Goal: Task Accomplishment & Management: Use online tool/utility

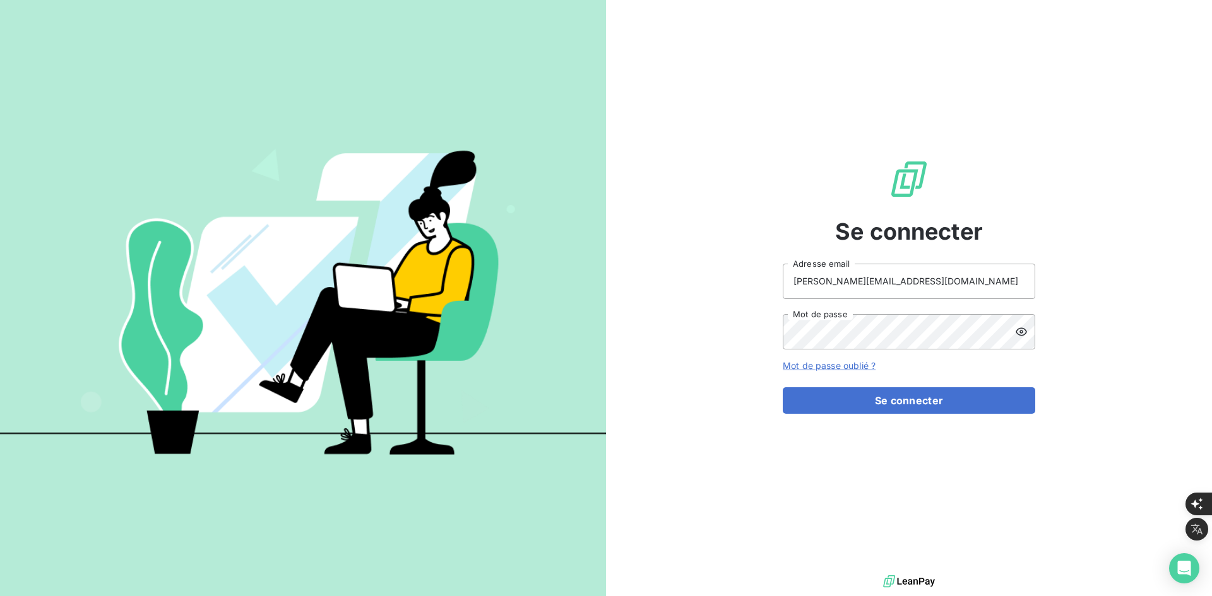
click at [839, 404] on button "Se connecter" at bounding box center [909, 401] width 252 height 27
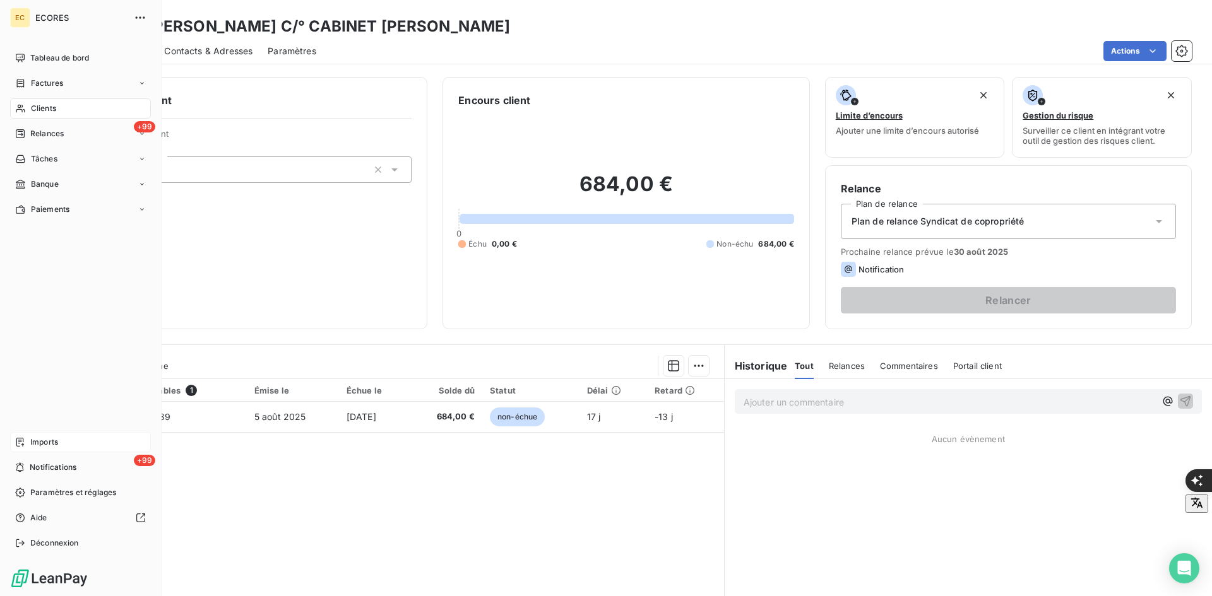
click at [56, 439] on span "Imports" at bounding box center [44, 442] width 28 height 11
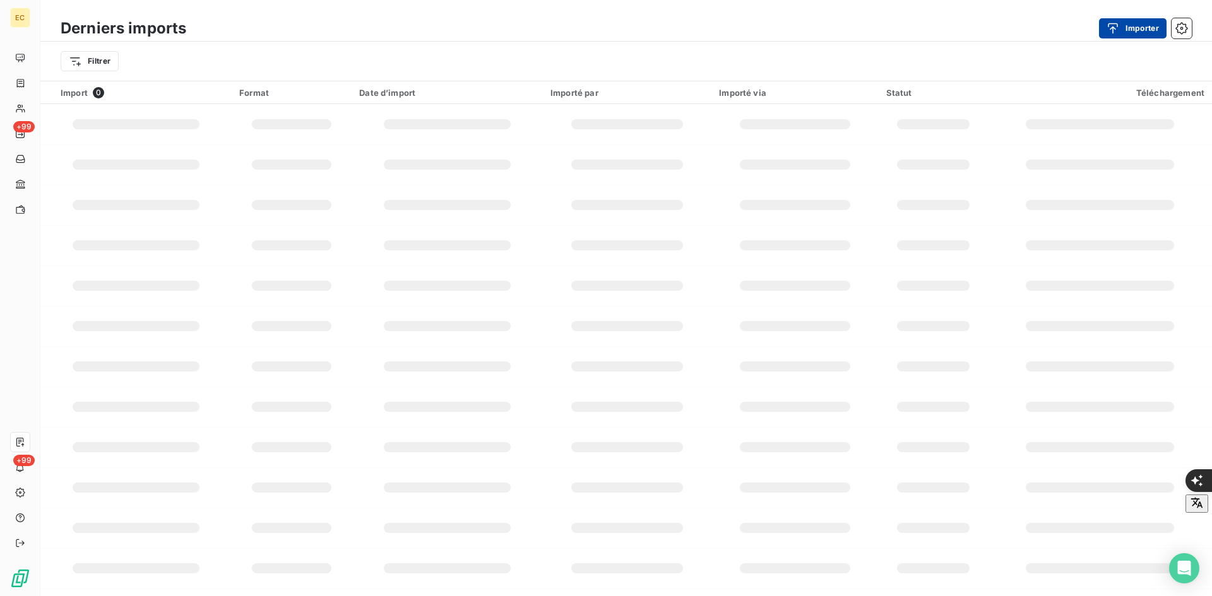
click at [1145, 32] on button "Importer" at bounding box center [1133, 28] width 68 height 20
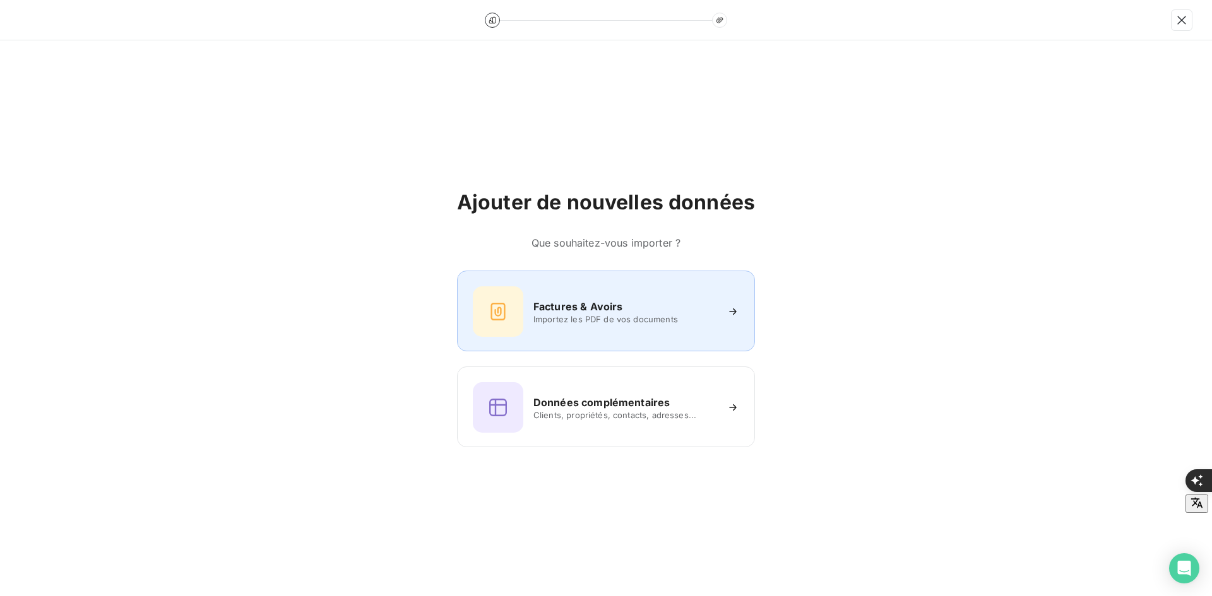
click at [635, 307] on div "Factures & Avoirs" at bounding box center [624, 306] width 183 height 15
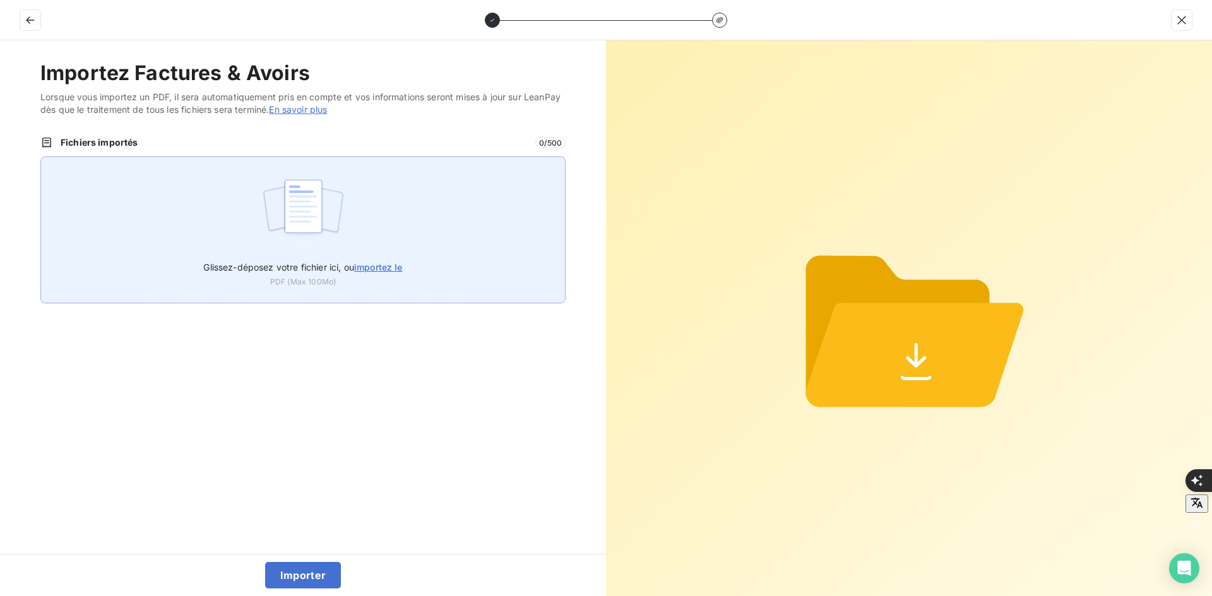
click at [354, 261] on label "Glissez-déposez votre fichier ici, ou importez le" at bounding box center [302, 264] width 199 height 23
click at [41, 157] on input "Glissez-déposez votre fichier ici, ou importez le" at bounding box center [40, 157] width 1 height 1
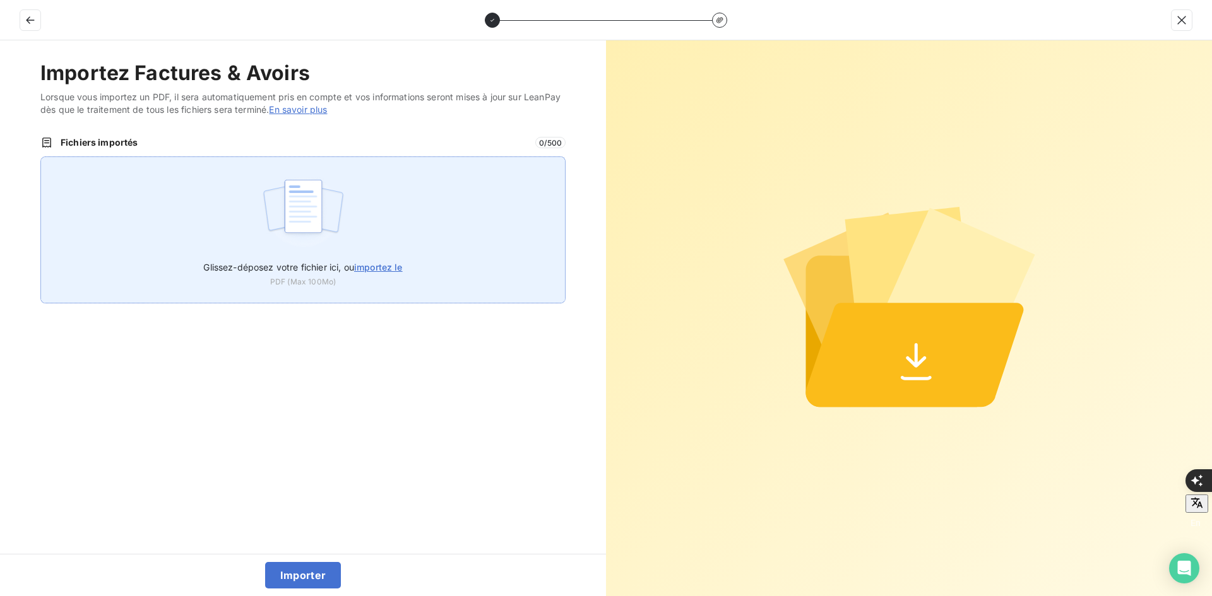
type input "C:\fakepath\FEF-2025-2404.pdf"
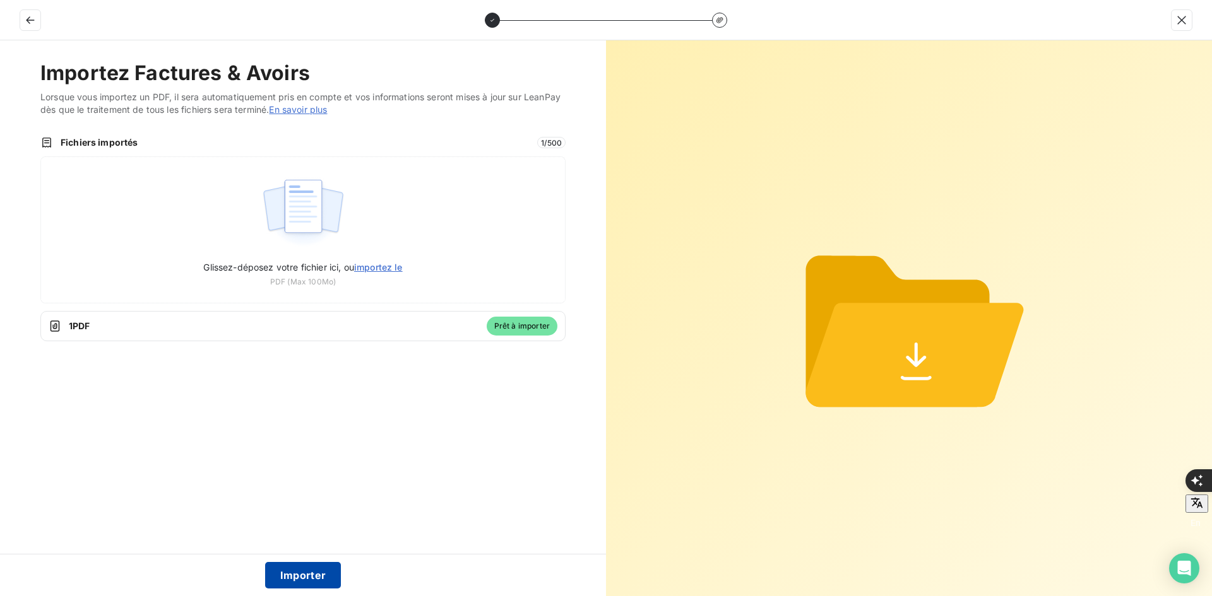
click at [305, 574] on button "Importer" at bounding box center [303, 575] width 76 height 27
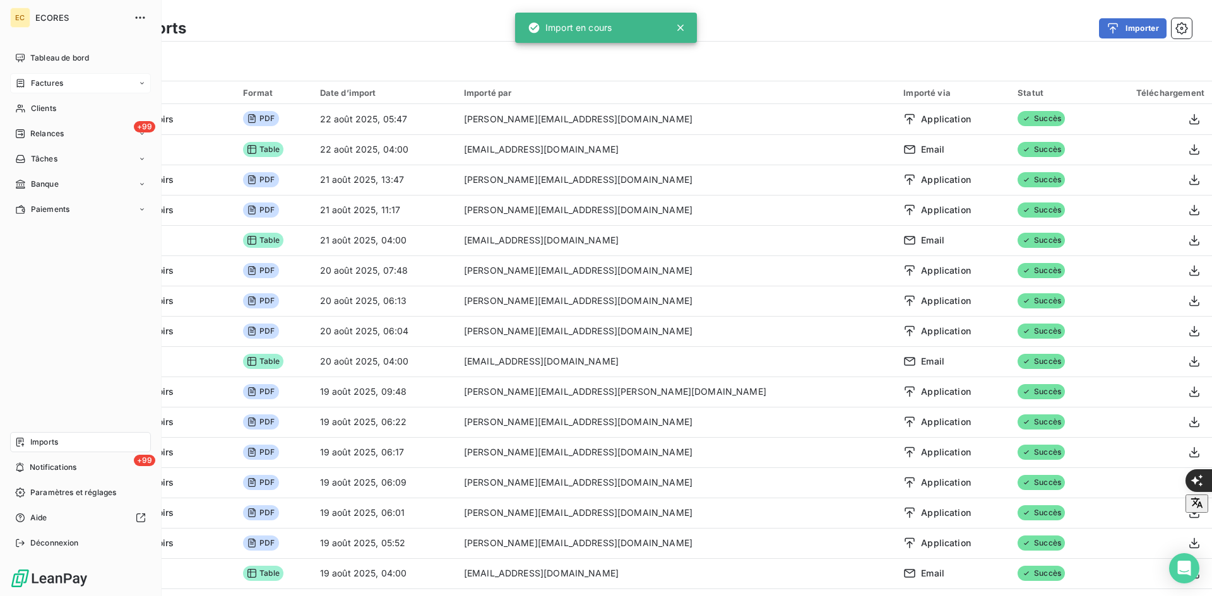
click at [20, 78] on div "Factures" at bounding box center [39, 83] width 48 height 11
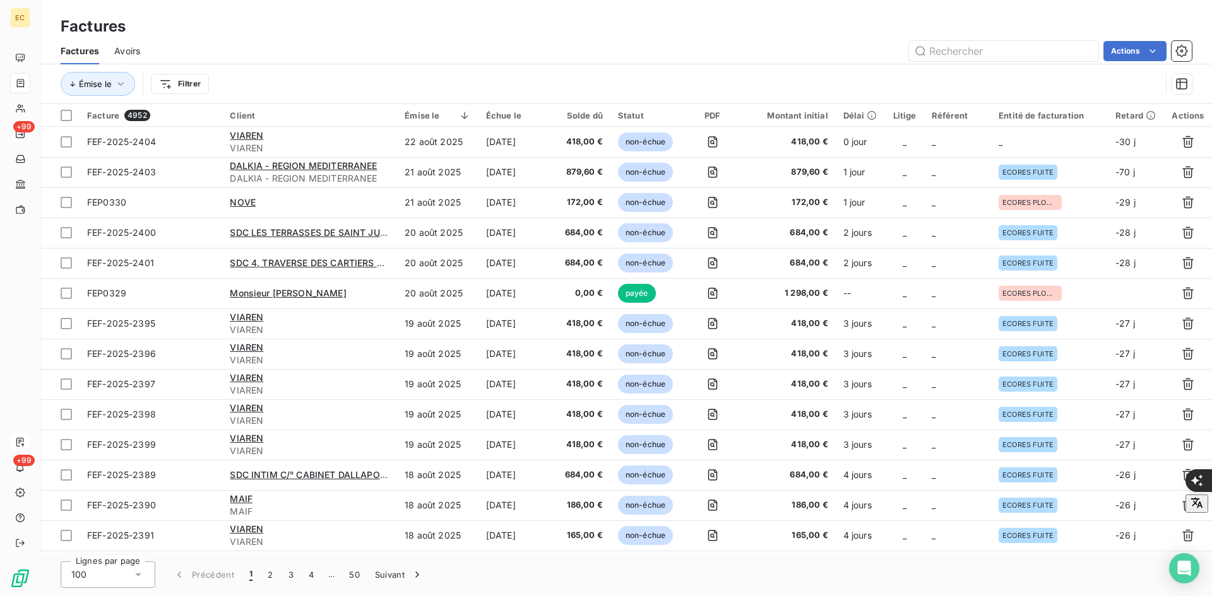
click at [925, 145] on td "_" at bounding box center [957, 142] width 67 height 30
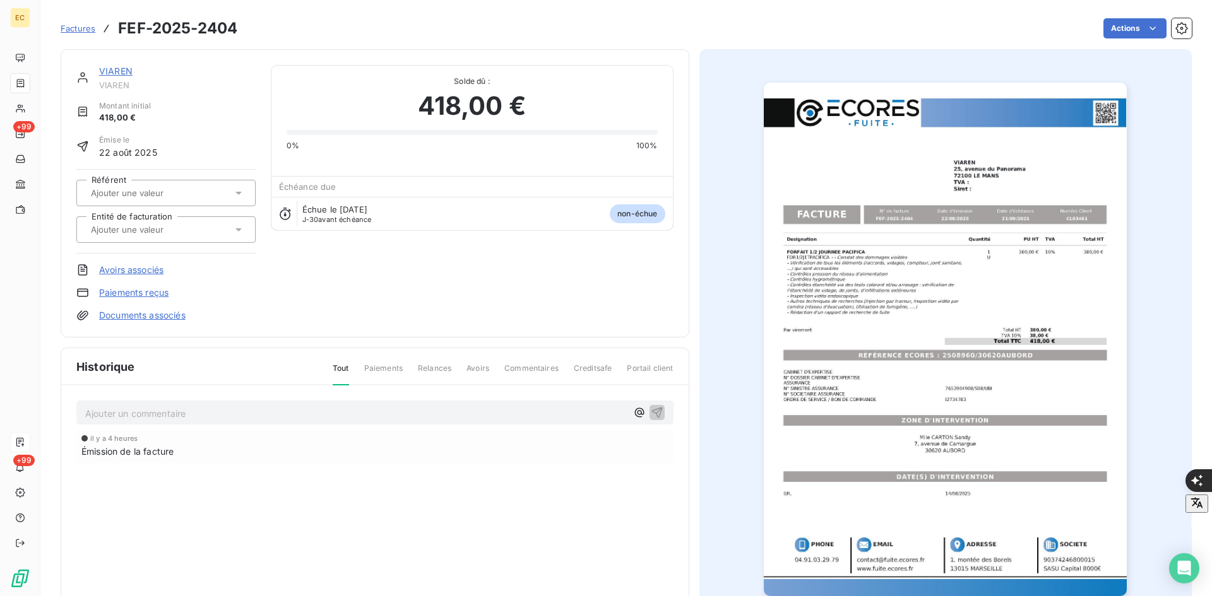
click at [139, 225] on input "text" at bounding box center [153, 229] width 127 height 11
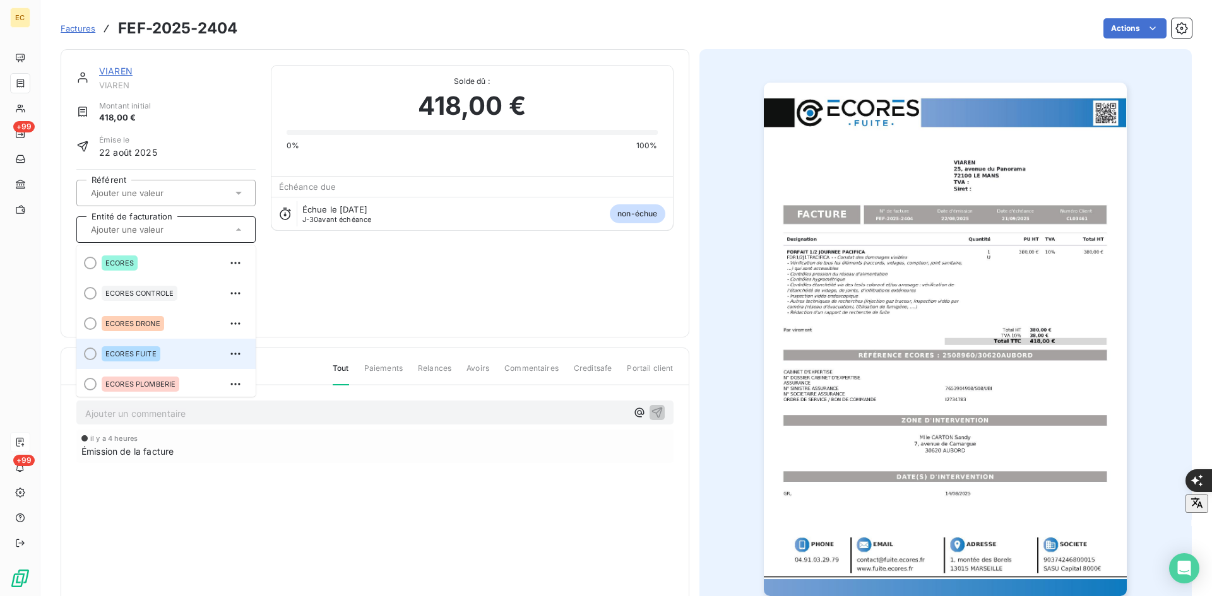
click at [138, 362] on div "ECORES FUITE" at bounding box center [174, 354] width 144 height 20
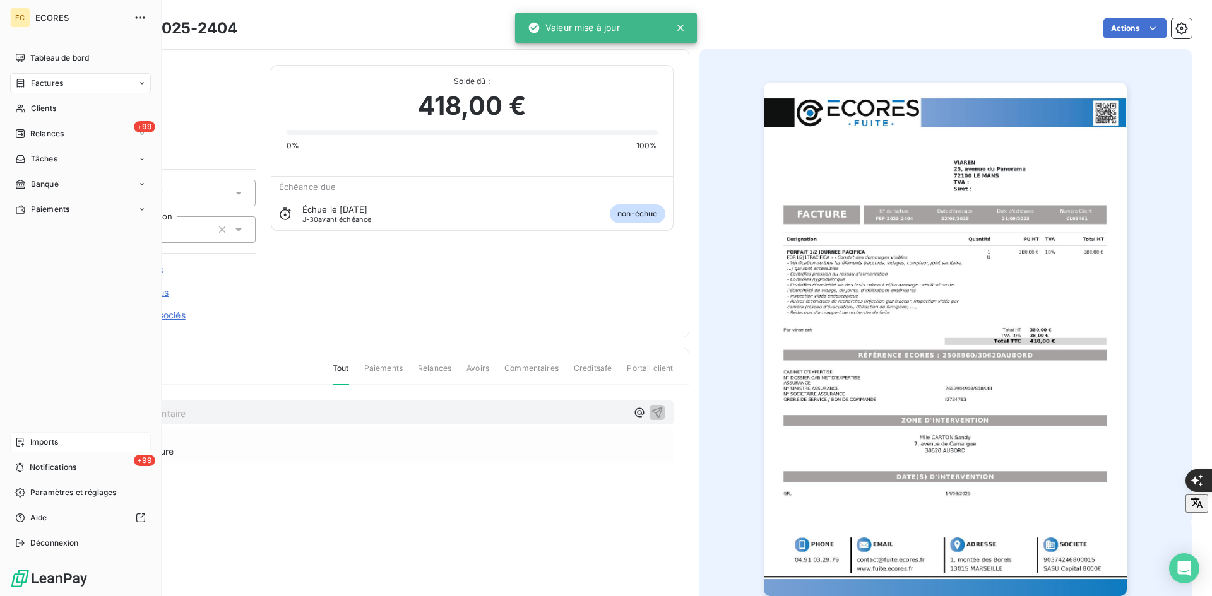
click at [22, 441] on icon at bounding box center [20, 442] width 10 height 10
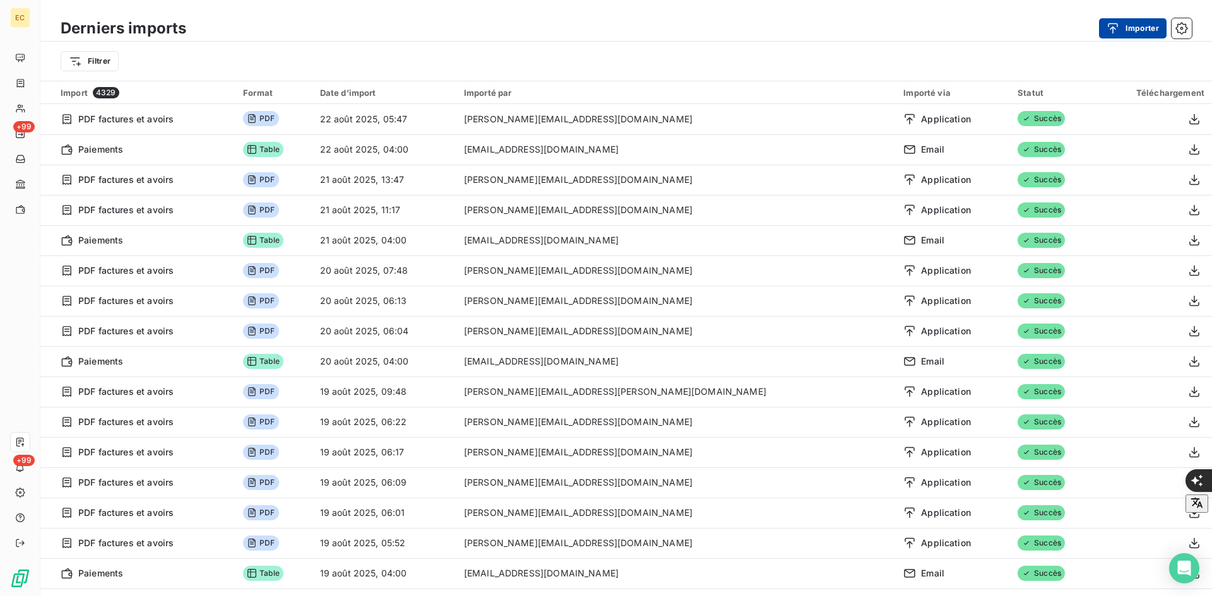
click at [1120, 32] on div "button" at bounding box center [1115, 28] width 19 height 13
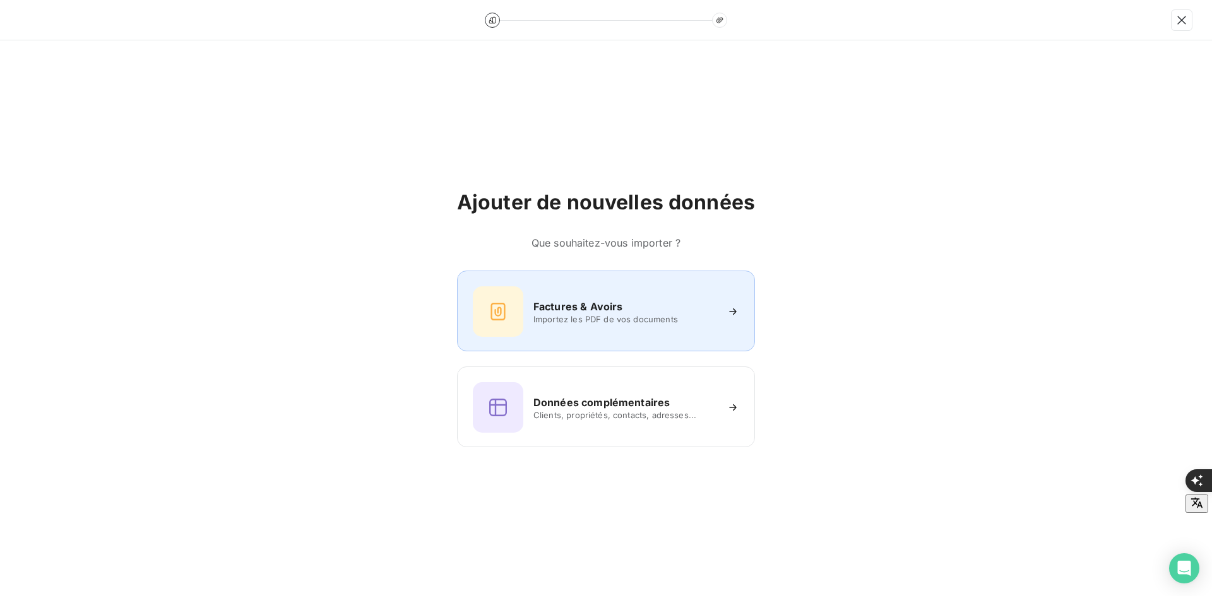
click at [628, 333] on div "Factures & Avoirs Importez les PDF de vos documents" at bounding box center [606, 312] width 266 height 50
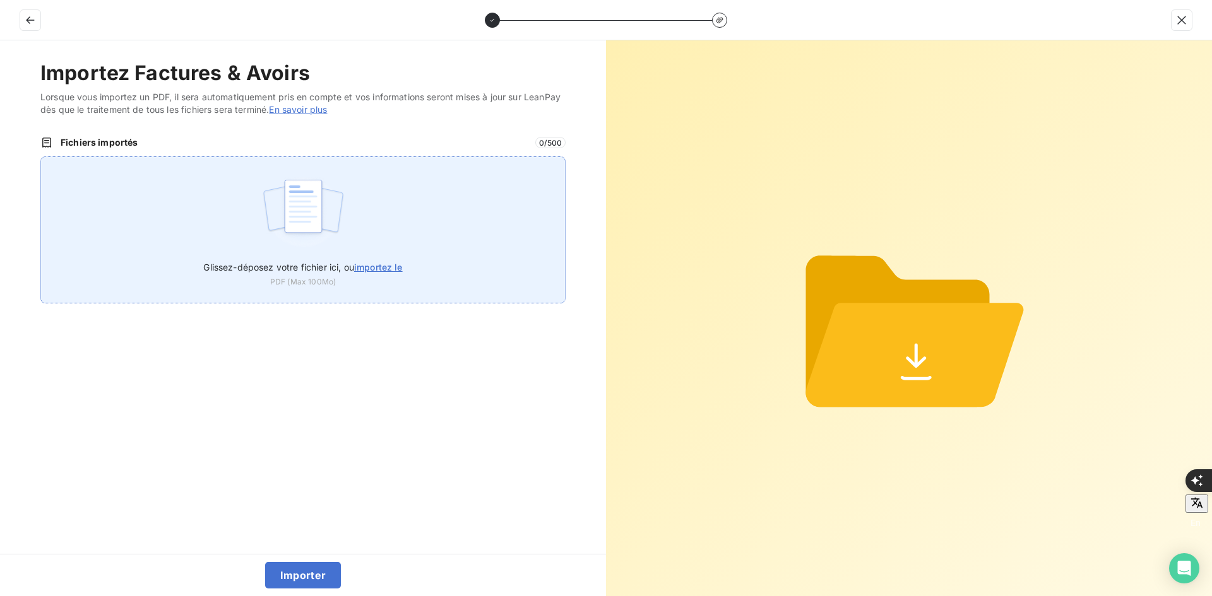
click at [398, 243] on div "Glissez-déposez votre fichier ici, ou importez le PDF (Max 100Mo)" at bounding box center [302, 230] width 525 height 147
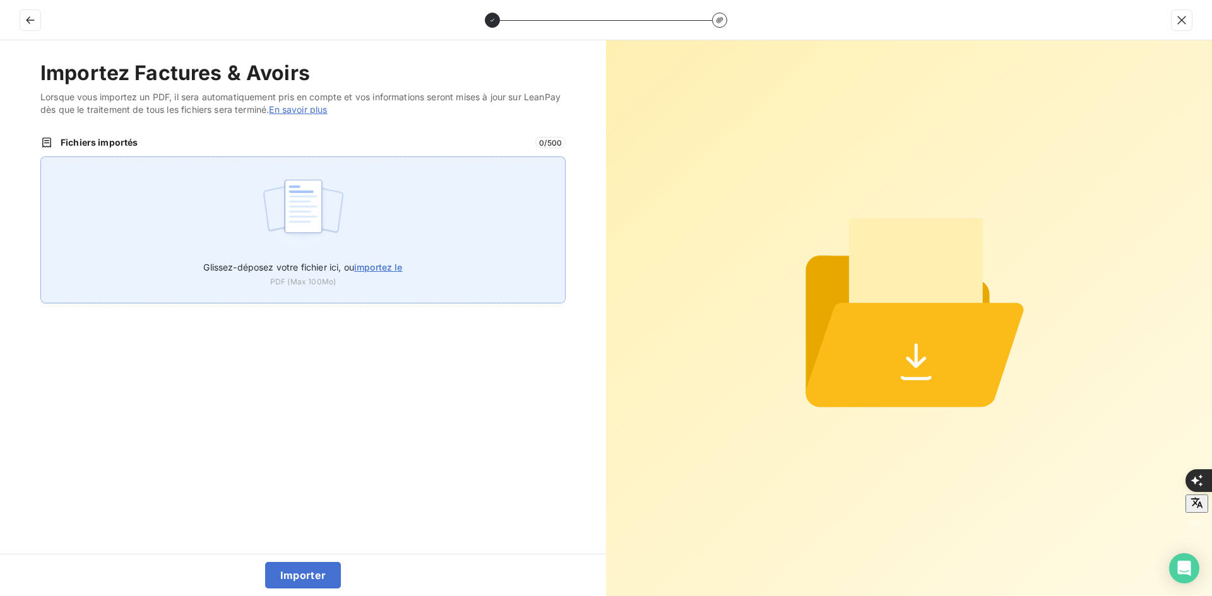
type input "C:\fakepath\FEF-2025-2405.pdf"
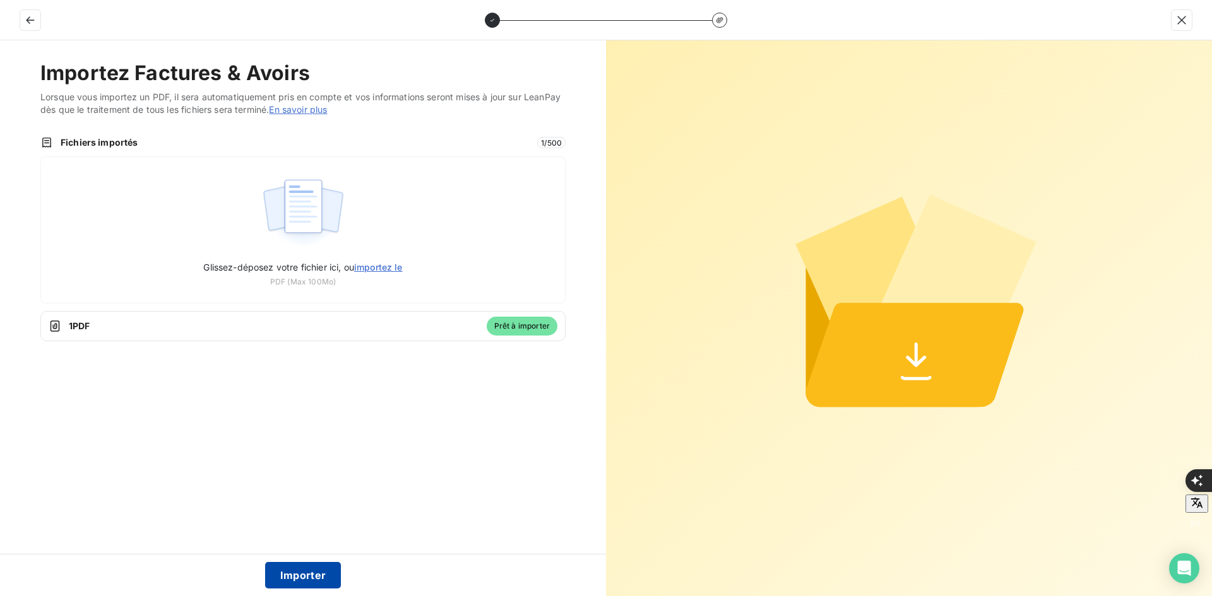
click at [289, 575] on button "Importer" at bounding box center [303, 575] width 76 height 27
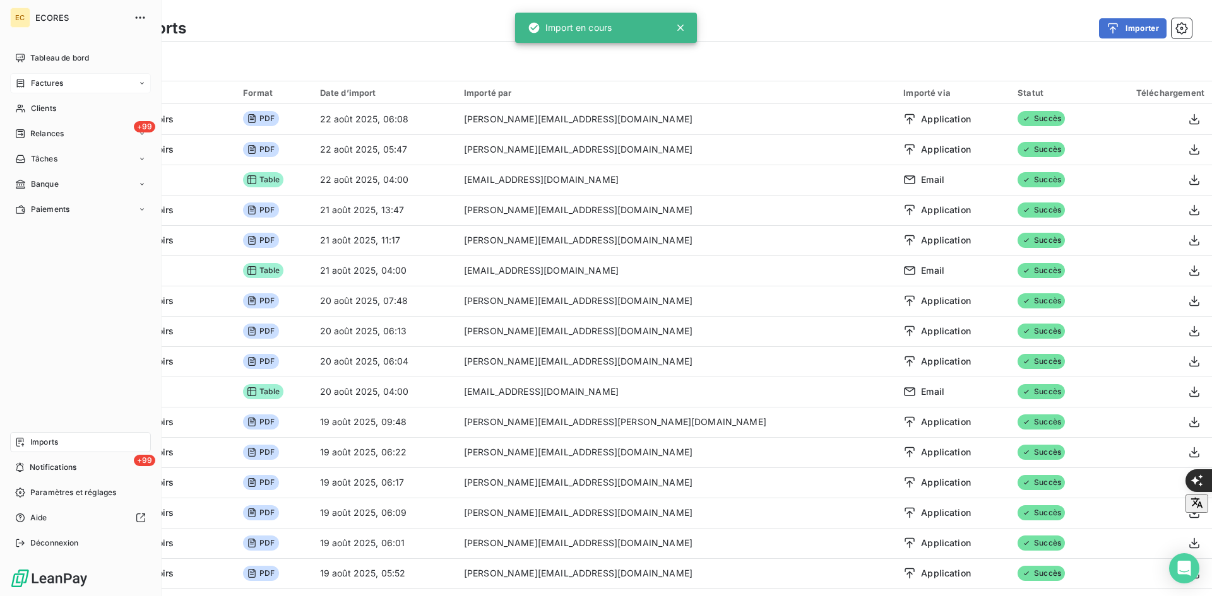
click at [23, 81] on icon at bounding box center [21, 83] width 8 height 8
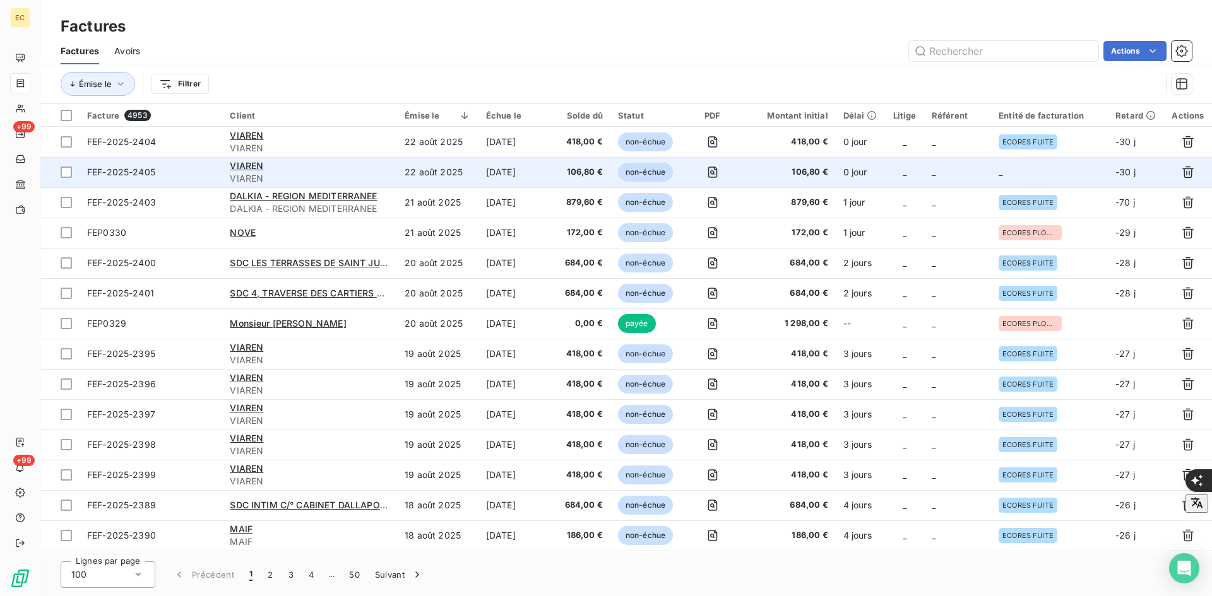
click at [1012, 172] on td "_" at bounding box center [1049, 172] width 117 height 30
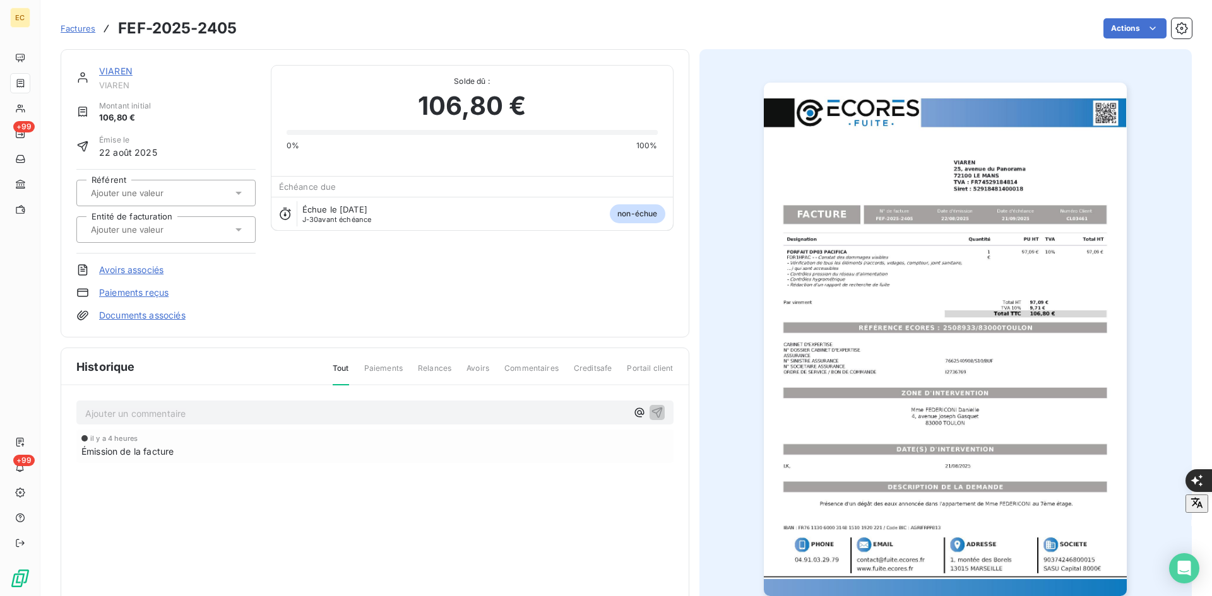
click at [136, 228] on input "text" at bounding box center [153, 229] width 127 height 11
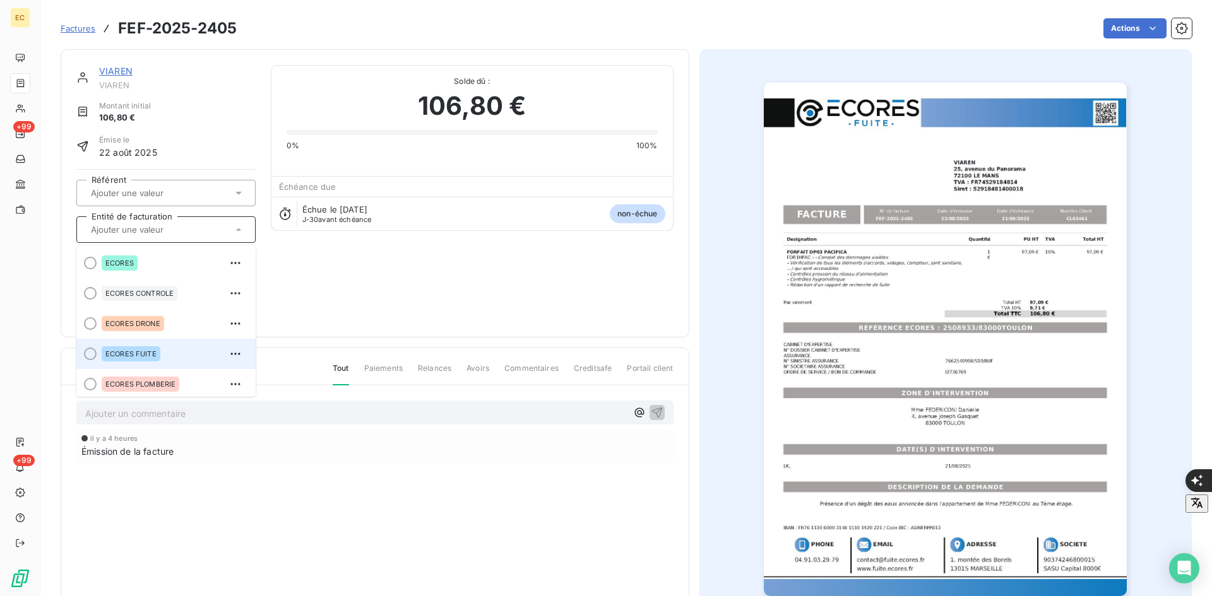
click at [146, 353] on span "ECORES FUITE" at bounding box center [130, 354] width 51 height 8
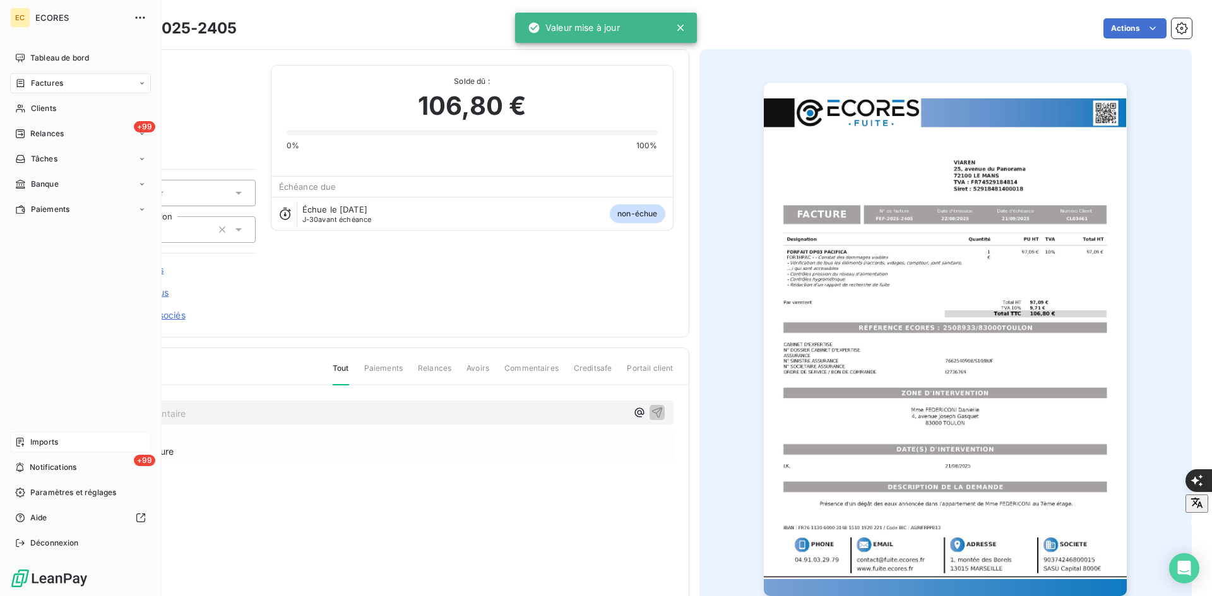
click at [52, 437] on span "Imports" at bounding box center [44, 442] width 28 height 11
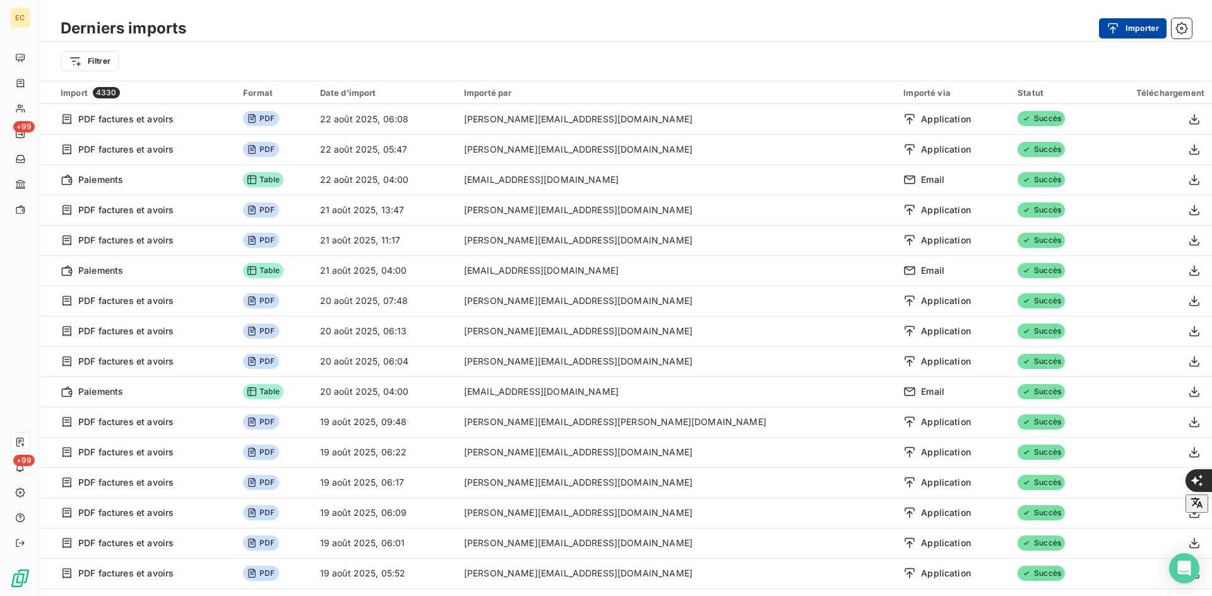
click at [1140, 25] on button "Importer" at bounding box center [1133, 28] width 68 height 20
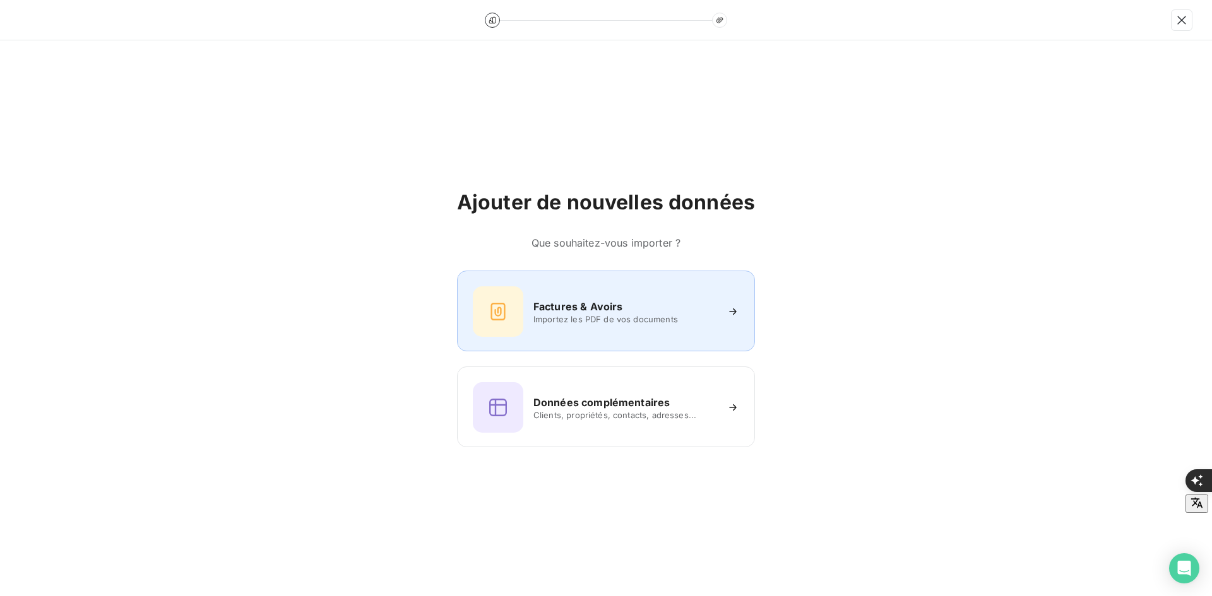
click at [554, 311] on h6 "Factures & Avoirs" at bounding box center [578, 306] width 90 height 15
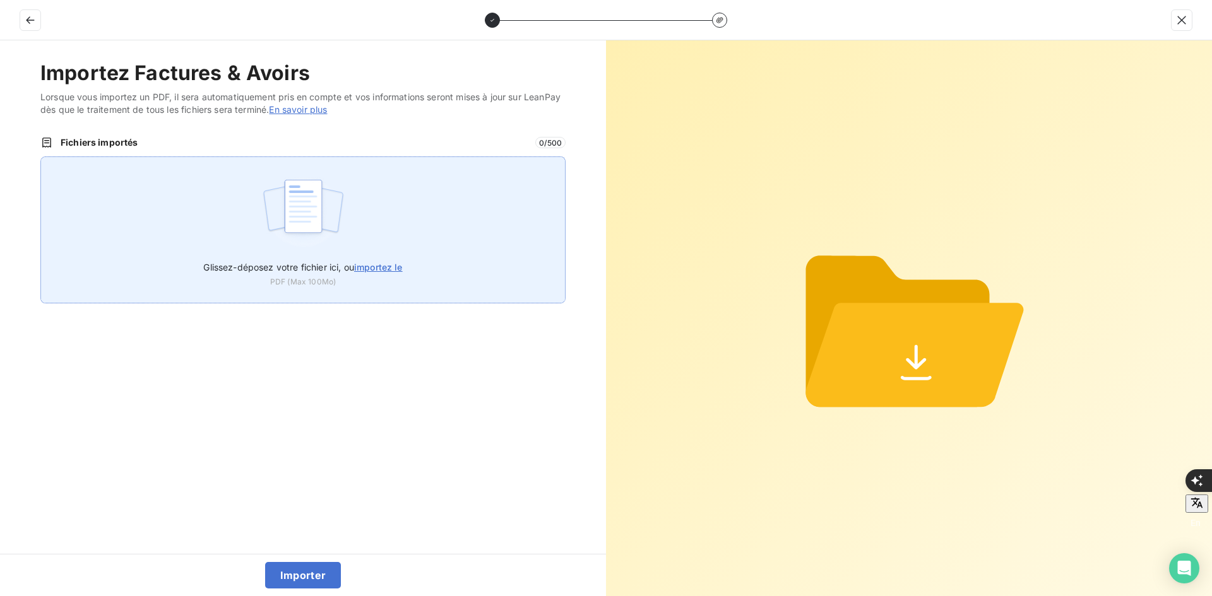
click at [366, 208] on div "Glissez-déposez votre fichier ici, ou importez le PDF (Max 100Mo)" at bounding box center [302, 230] width 525 height 147
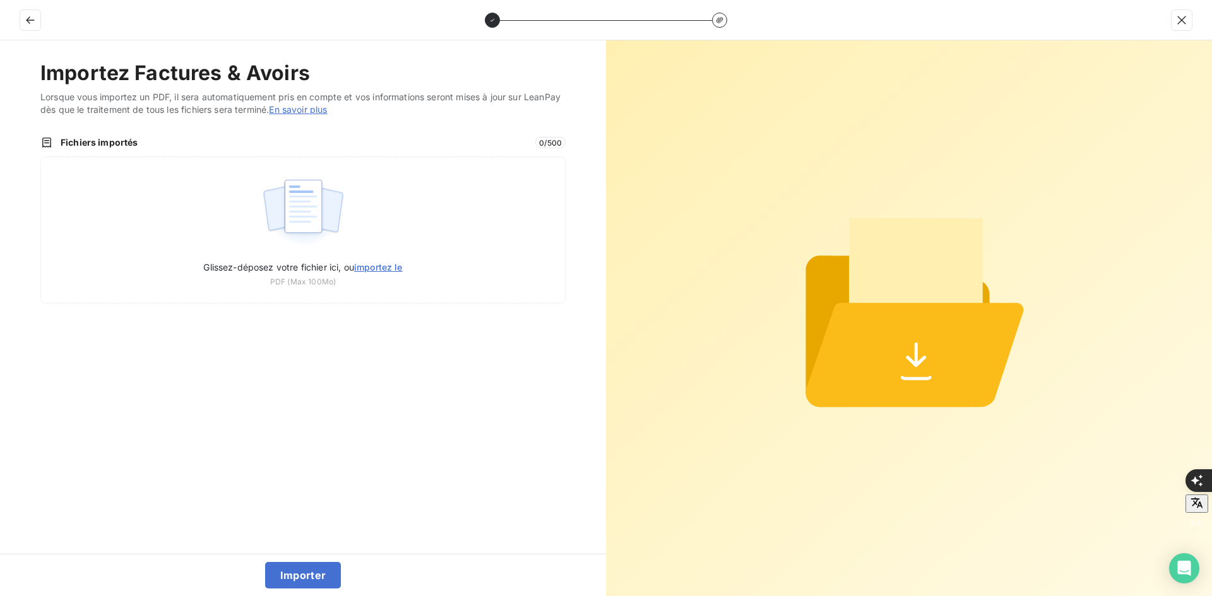
type input "C:\fakepath\FEF-2025-2406.pdf"
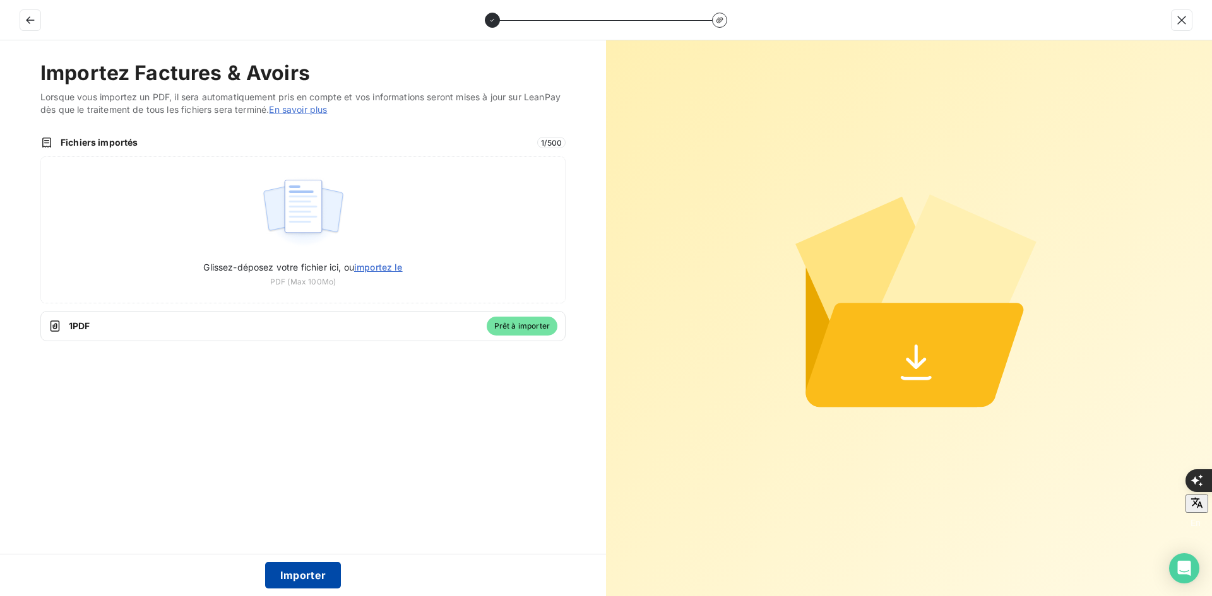
click at [292, 563] on button "Importer" at bounding box center [303, 575] width 76 height 27
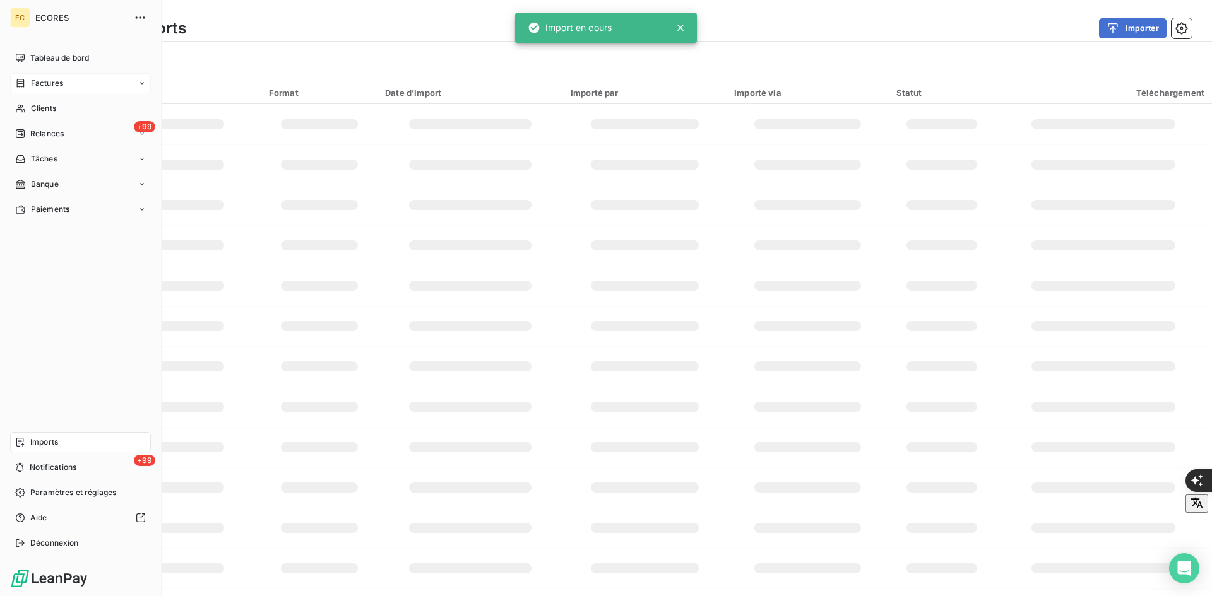
click at [20, 82] on icon at bounding box center [20, 83] width 11 height 10
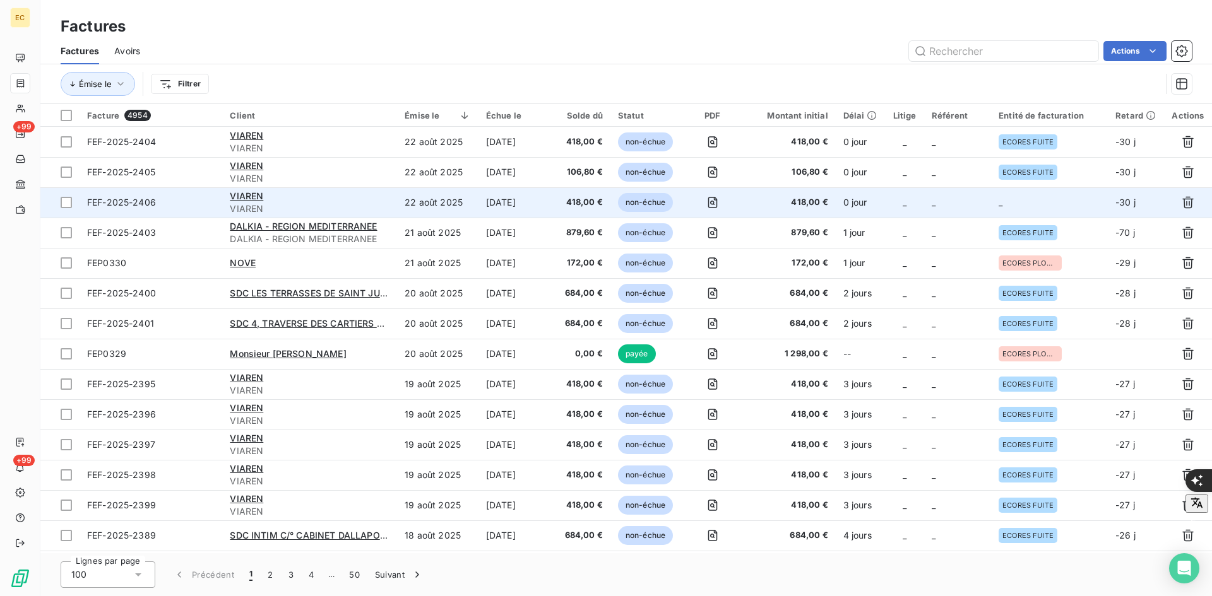
click at [983, 205] on td "_" at bounding box center [957, 202] width 67 height 30
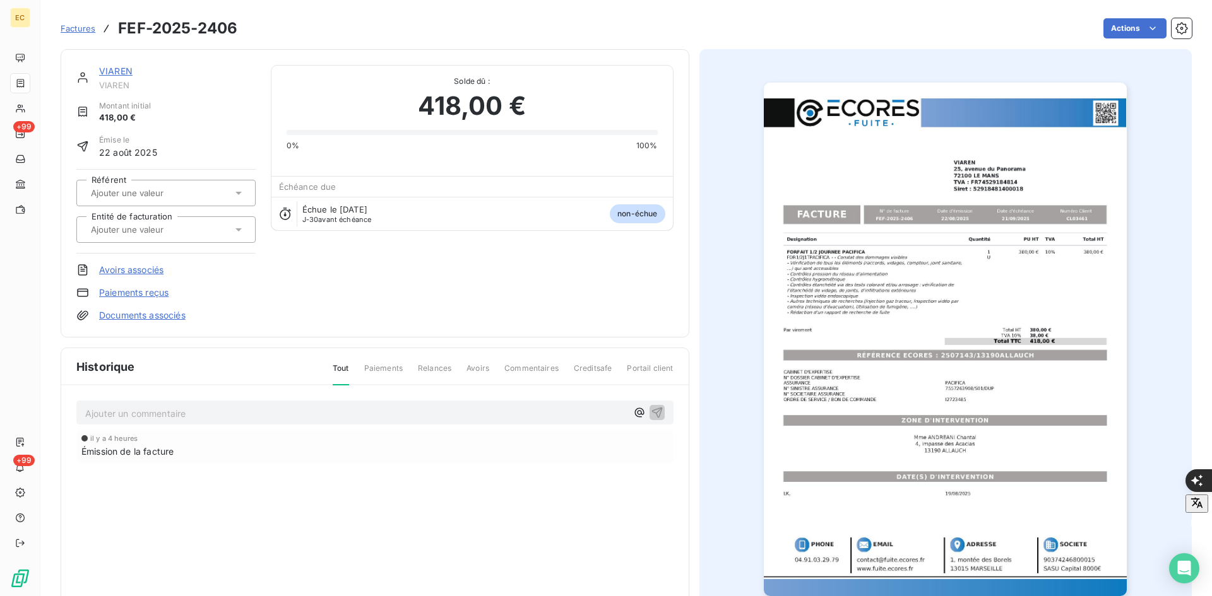
click at [163, 225] on input "text" at bounding box center [153, 229] width 127 height 11
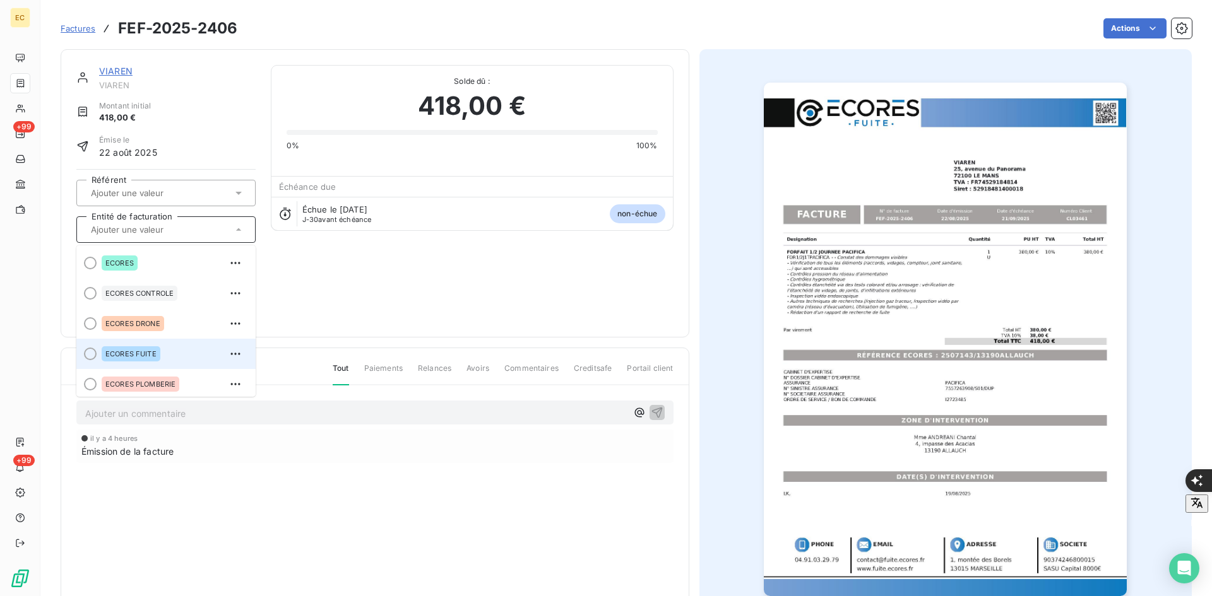
click at [141, 360] on div "ECORES FUITE" at bounding box center [131, 354] width 59 height 15
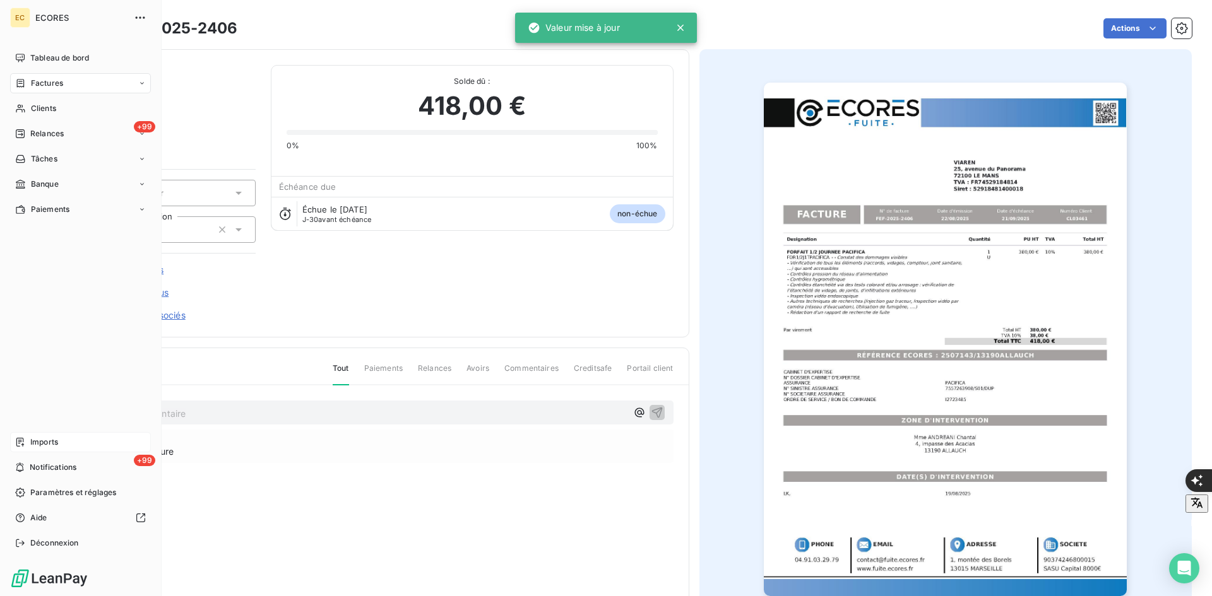
click at [44, 448] on span "Imports" at bounding box center [44, 442] width 28 height 11
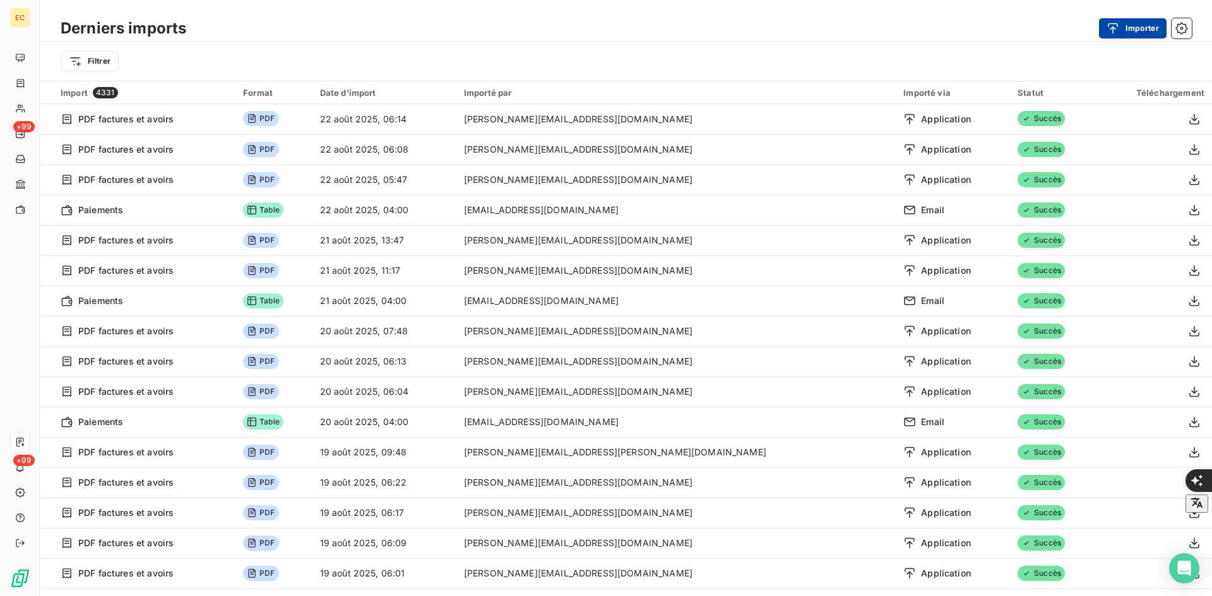
click at [1140, 24] on button "Importer" at bounding box center [1133, 28] width 68 height 20
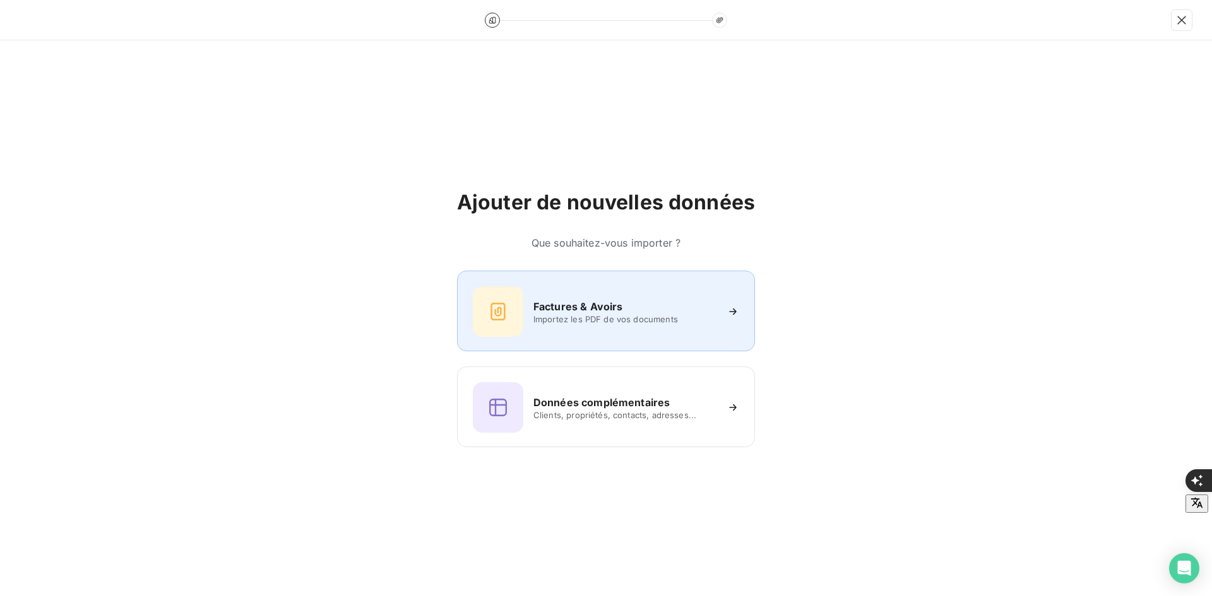
click at [576, 298] on div "Factures & Avoirs Importez les PDF de vos documents" at bounding box center [606, 312] width 266 height 50
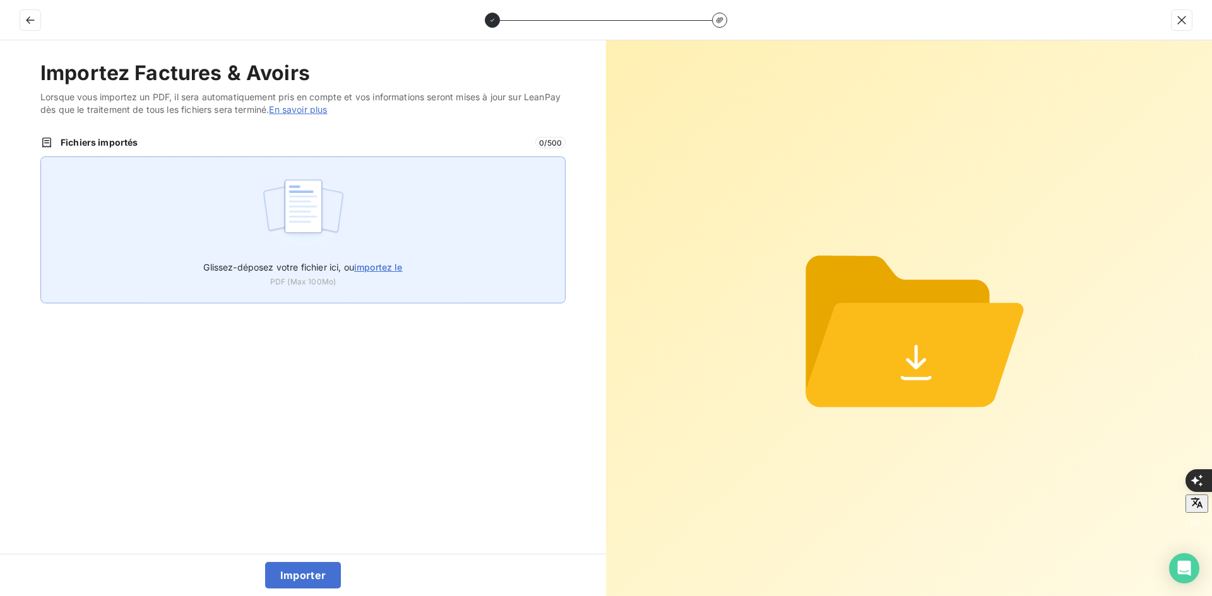
click at [371, 213] on div "Glissez-déposez votre fichier ici, ou importez le PDF (Max 100Mo)" at bounding box center [302, 230] width 525 height 147
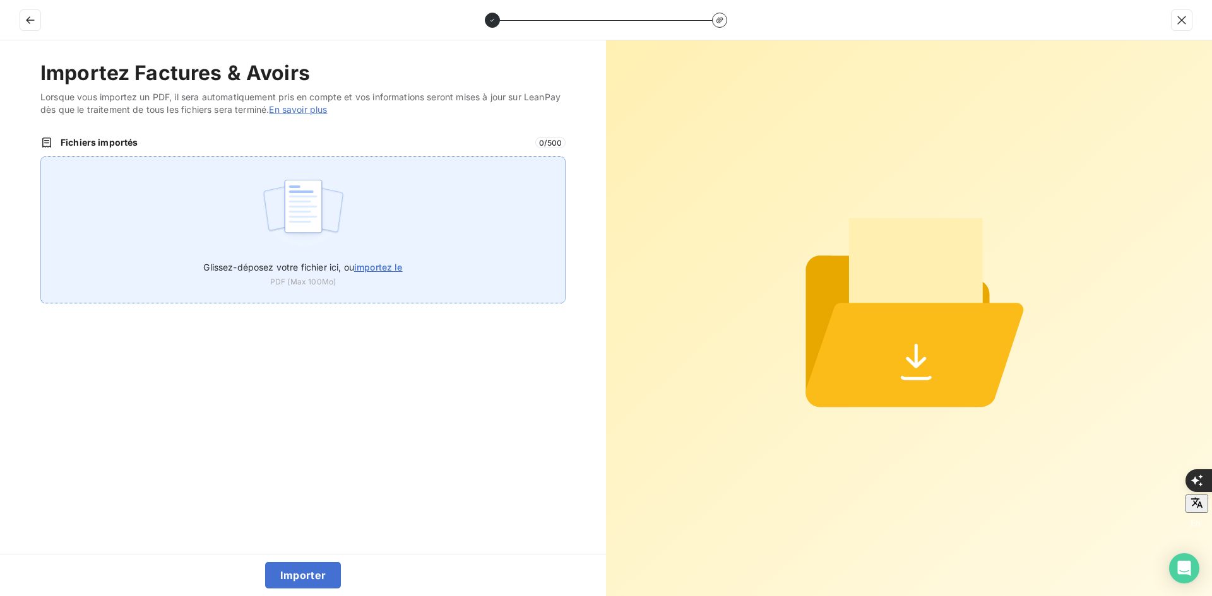
type input "C:\fakepath\FEF-2025-2407.pdf"
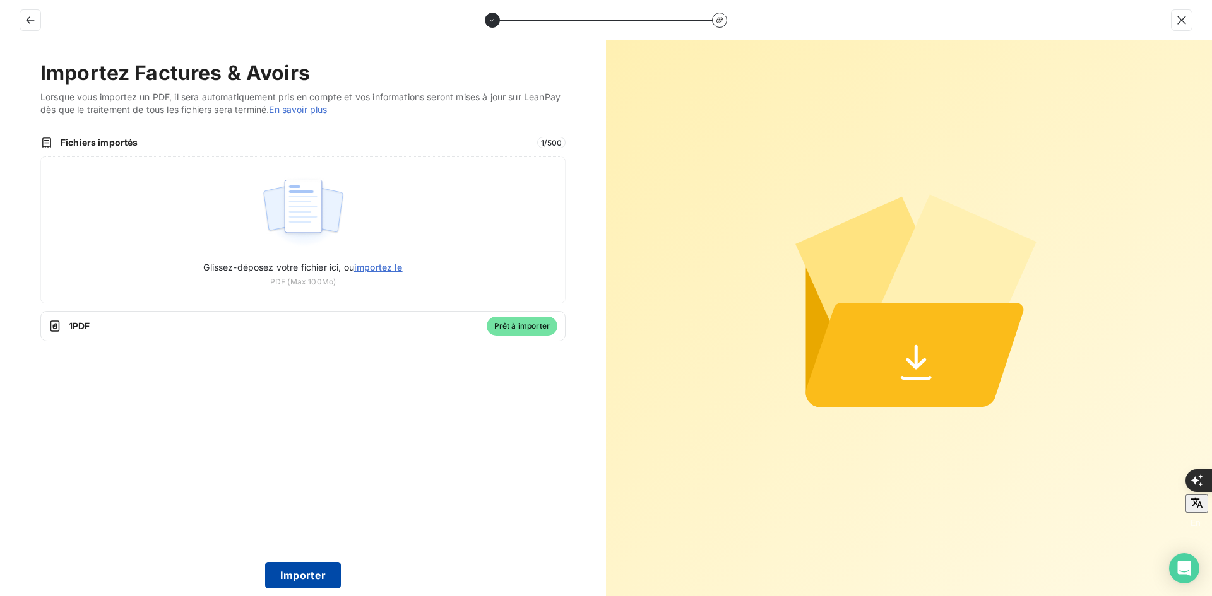
click at [296, 570] on button "Importer" at bounding box center [303, 575] width 76 height 27
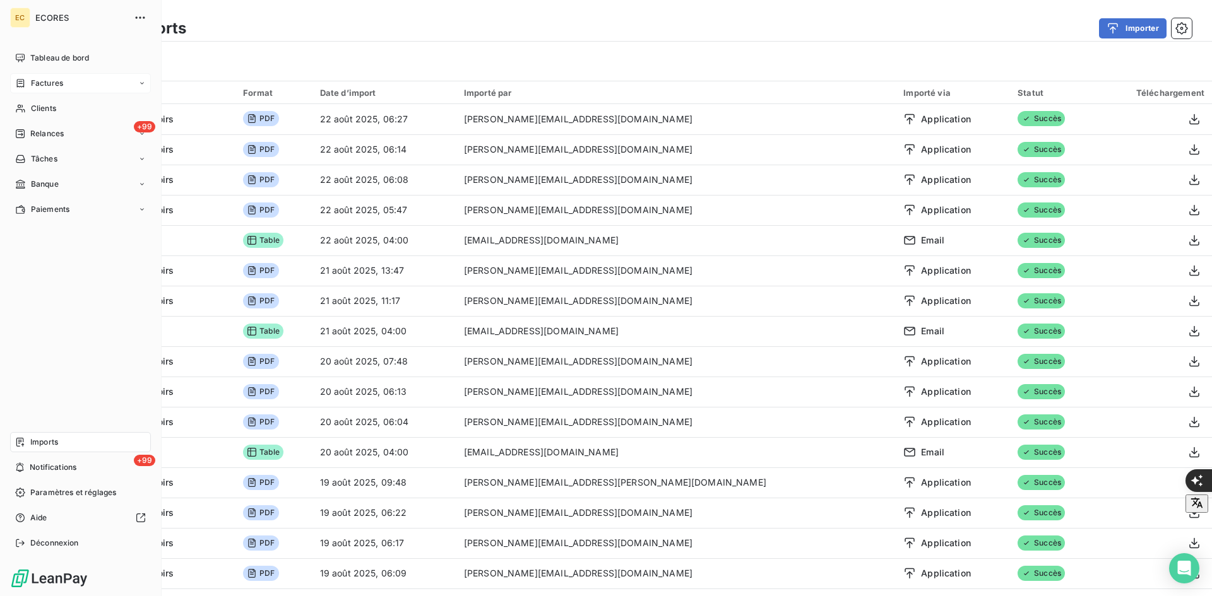
click at [25, 79] on icon at bounding box center [20, 83] width 11 height 10
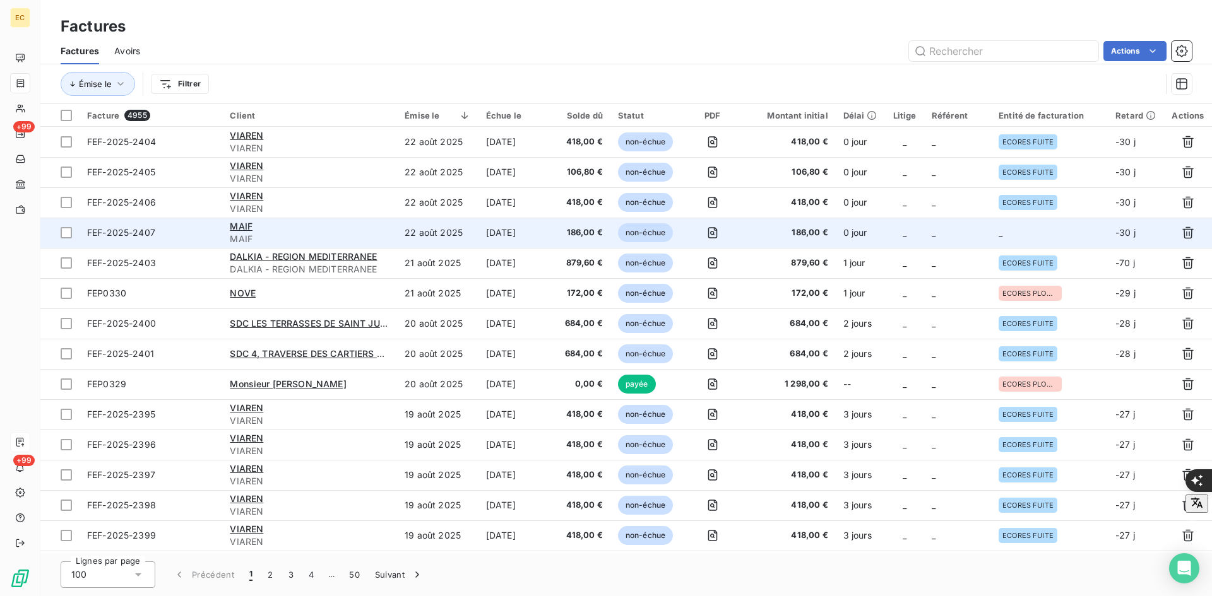
click at [925, 225] on td "_" at bounding box center [957, 233] width 67 height 30
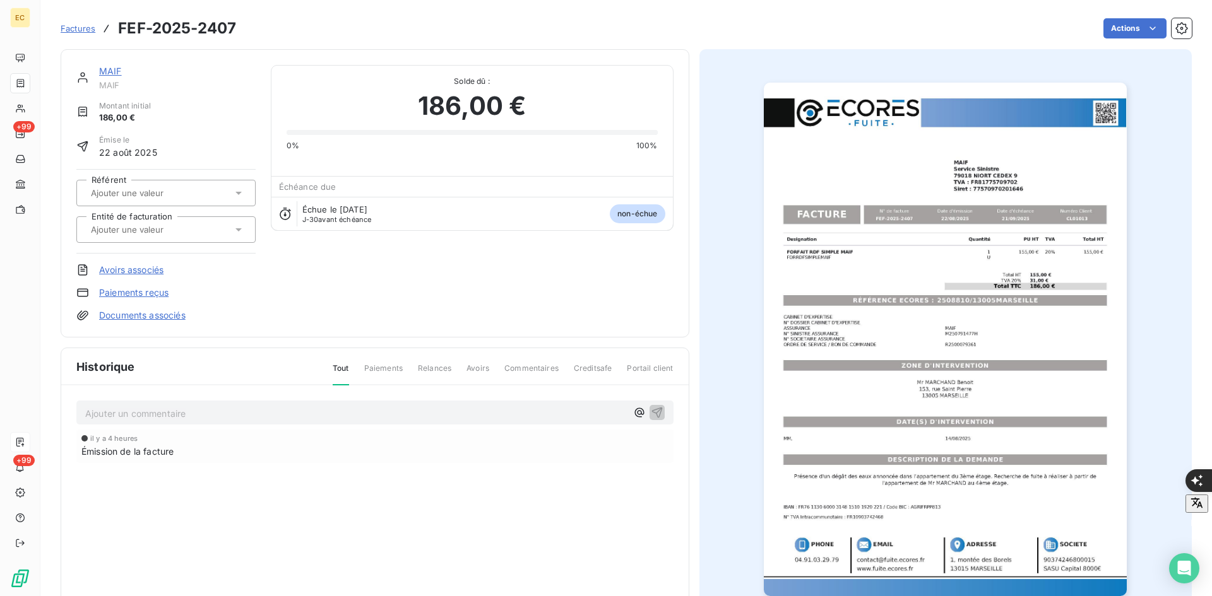
click at [177, 231] on input "text" at bounding box center [153, 229] width 127 height 11
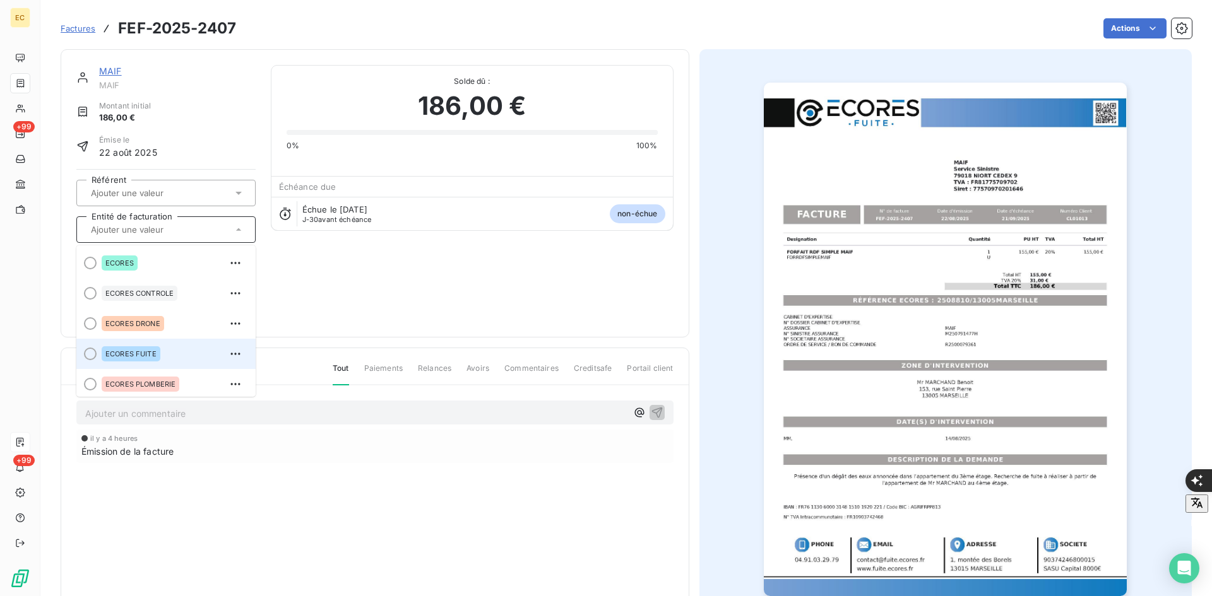
click at [143, 348] on div "ECORES FUITE" at bounding box center [131, 354] width 59 height 15
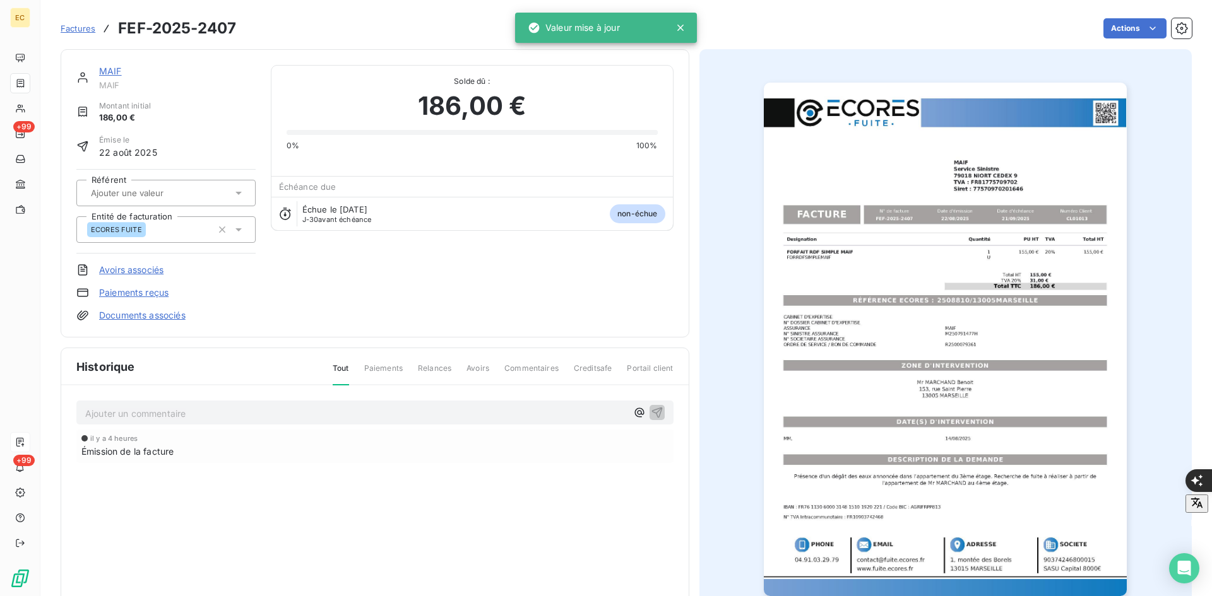
click at [157, 319] on link "Documents associés" at bounding box center [142, 315] width 86 height 13
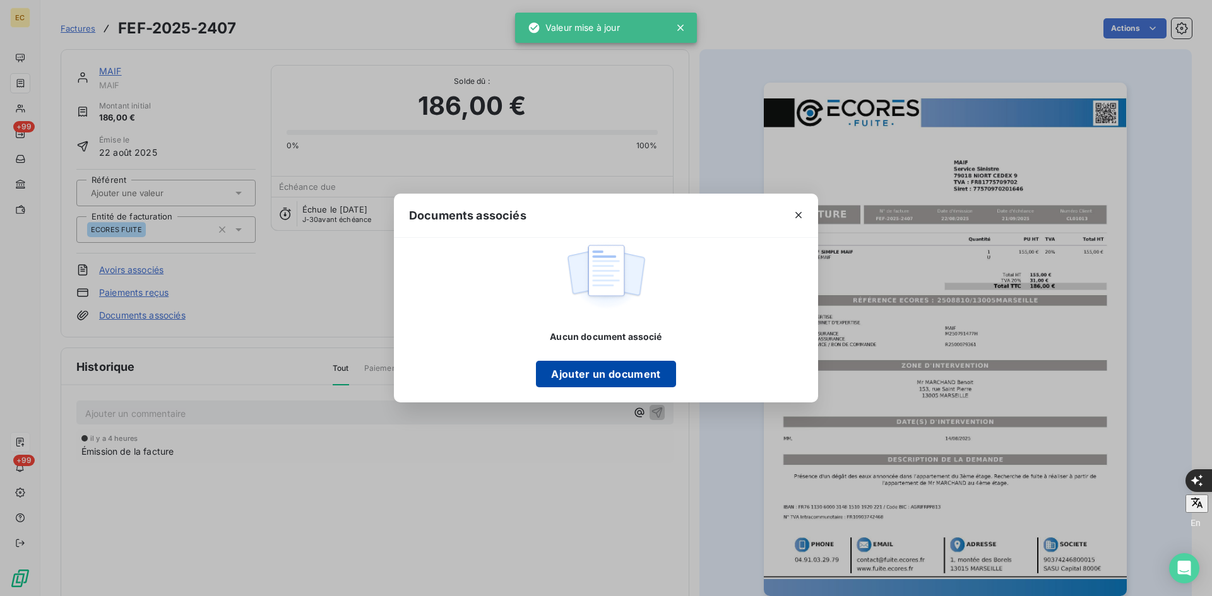
click at [574, 376] on button "Ajouter un document" at bounding box center [605, 374] width 139 height 27
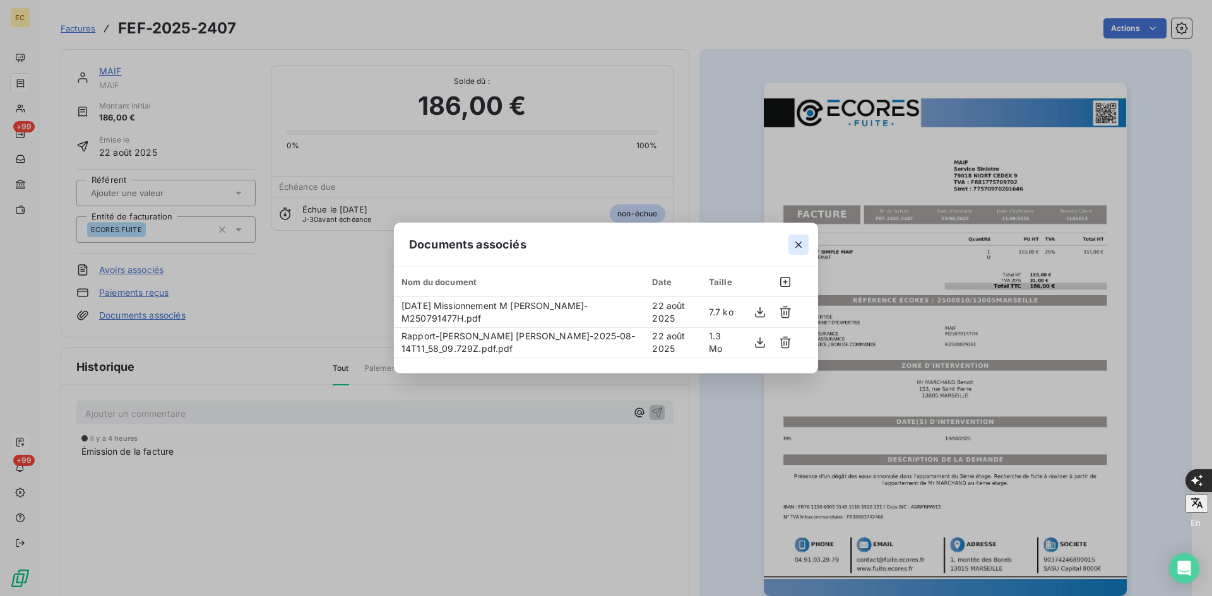
click at [800, 254] on button "button" at bounding box center [798, 245] width 20 height 20
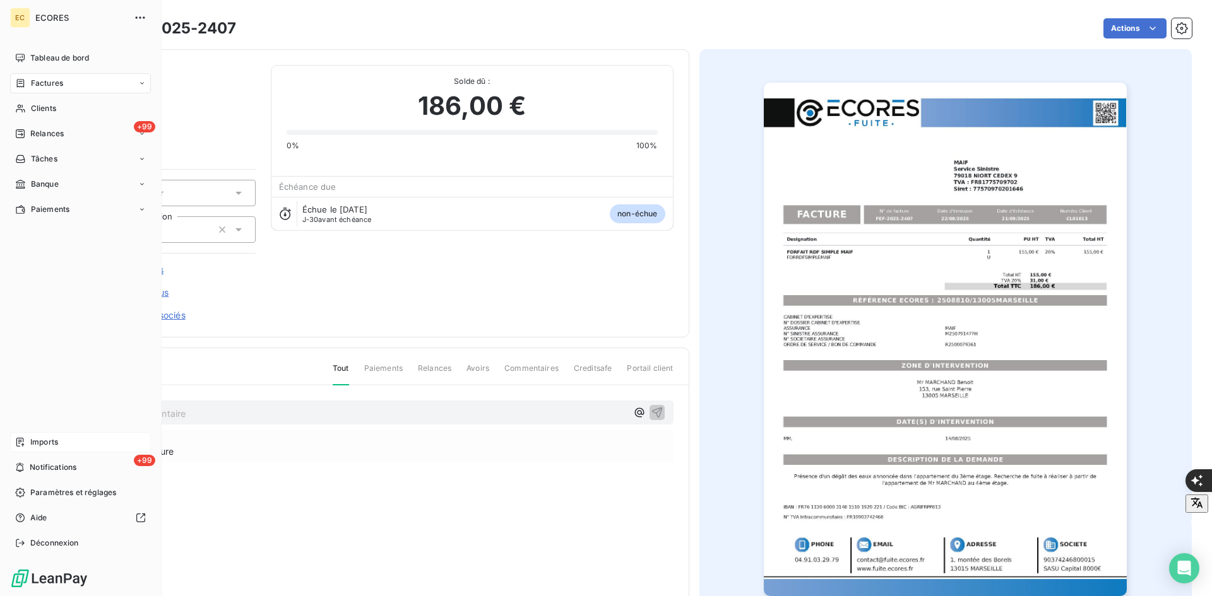
click at [22, 446] on icon at bounding box center [20, 442] width 10 height 10
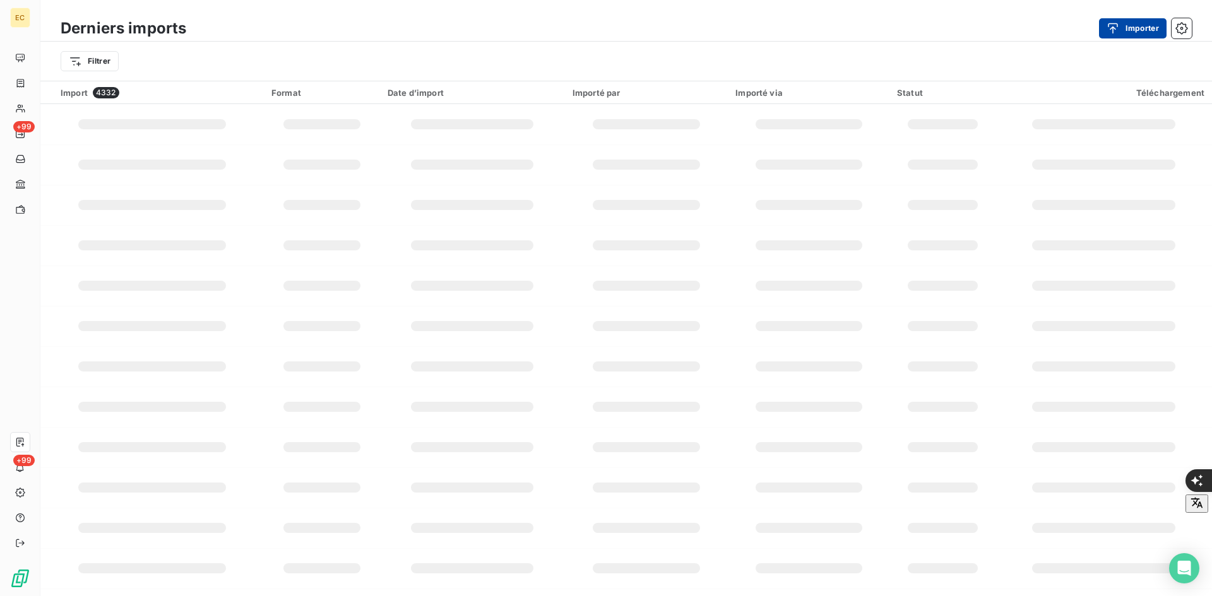
click at [1129, 27] on button "Importer" at bounding box center [1133, 28] width 68 height 20
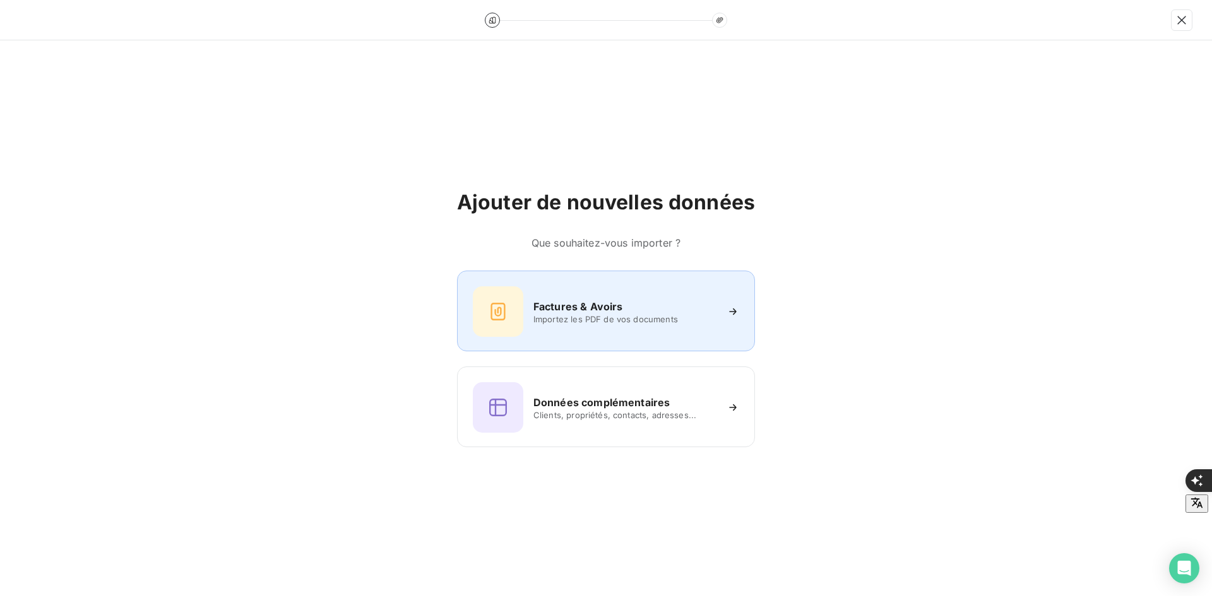
click at [588, 299] on h6 "Factures & Avoirs" at bounding box center [578, 306] width 90 height 15
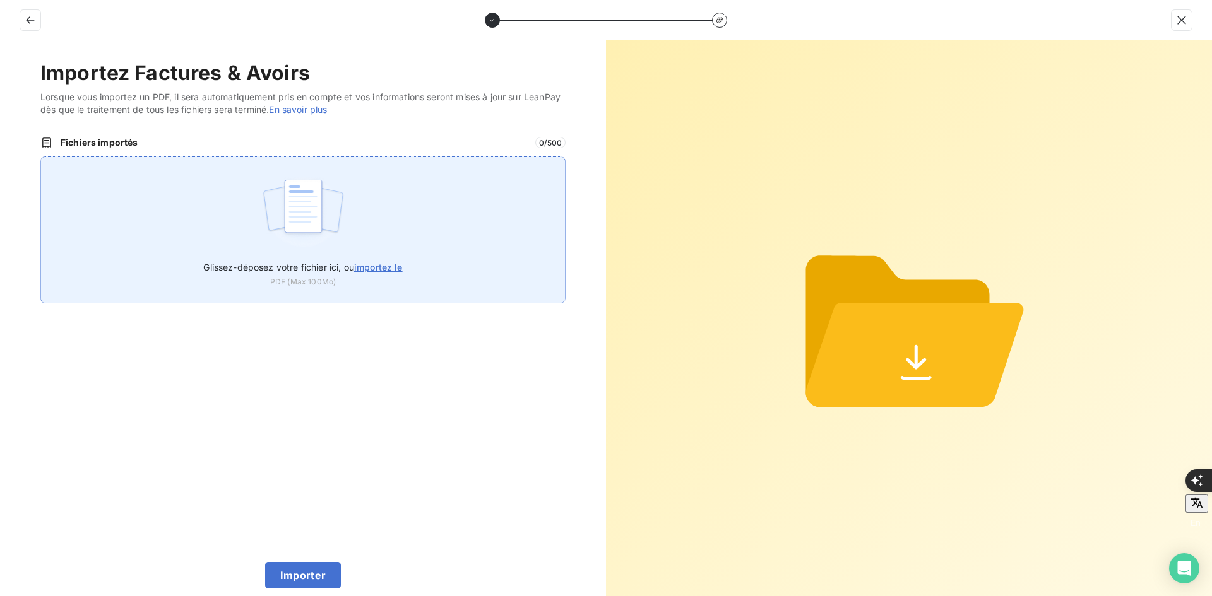
click at [482, 217] on div "Glissez-déposez votre fichier ici, ou importez le PDF (Max 100Mo)" at bounding box center [302, 230] width 525 height 147
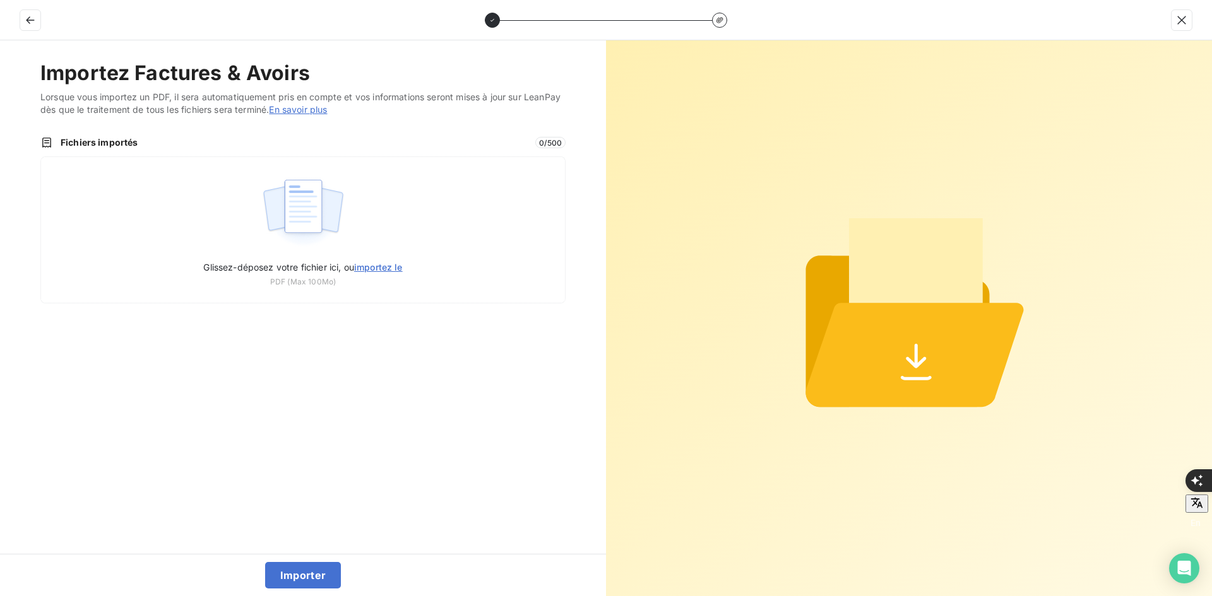
type input "C:\fakepath\FEF-2025-2408.pdf"
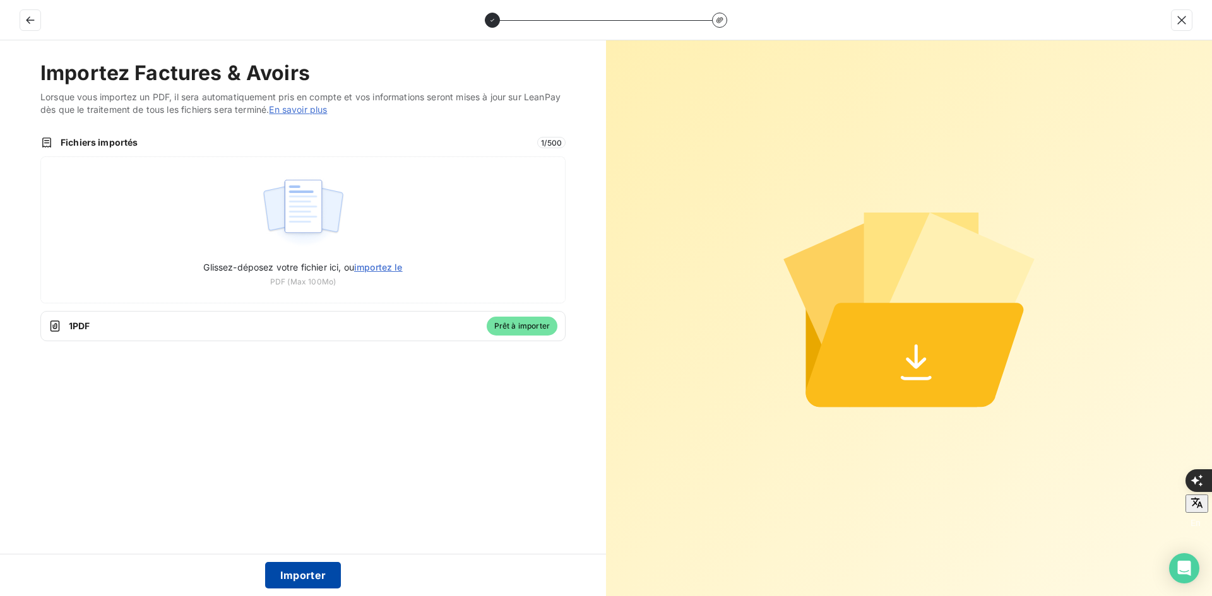
click at [297, 575] on button "Importer" at bounding box center [303, 575] width 76 height 27
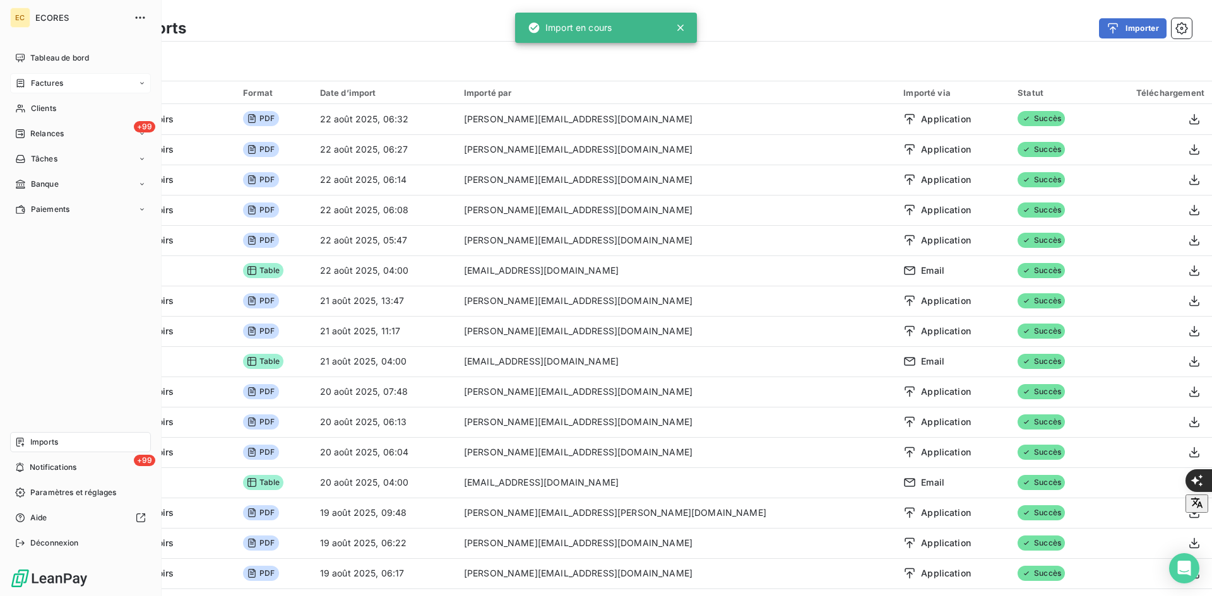
drag, startPoint x: 36, startPoint y: 86, endPoint x: 100, endPoint y: 83, distance: 63.9
click at [36, 86] on span "Factures" at bounding box center [47, 83] width 32 height 11
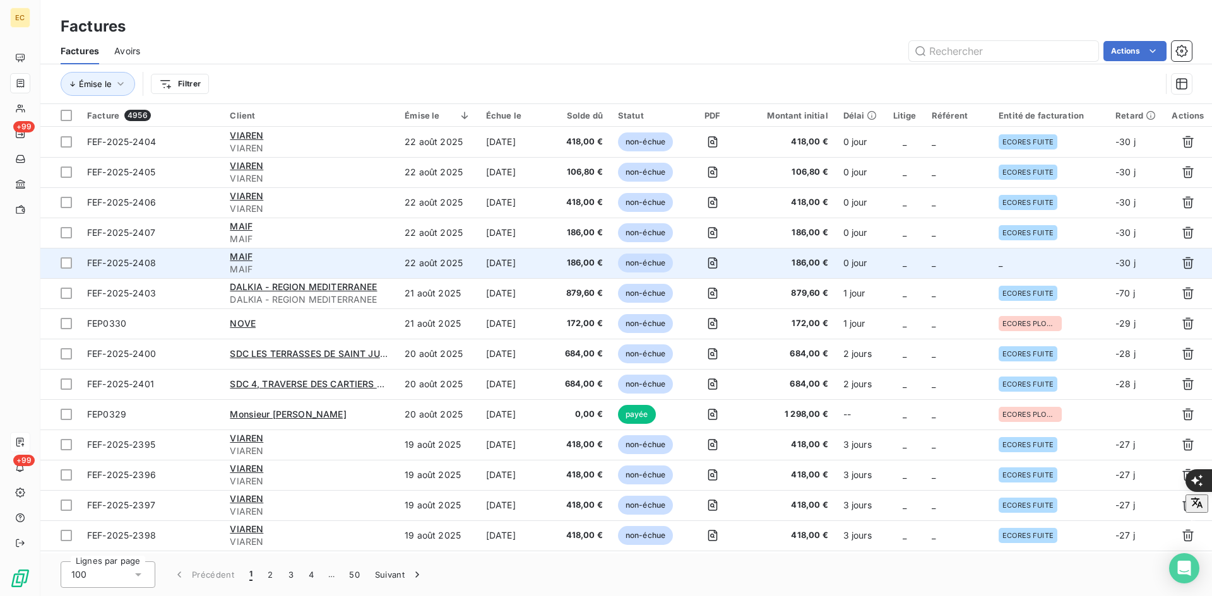
click at [1034, 276] on td "_" at bounding box center [1049, 263] width 117 height 30
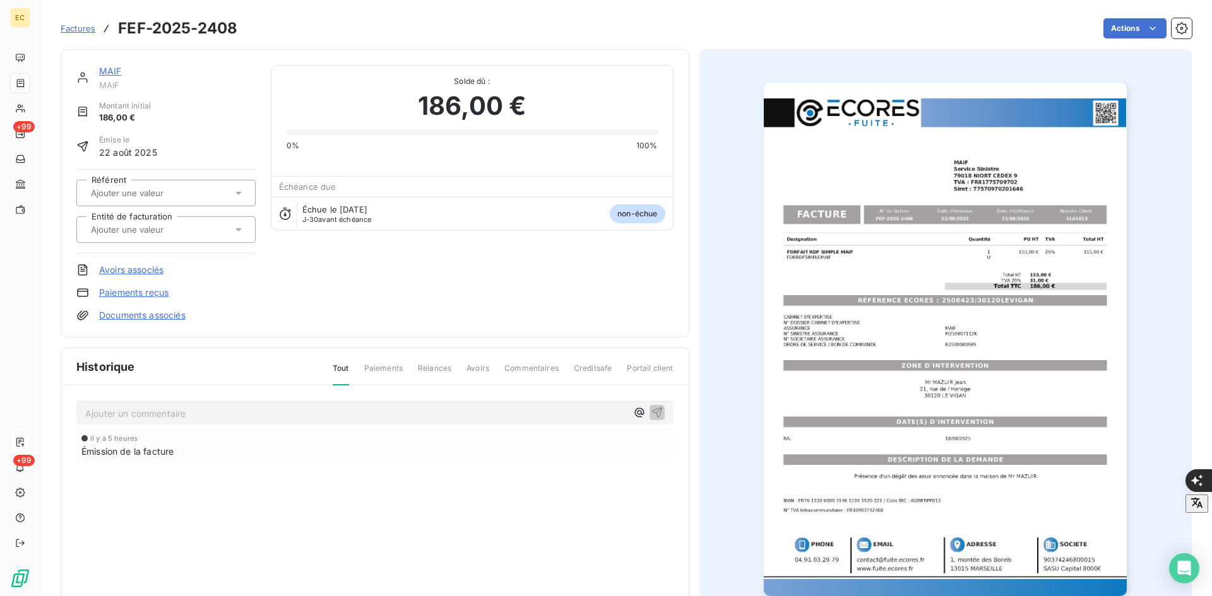
click at [181, 241] on div at bounding box center [165, 229] width 179 height 27
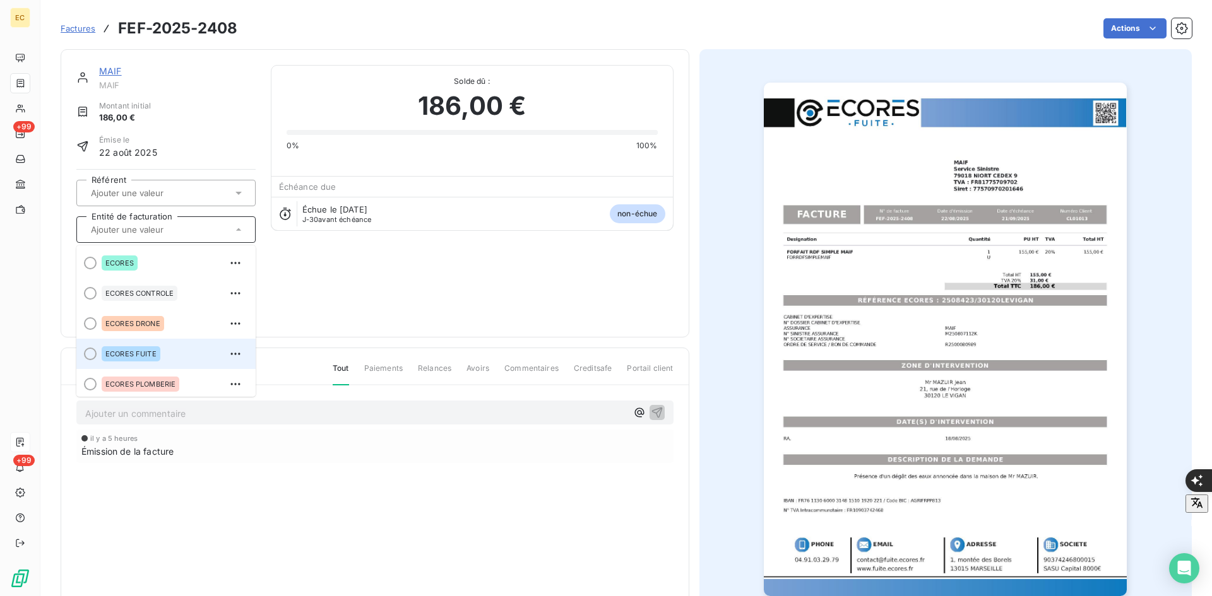
click at [120, 359] on div "ECORES FUITE" at bounding box center [131, 354] width 59 height 15
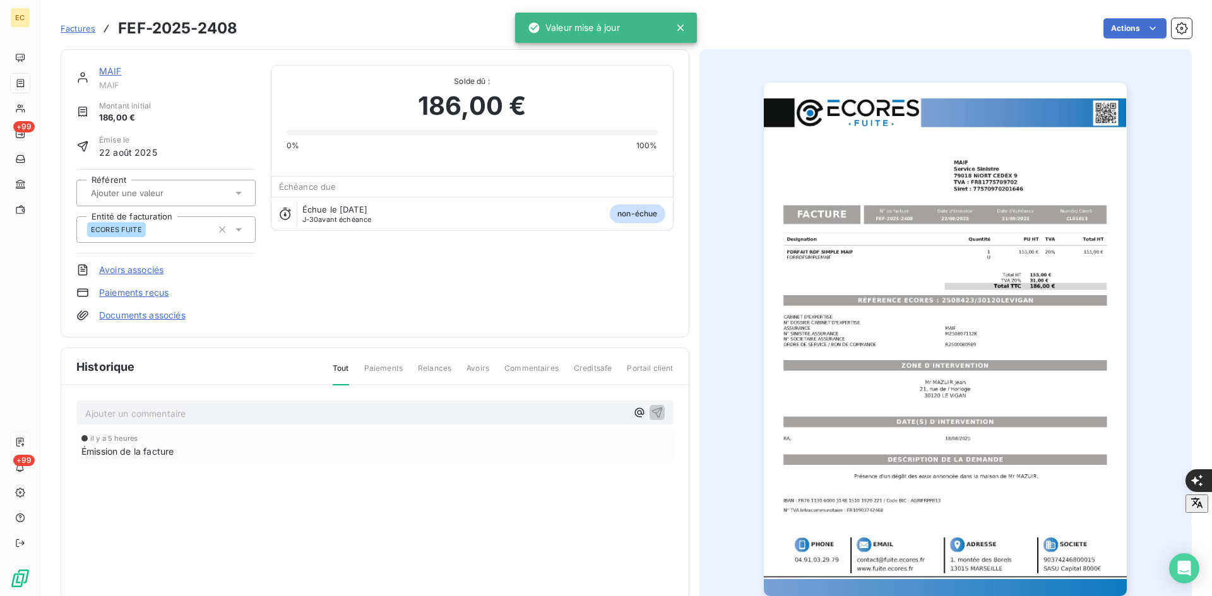
click at [136, 310] on link "Documents associés" at bounding box center [142, 315] width 86 height 13
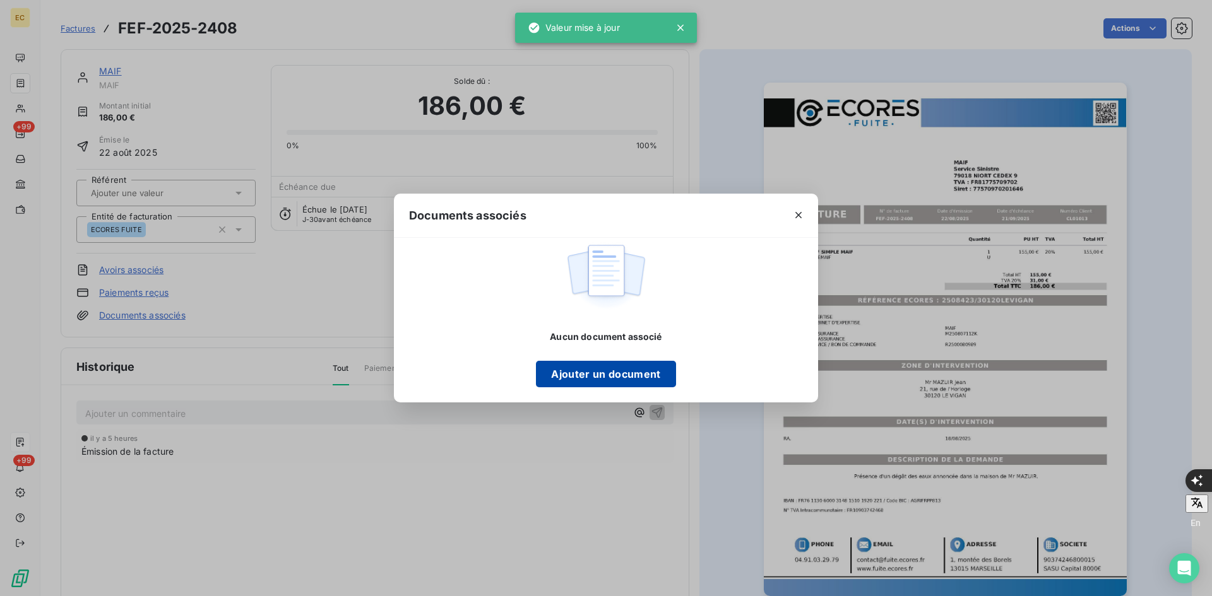
click at [649, 379] on button "Ajouter un document" at bounding box center [605, 374] width 139 height 27
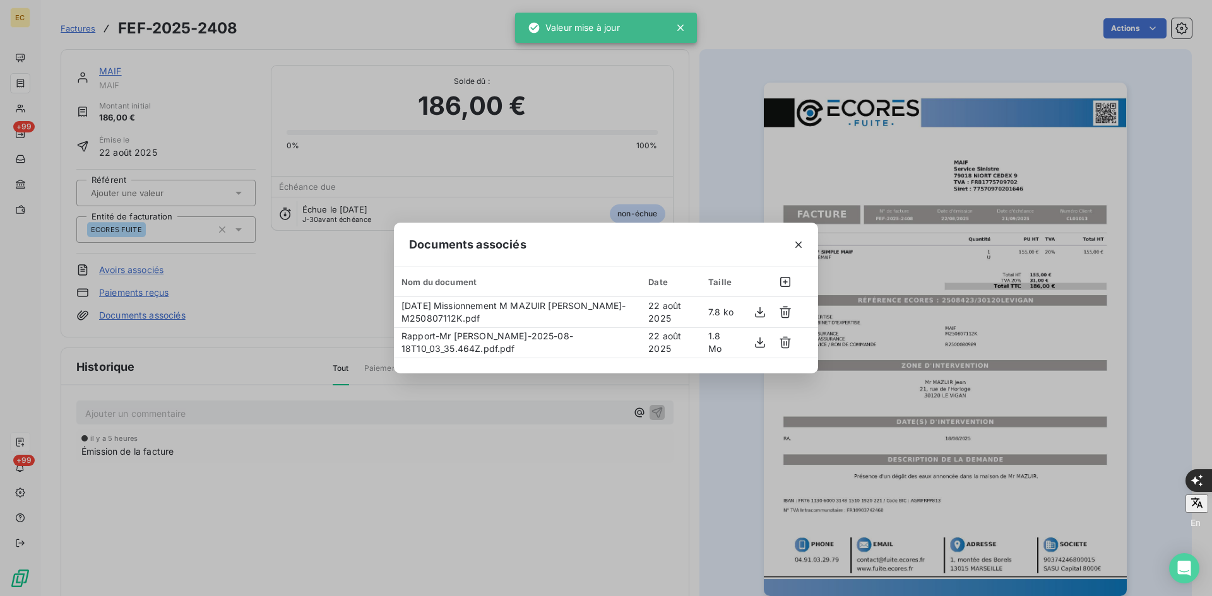
click at [211, 225] on div "Documents associés Nom du document Date Taille [DATE] Missionnement M MAZUIR [P…" at bounding box center [606, 298] width 1212 height 596
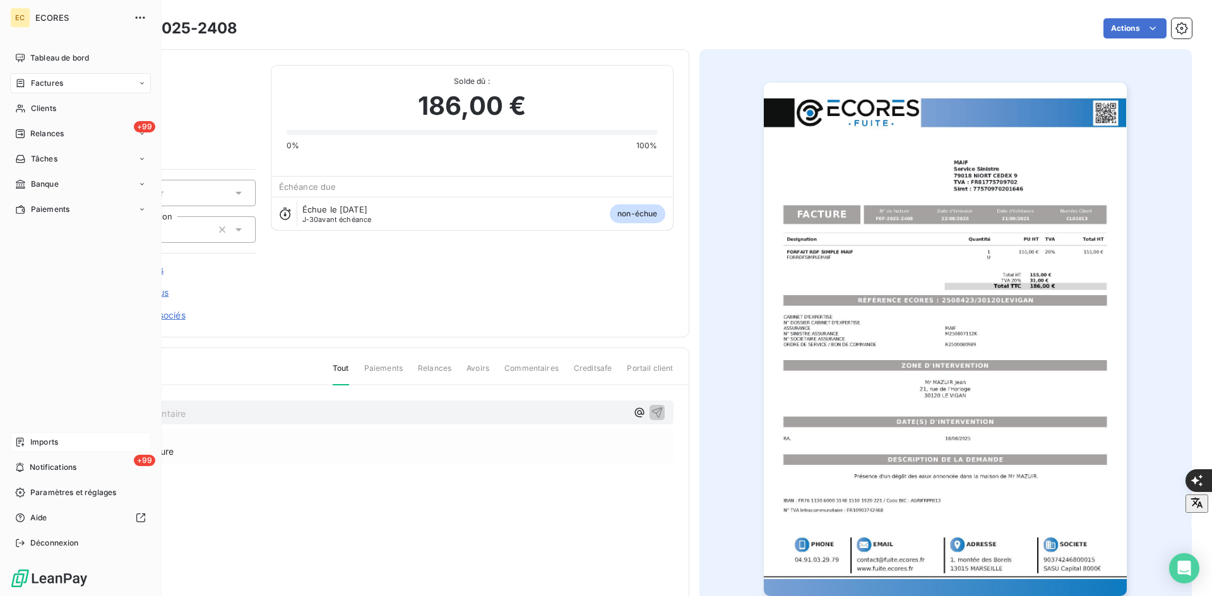
click at [64, 442] on div "Imports" at bounding box center [80, 442] width 141 height 20
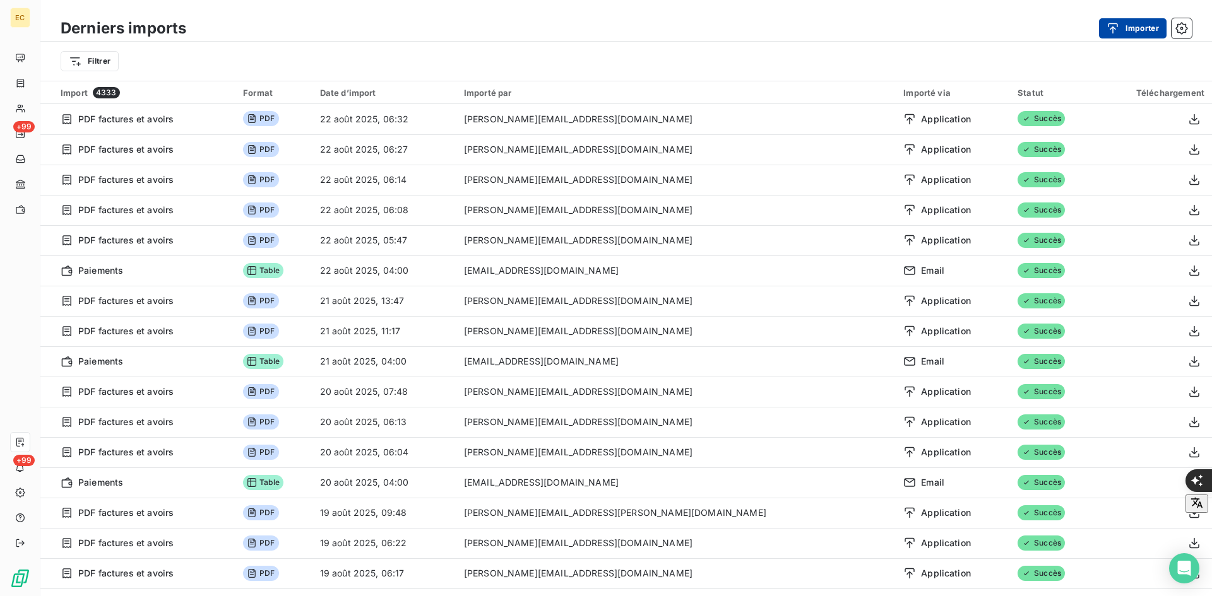
click at [1118, 34] on icon "button" at bounding box center [1112, 28] width 13 height 13
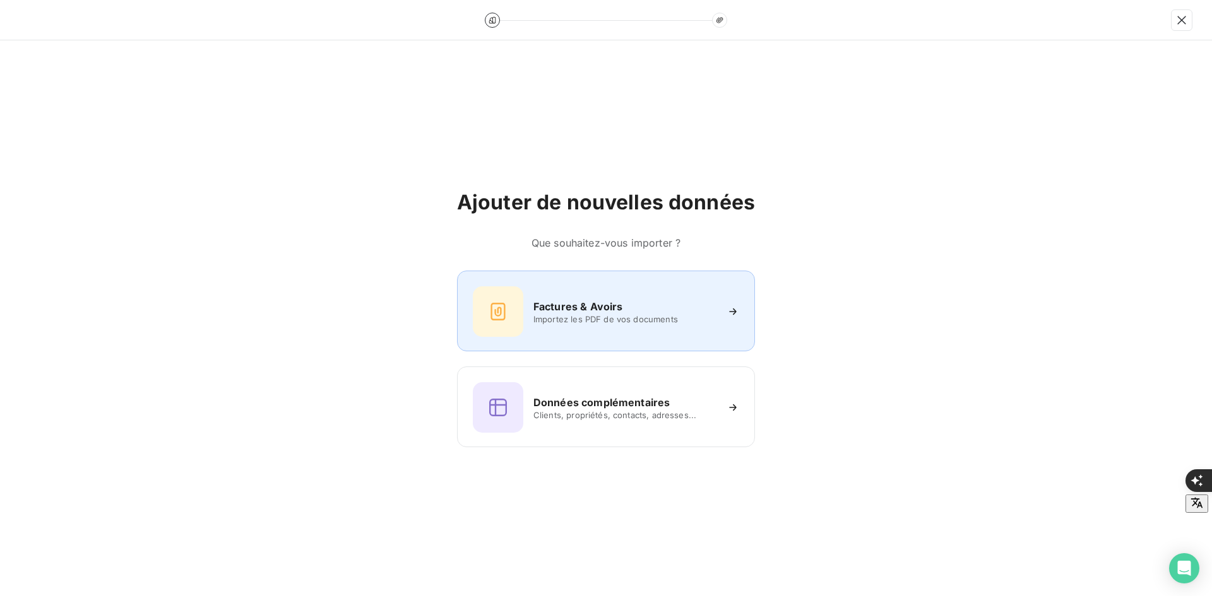
click at [619, 305] on h6 "Factures & Avoirs" at bounding box center [578, 306] width 90 height 15
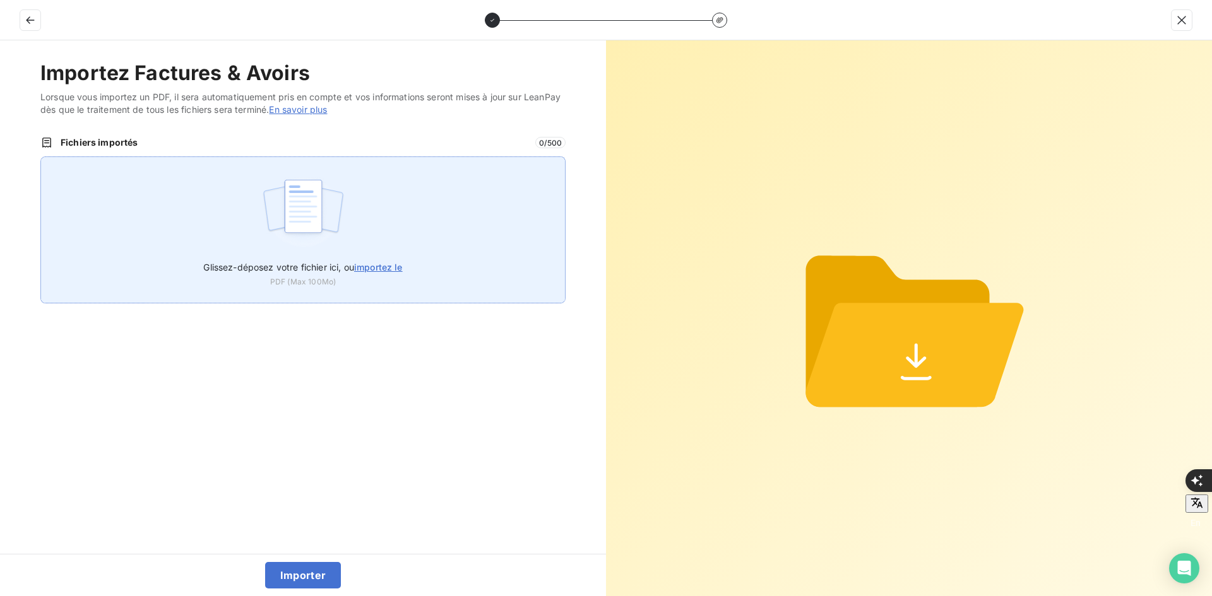
click at [386, 211] on div "Glissez-déposez votre fichier ici, ou importez le PDF (Max 100Mo)" at bounding box center [302, 230] width 525 height 147
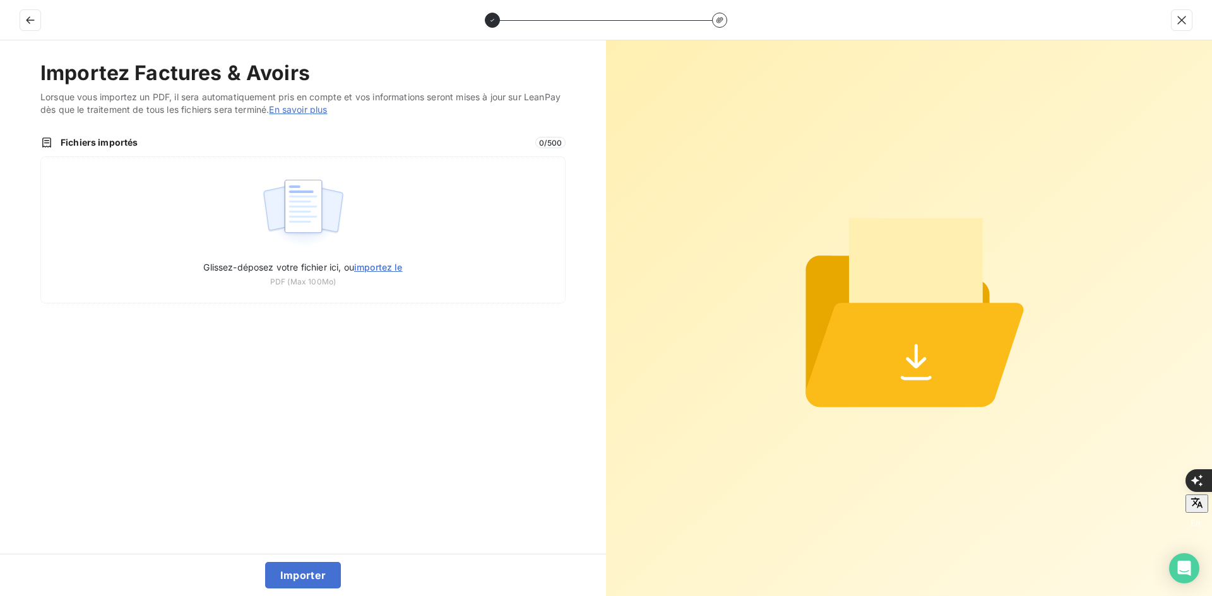
type input "C:\fakepath\FEF-2025-2409.pdf"
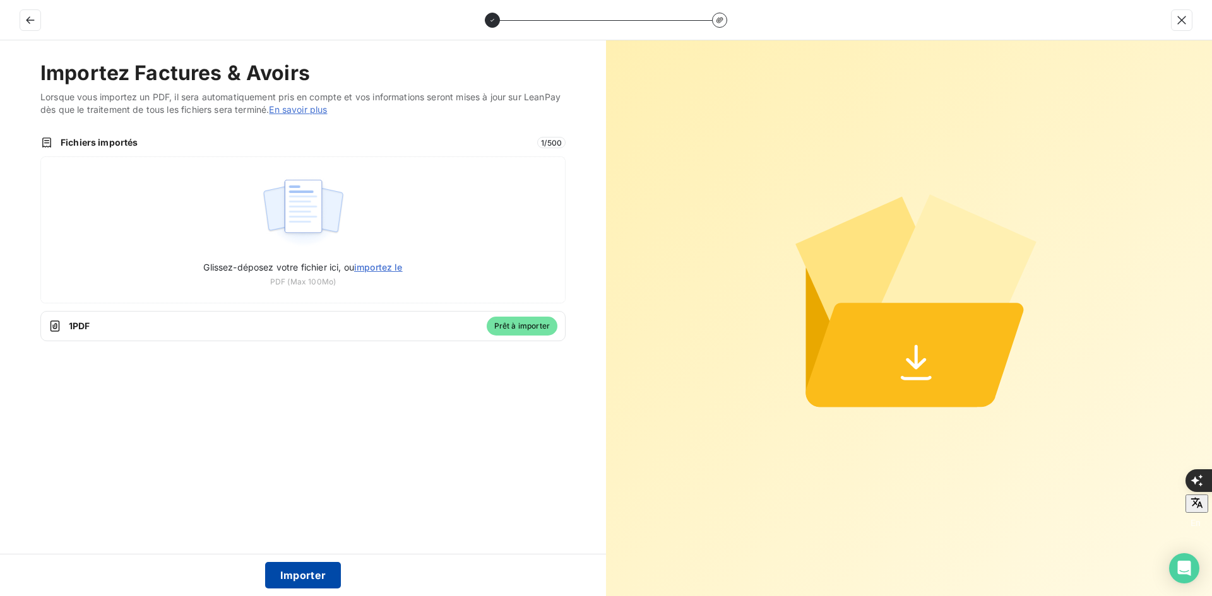
click at [297, 575] on button "Importer" at bounding box center [303, 575] width 76 height 27
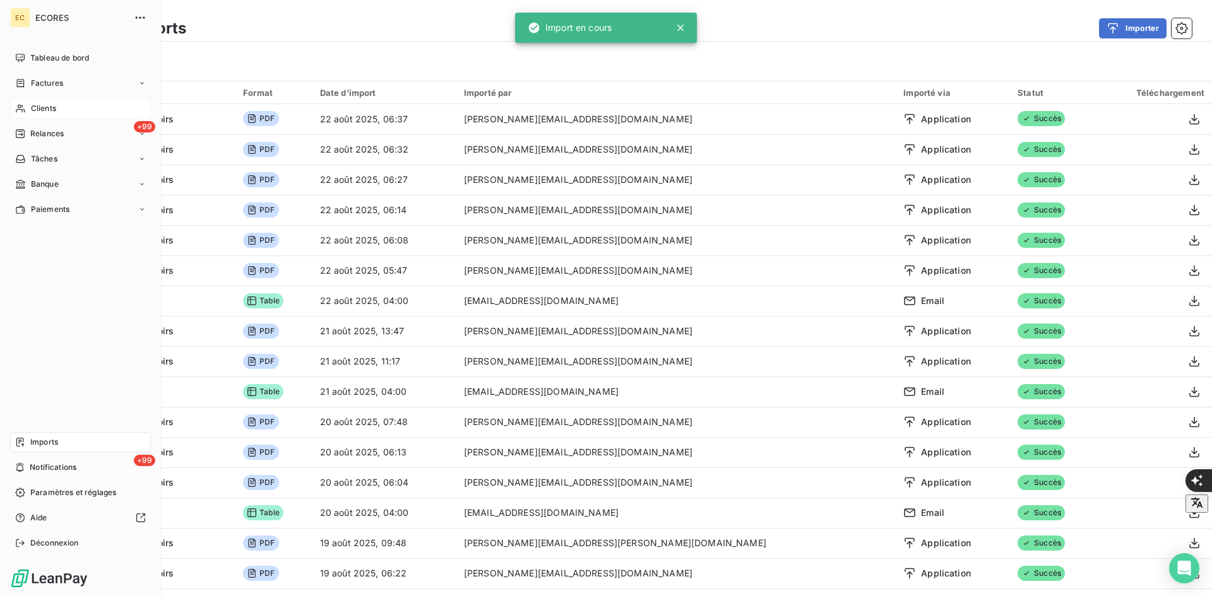
drag, startPoint x: 33, startPoint y: 78, endPoint x: 136, endPoint y: 98, distance: 104.4
click at [33, 78] on span "Factures" at bounding box center [47, 83] width 32 height 11
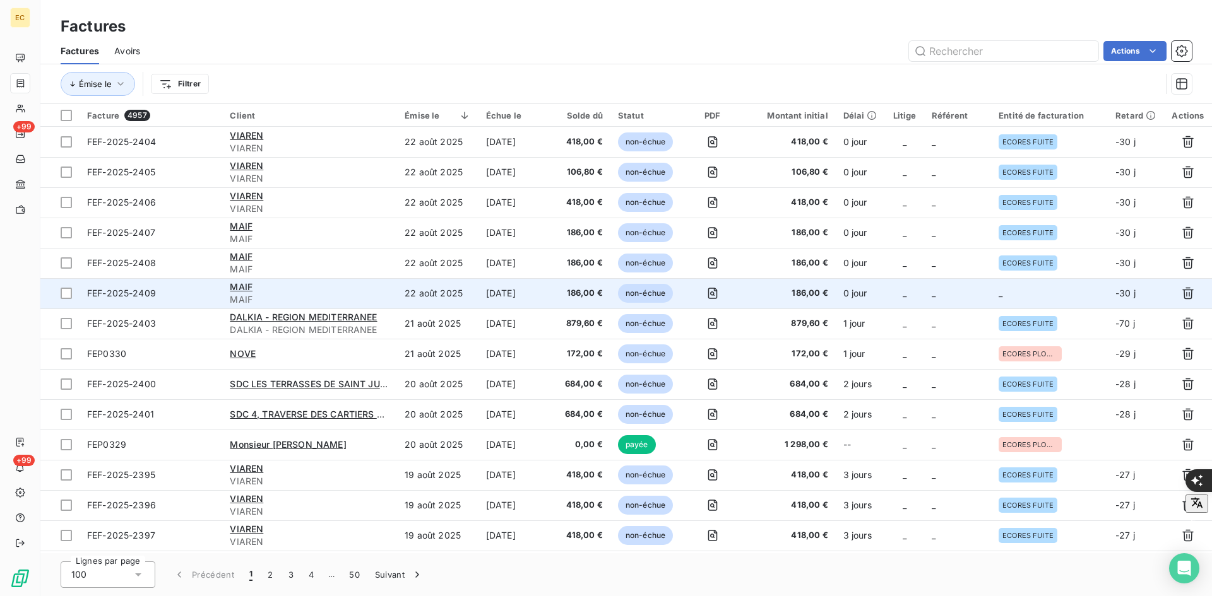
click at [935, 296] on span "_" at bounding box center [934, 293] width 4 height 11
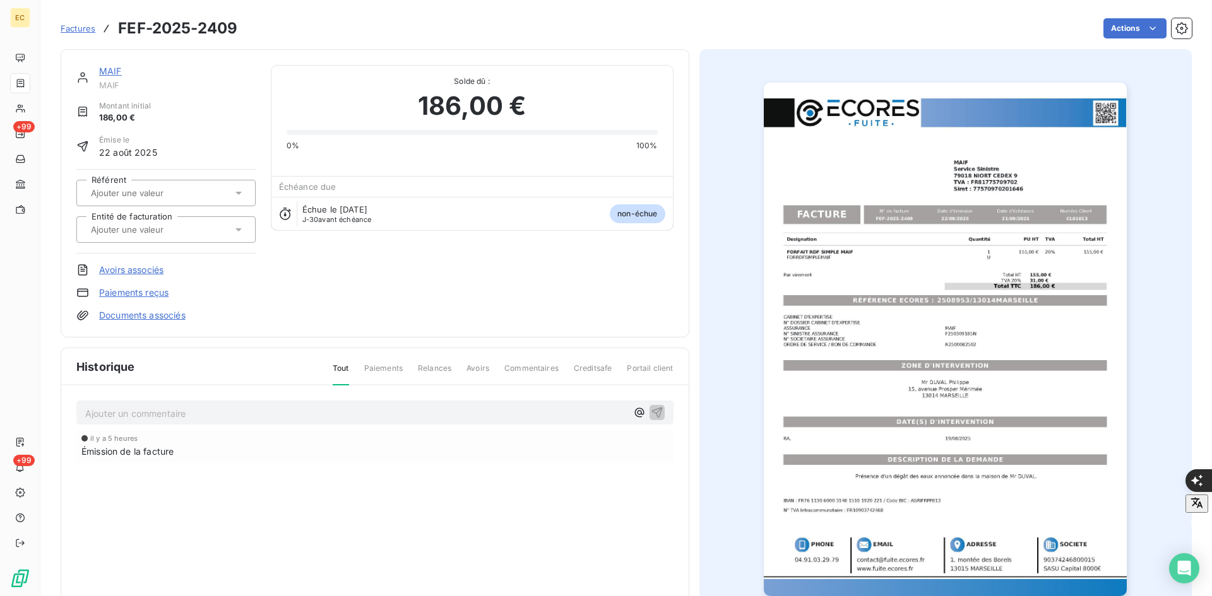
click at [135, 226] on input "text" at bounding box center [153, 229] width 127 height 11
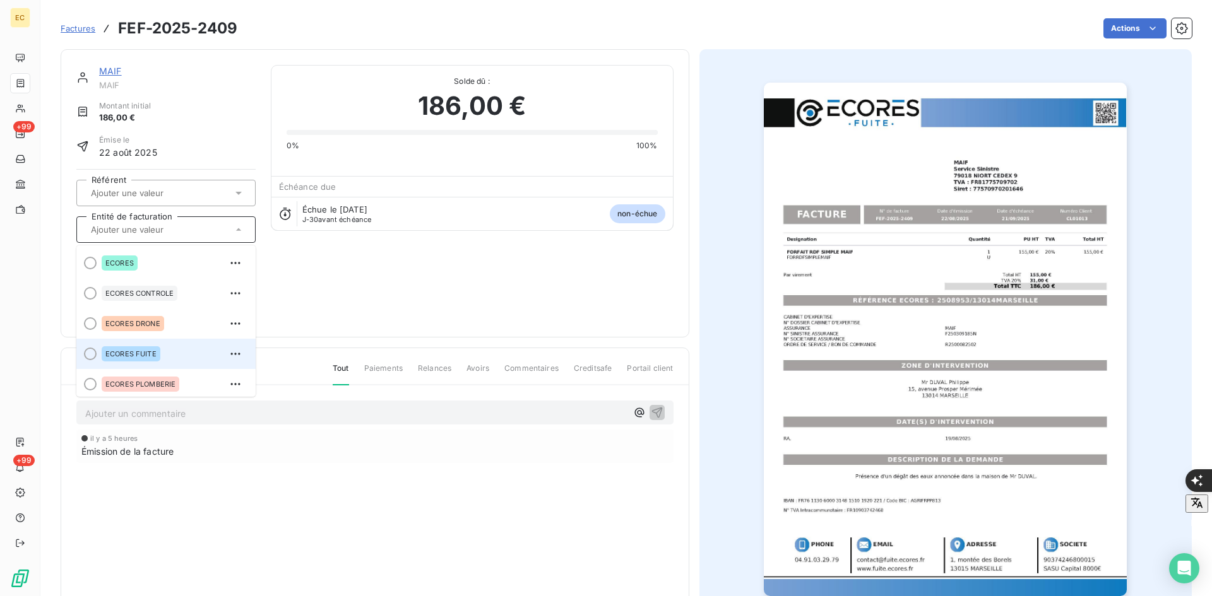
click at [150, 353] on span "ECORES FUITE" at bounding box center [130, 354] width 51 height 8
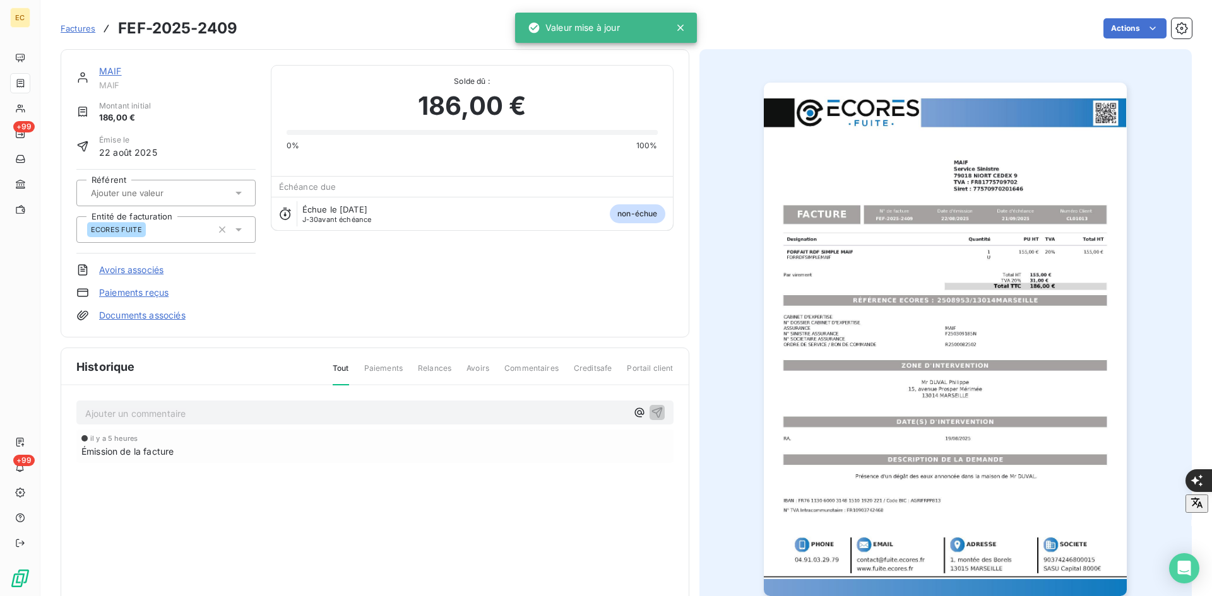
click at [162, 318] on link "Documents associés" at bounding box center [142, 315] width 86 height 13
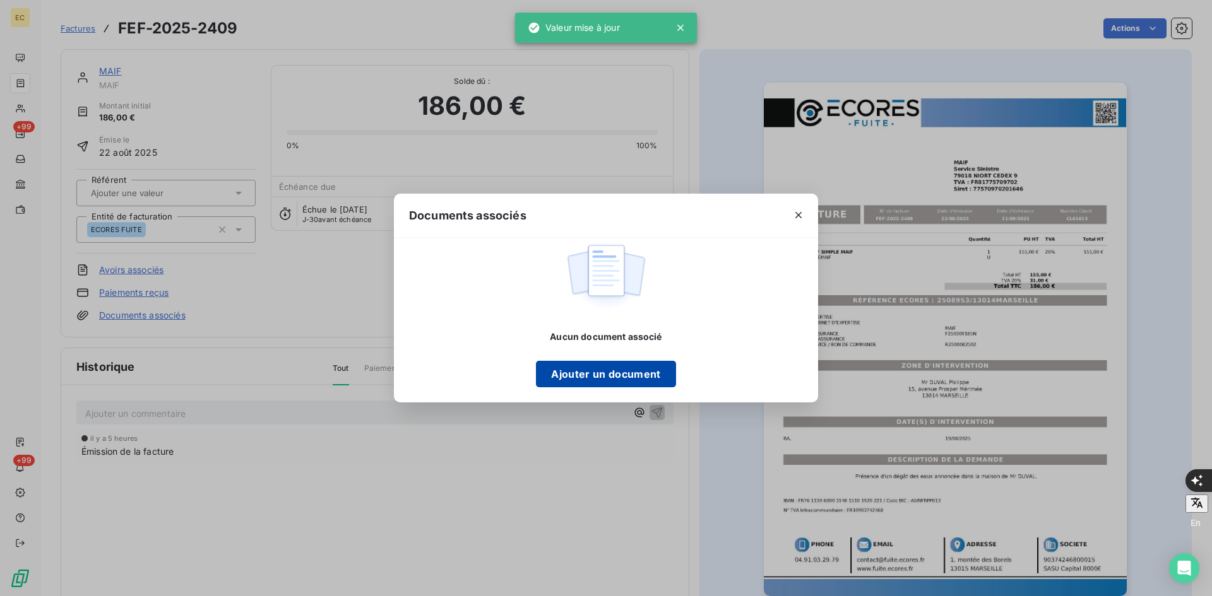
click at [590, 384] on button "Ajouter un document" at bounding box center [605, 374] width 139 height 27
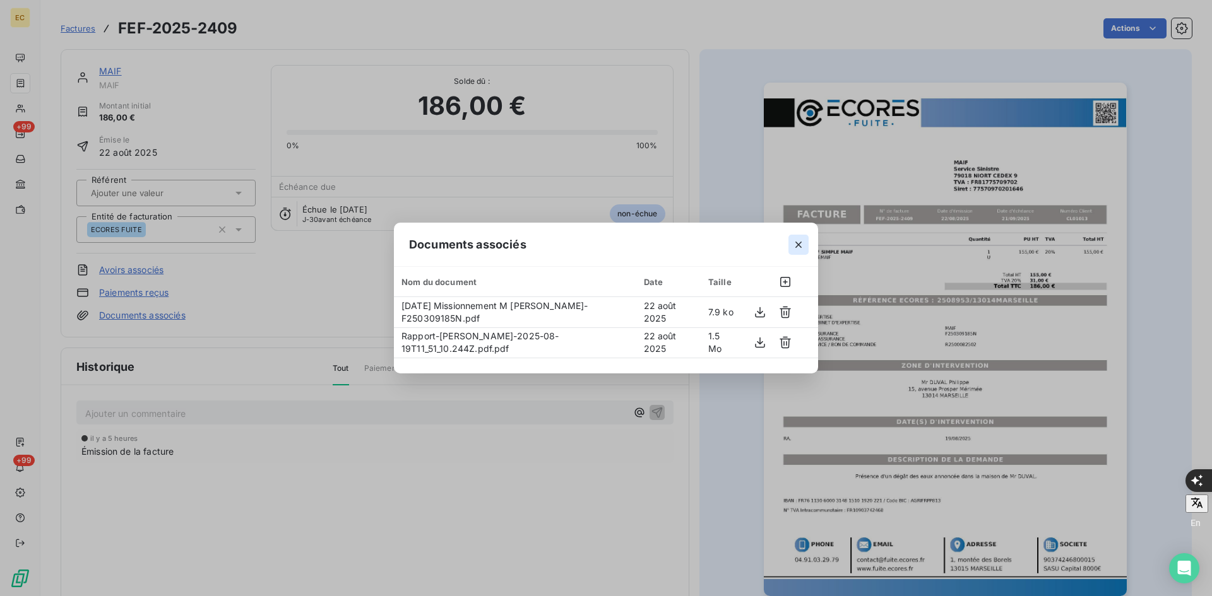
click at [800, 248] on icon "button" at bounding box center [798, 245] width 13 height 13
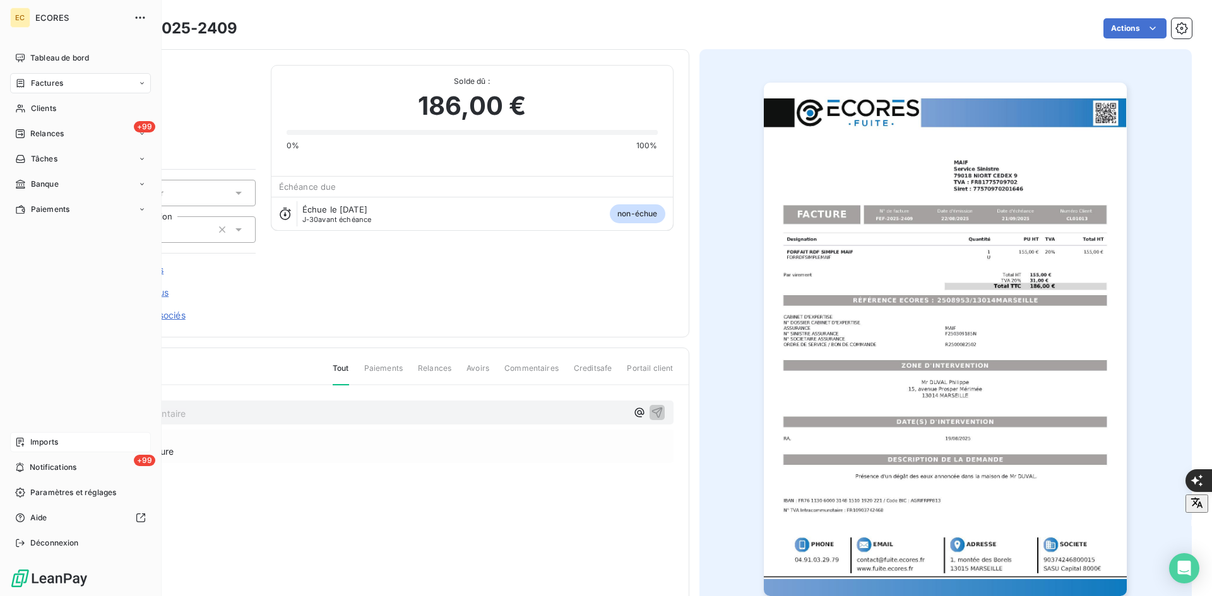
click at [31, 436] on div "Imports" at bounding box center [80, 442] width 141 height 20
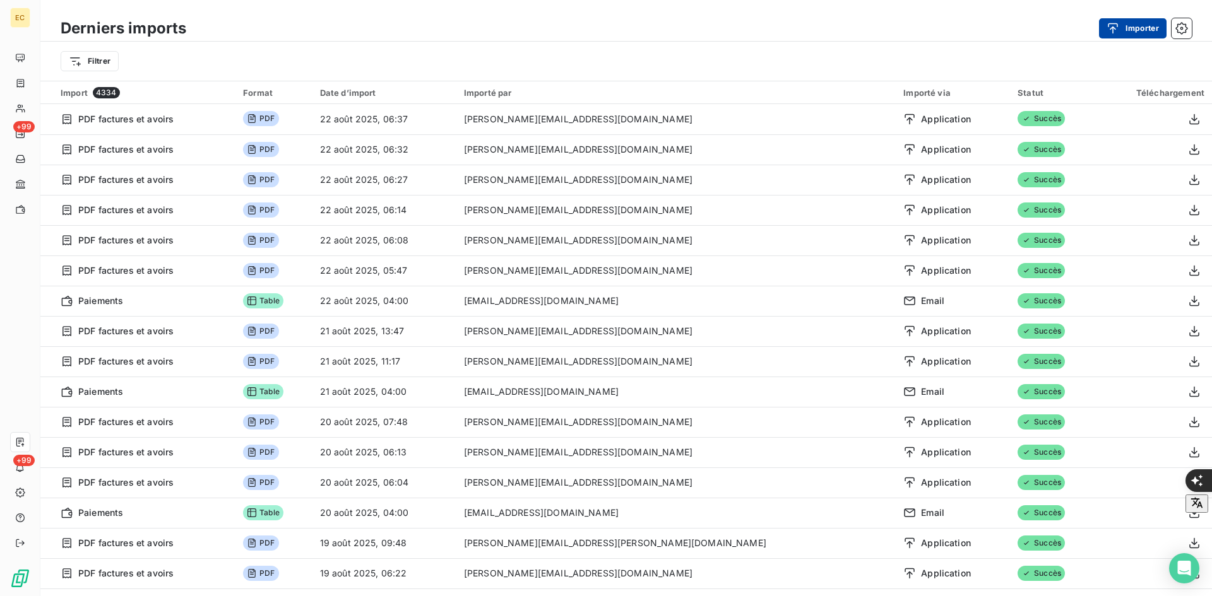
click at [1130, 32] on button "Importer" at bounding box center [1133, 28] width 68 height 20
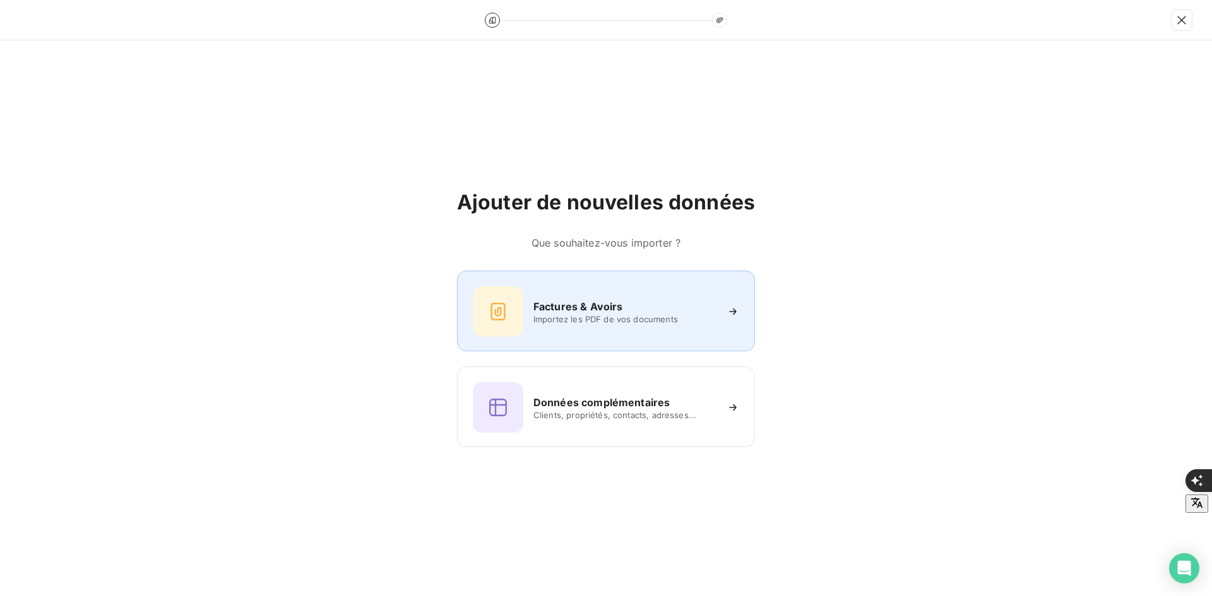
click at [601, 318] on span "Importez les PDF de vos documents" at bounding box center [624, 319] width 183 height 10
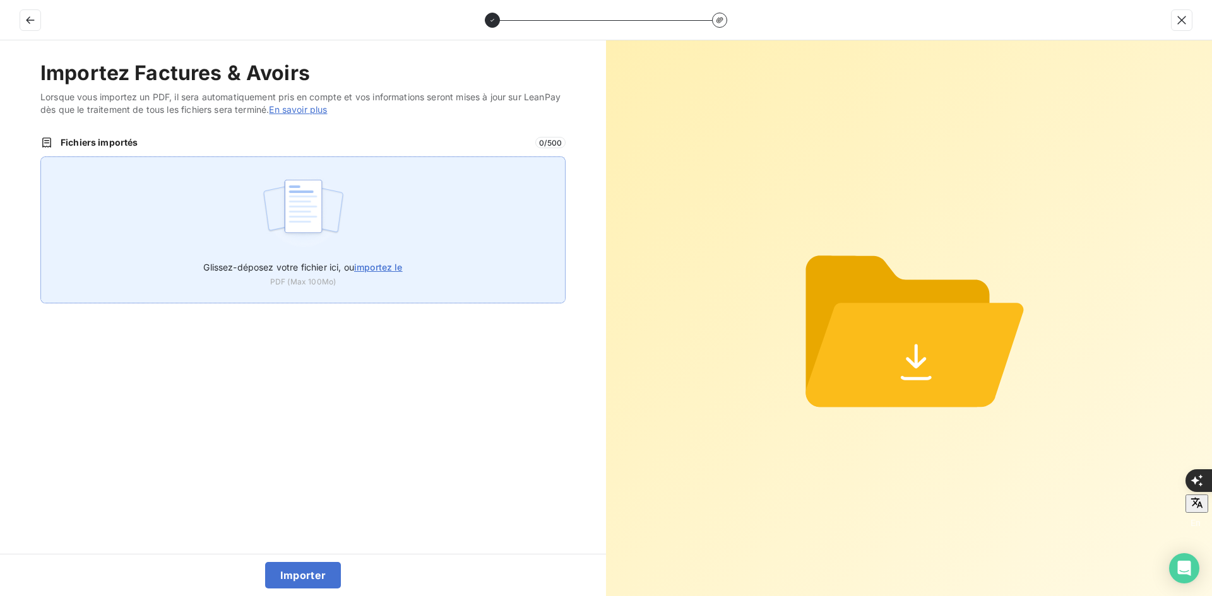
click at [391, 215] on div "Glissez-déposez votre fichier ici, ou importez le PDF (Max 100Mo)" at bounding box center [302, 230] width 525 height 147
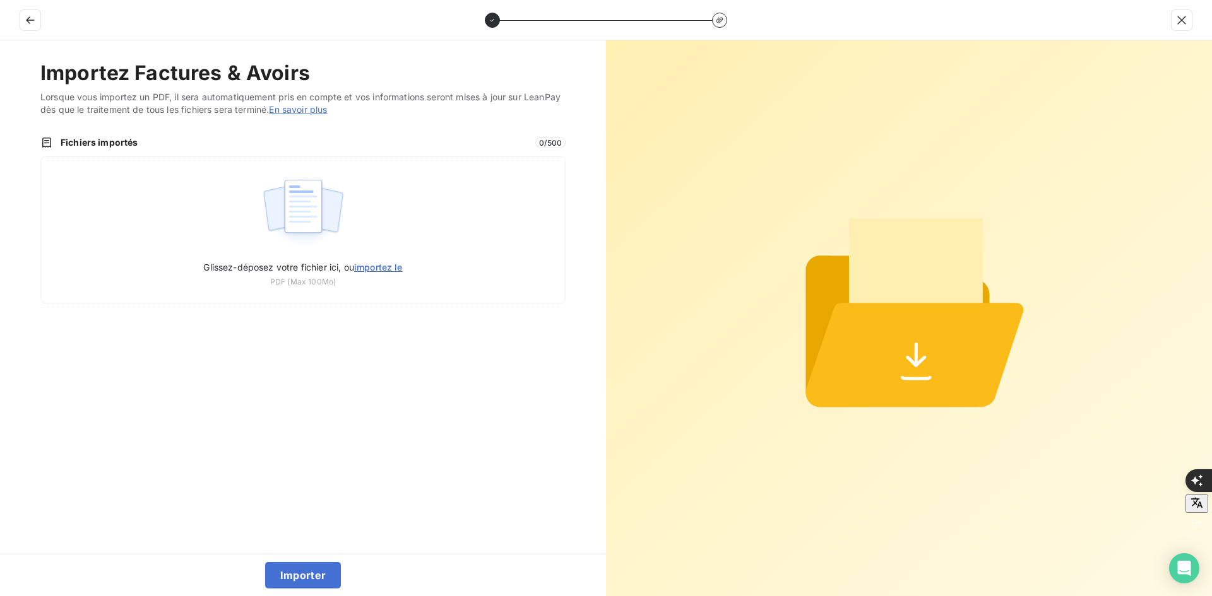
type input "C:\fakepath\FEF-2025-2410.pdf"
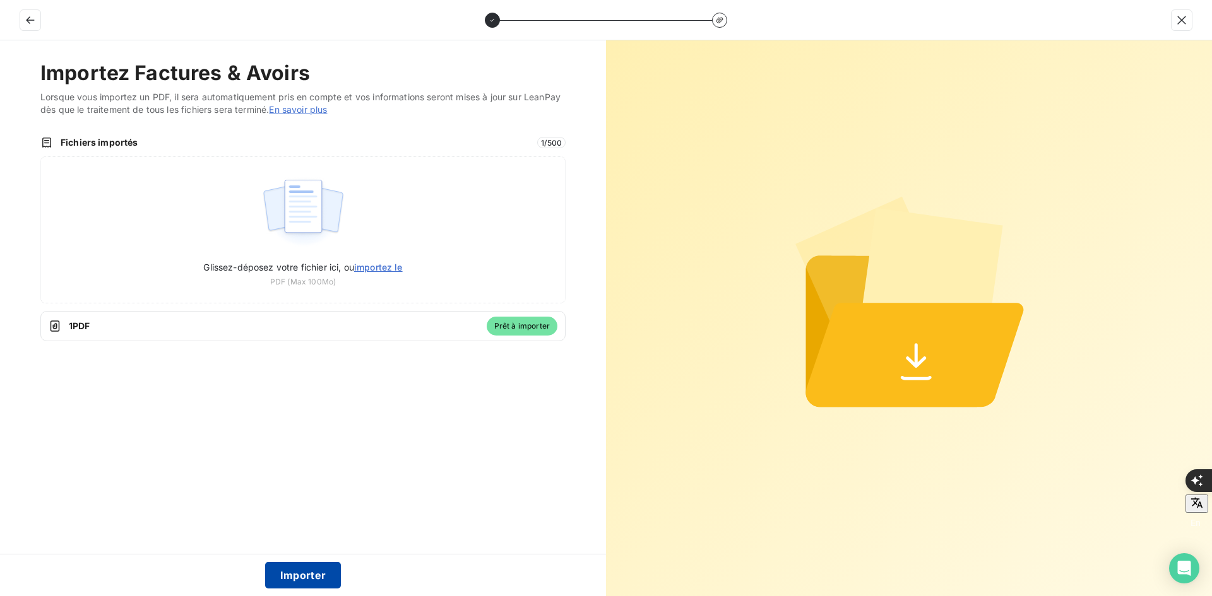
click at [300, 577] on button "Importer" at bounding box center [303, 575] width 76 height 27
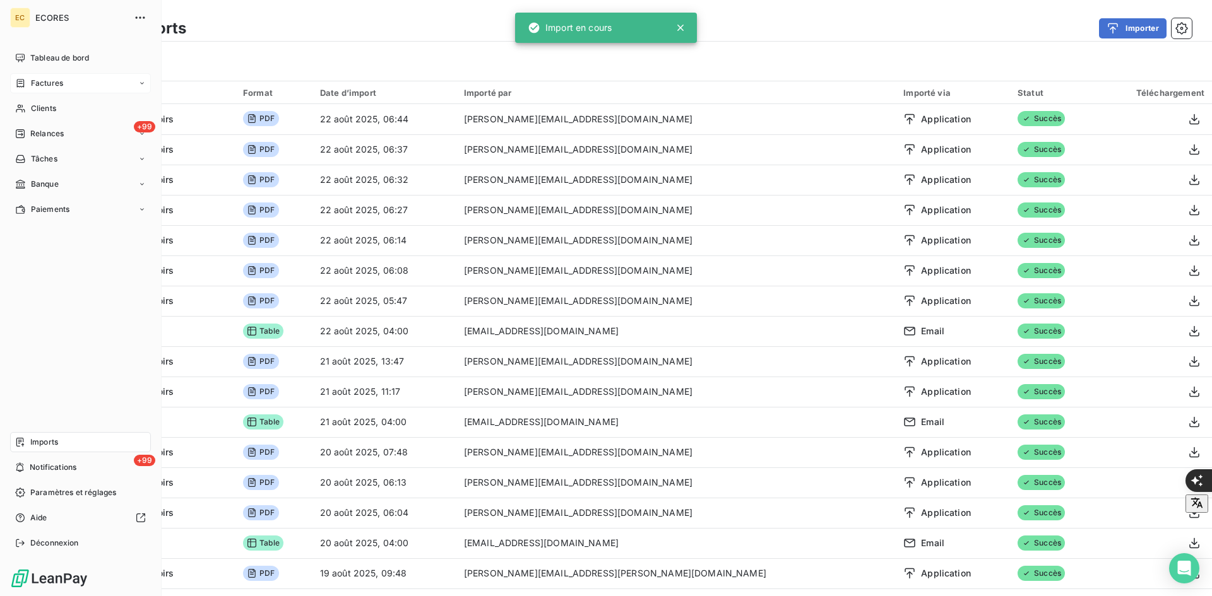
click at [27, 81] on div "Factures" at bounding box center [39, 83] width 48 height 11
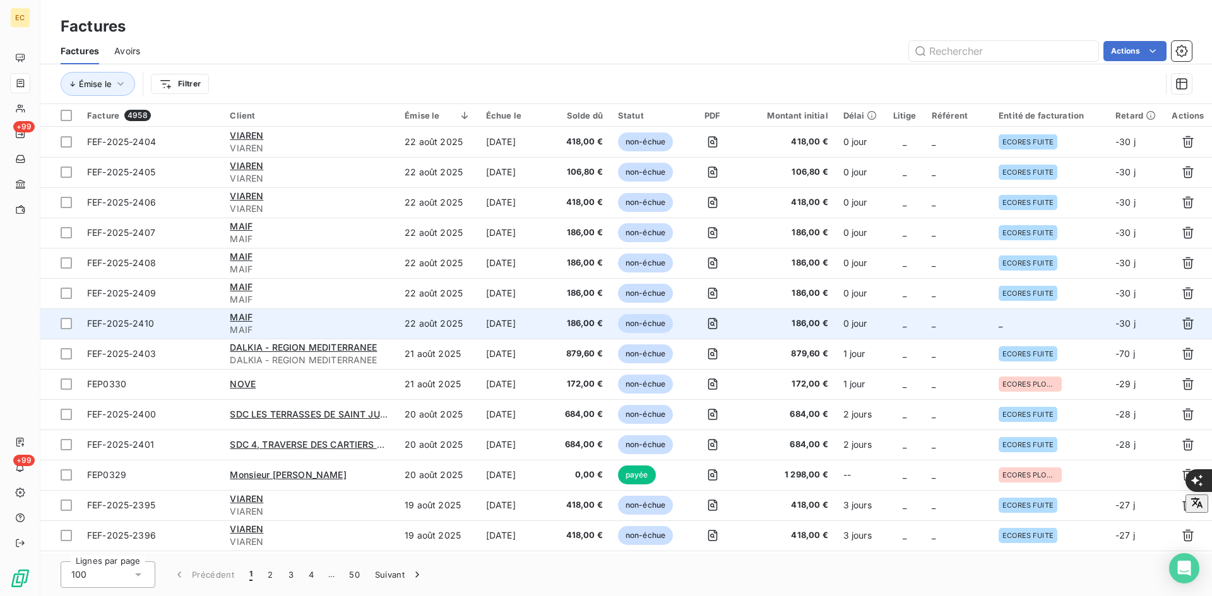
click at [981, 334] on td "_" at bounding box center [957, 324] width 67 height 30
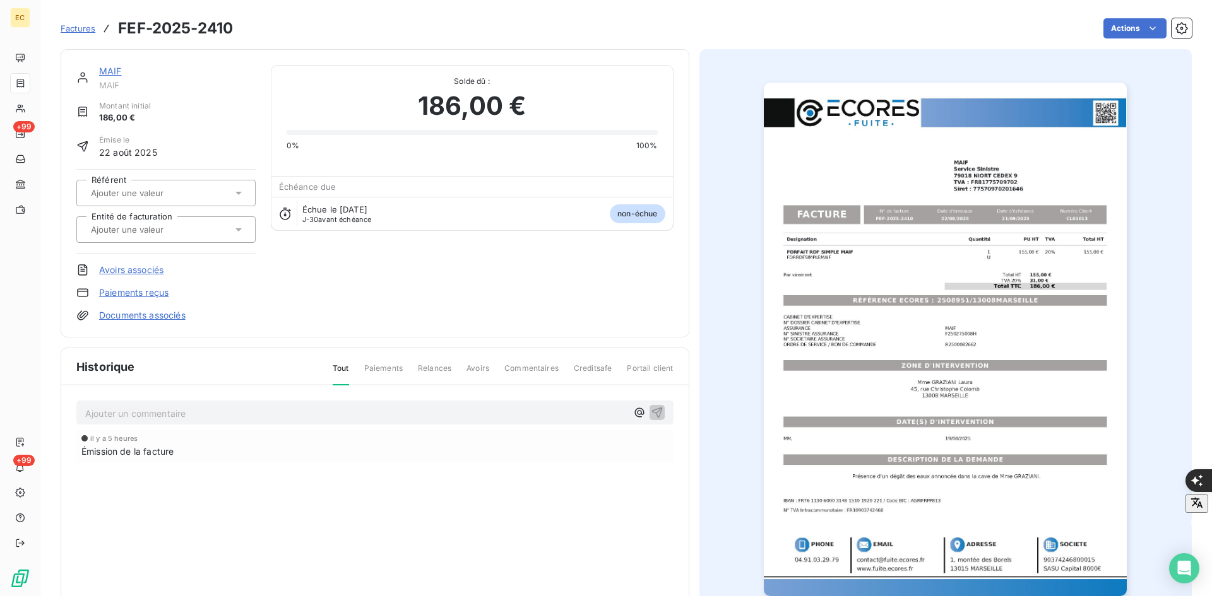
click at [184, 239] on div at bounding box center [165, 229] width 179 height 27
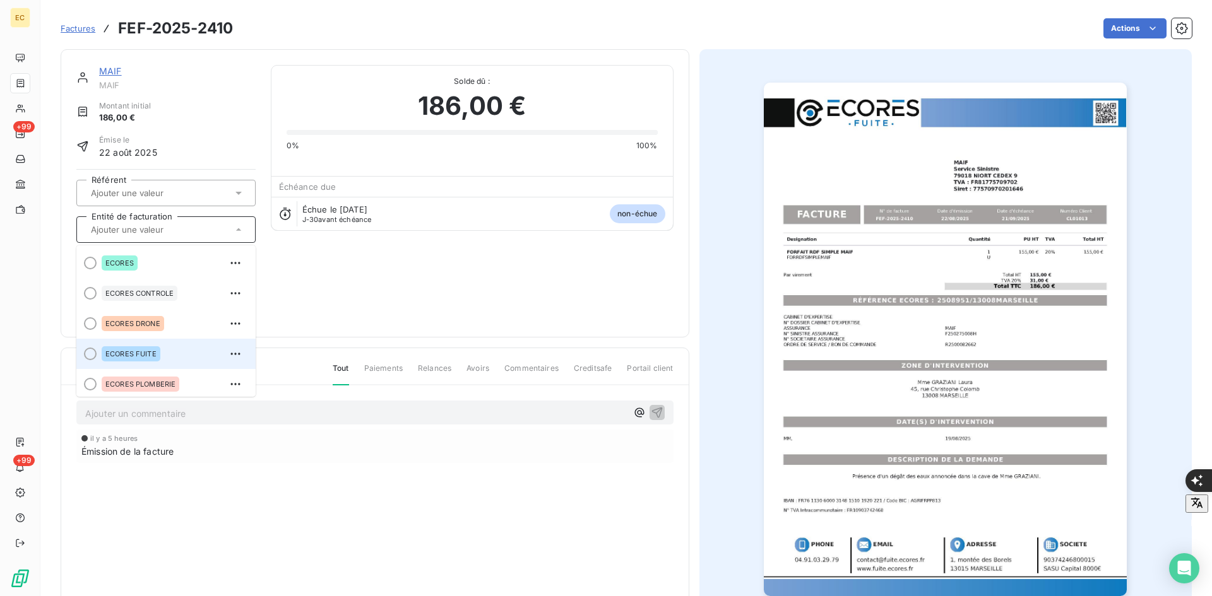
click at [110, 354] on span "ECORES FUITE" at bounding box center [130, 354] width 51 height 8
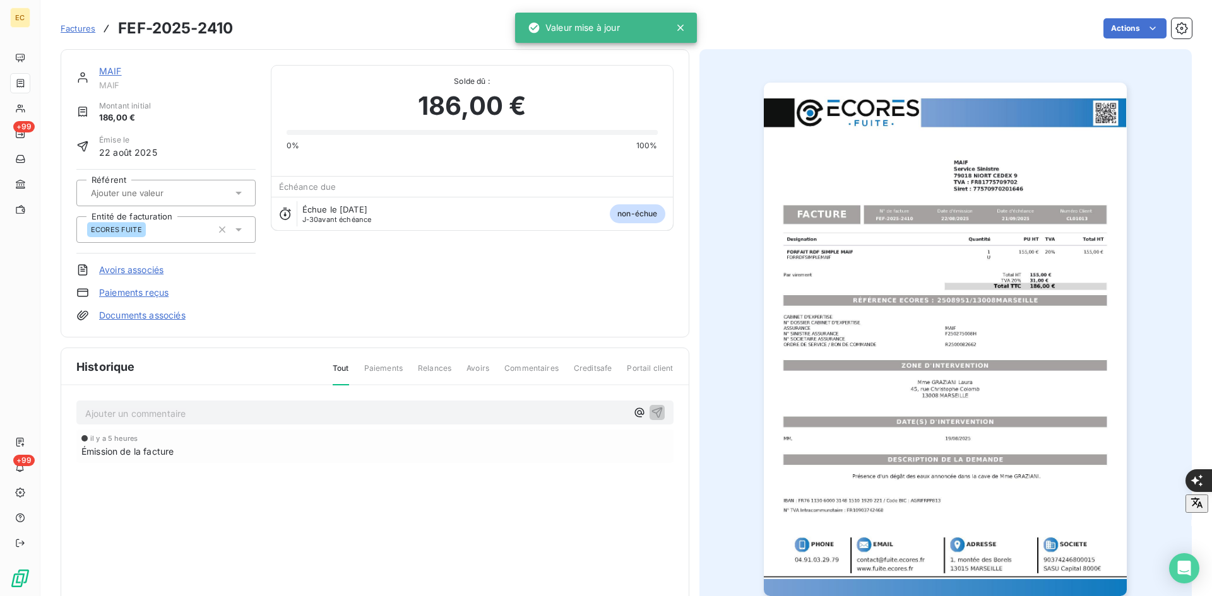
click at [150, 316] on link "Documents associés" at bounding box center [142, 315] width 86 height 13
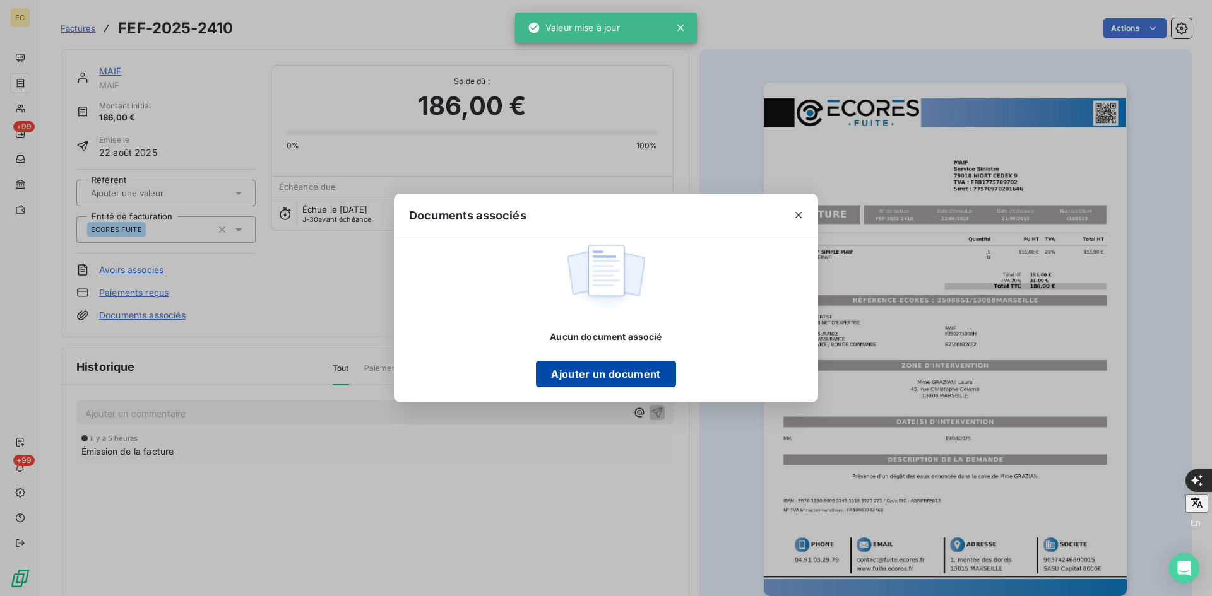
click at [620, 380] on button "Ajouter un document" at bounding box center [605, 374] width 139 height 27
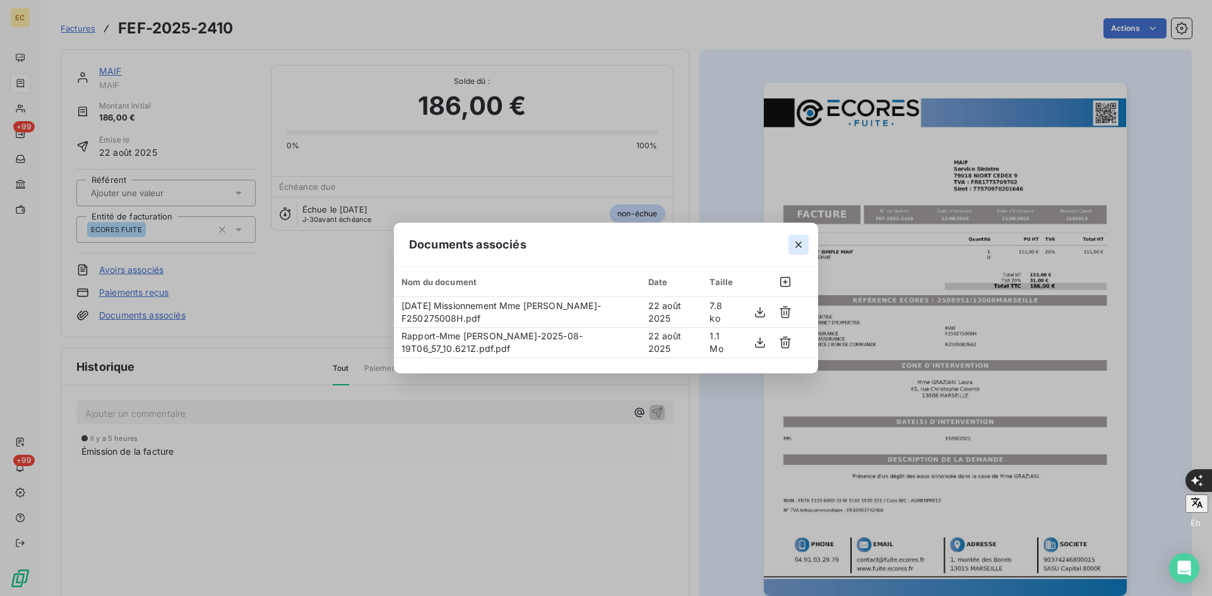
click at [797, 251] on button "button" at bounding box center [798, 245] width 20 height 20
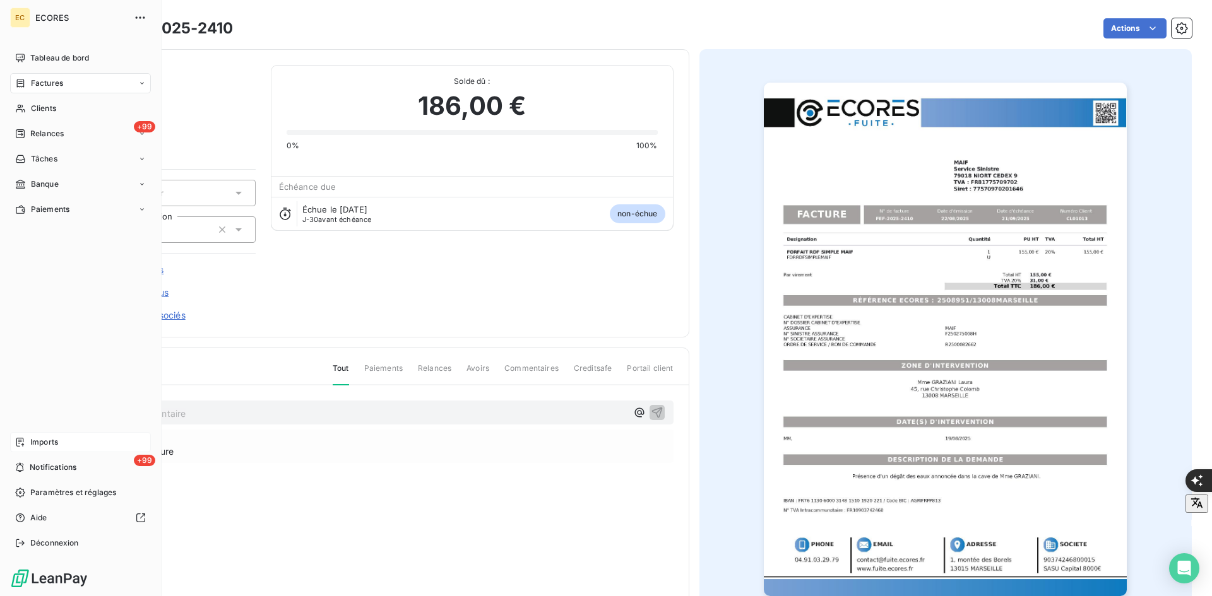
click at [40, 439] on span "Imports" at bounding box center [44, 442] width 28 height 11
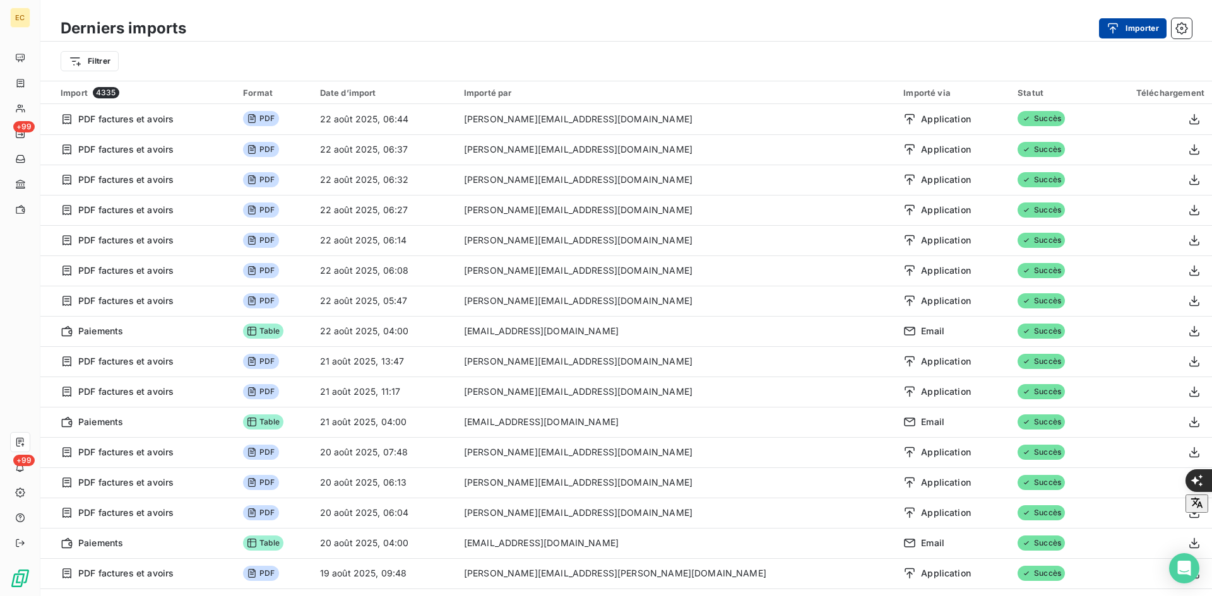
click at [1118, 27] on icon "button" at bounding box center [1112, 28] width 13 height 13
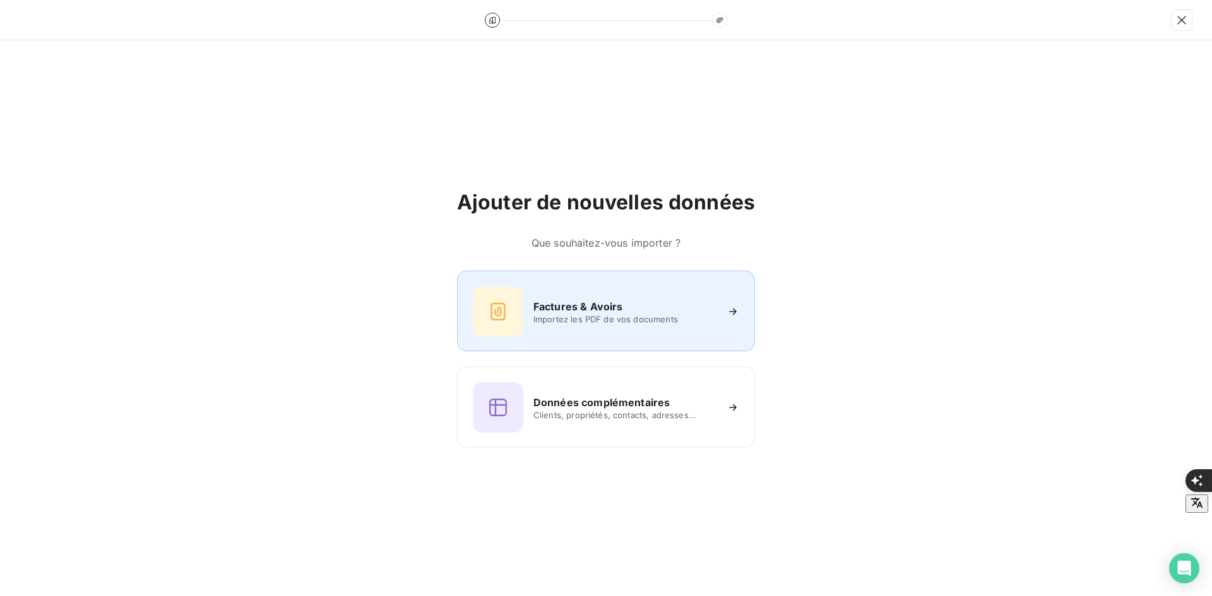
click at [602, 278] on div "Factures & Avoirs Importez les PDF de vos documents" at bounding box center [606, 311] width 298 height 81
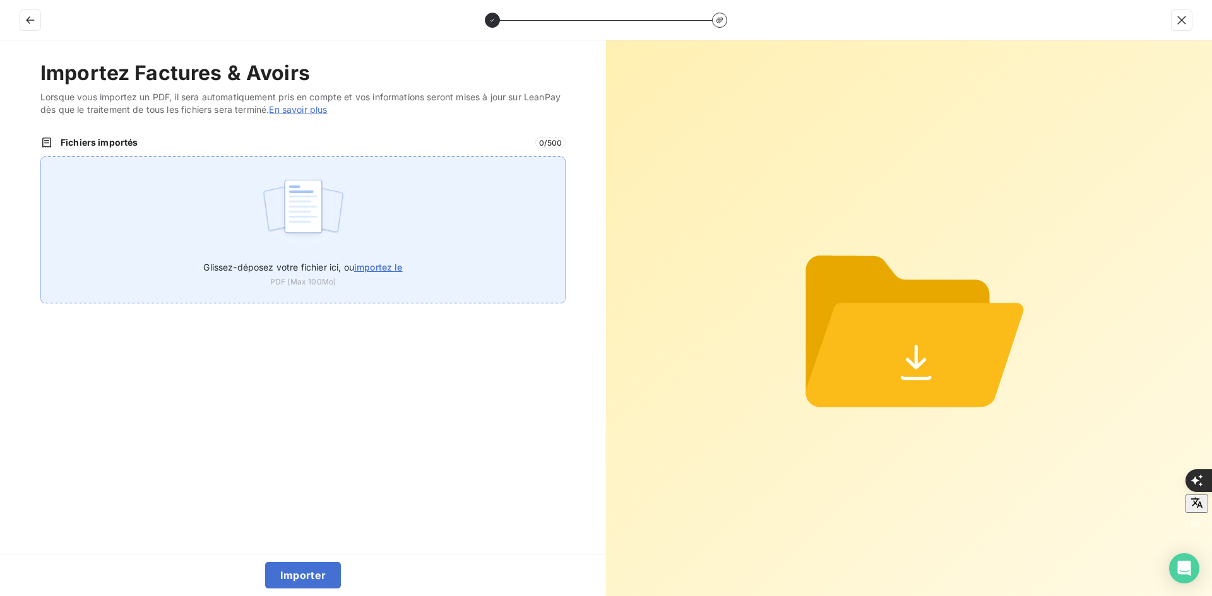
click at [391, 223] on div "Glissez-déposez votre fichier ici, ou importez le PDF (Max 100Mo)" at bounding box center [302, 230] width 525 height 147
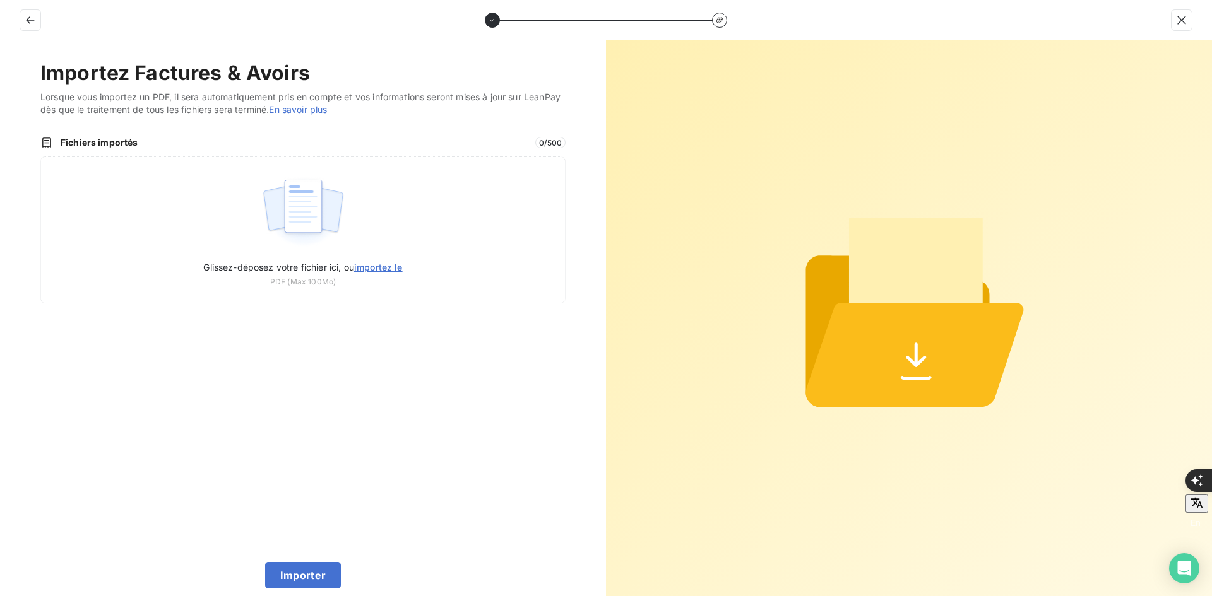
type input "C:\fakepath\FEF-2025-2411.pdf"
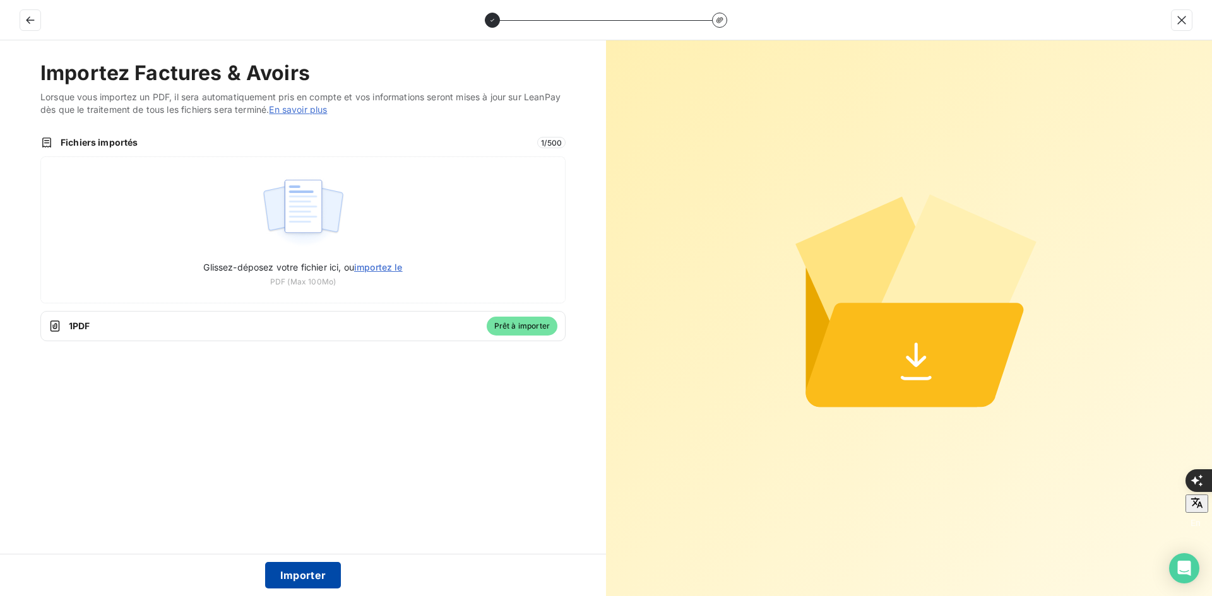
click at [305, 581] on button "Importer" at bounding box center [303, 575] width 76 height 27
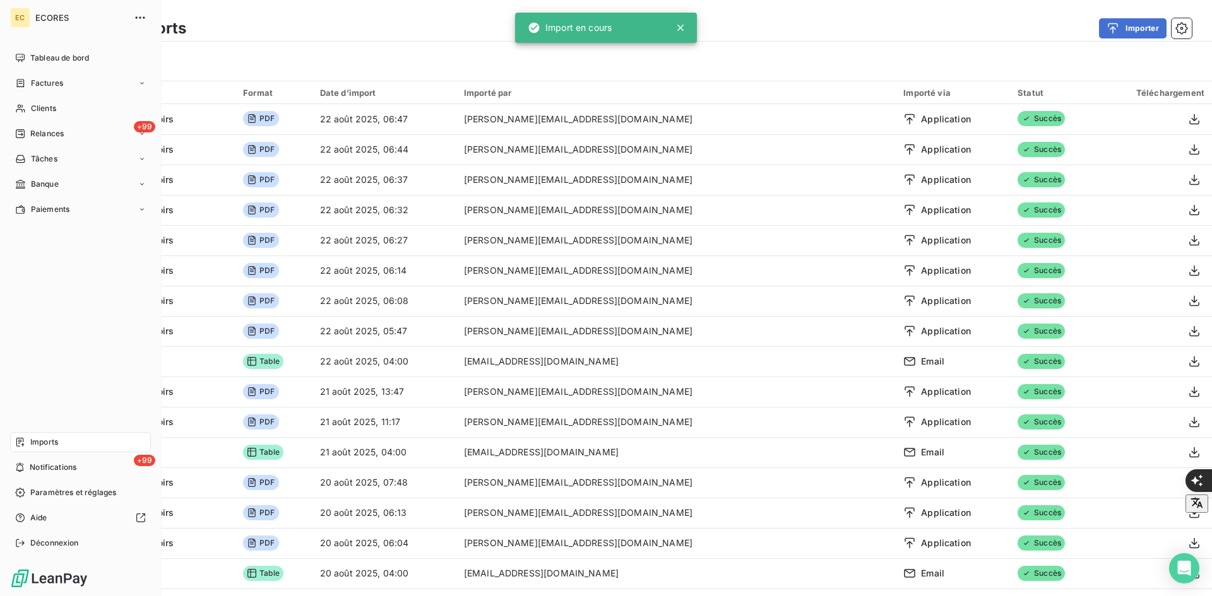
click at [26, 81] on div "Factures" at bounding box center [39, 83] width 48 height 11
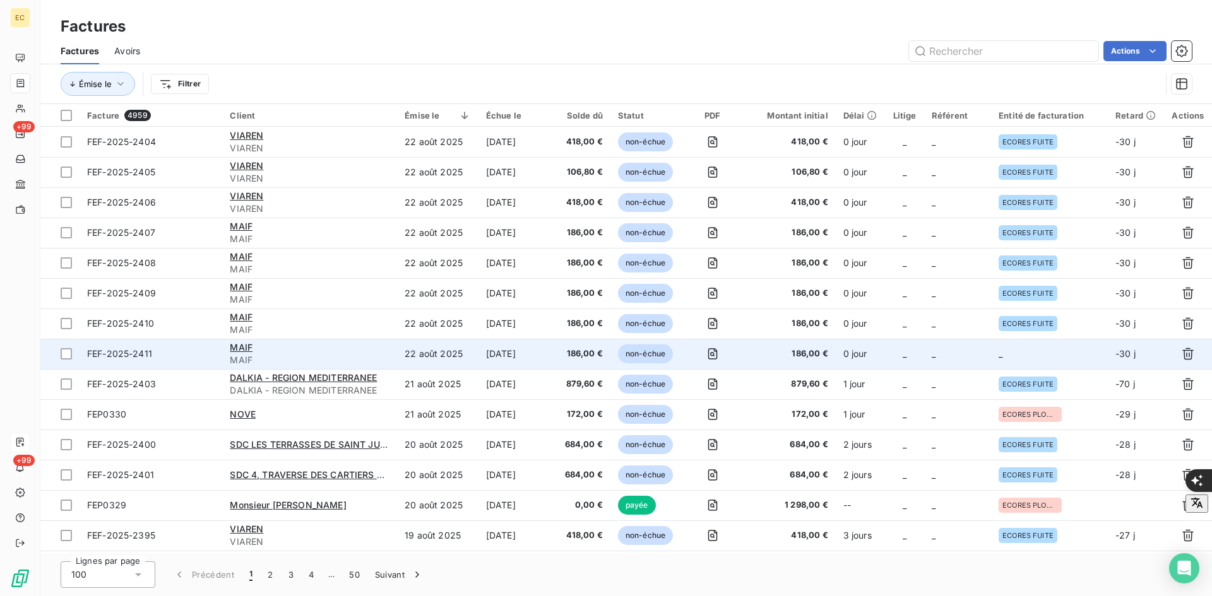
click at [998, 367] on td "_" at bounding box center [1049, 354] width 117 height 30
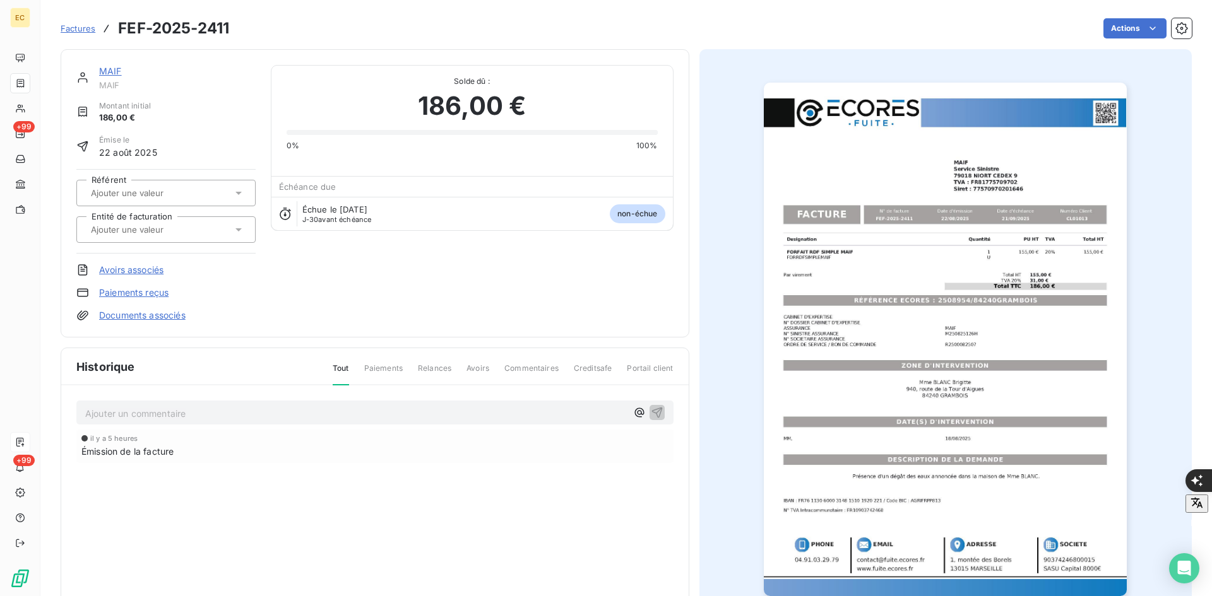
click at [174, 236] on div at bounding box center [159, 230] width 145 height 16
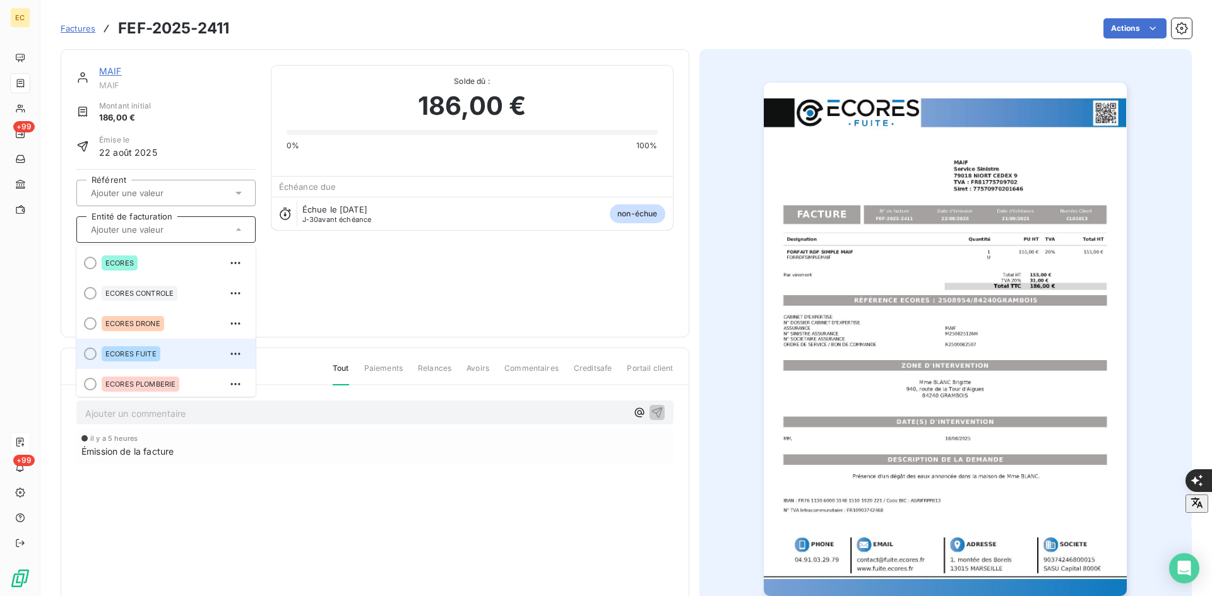
click at [138, 351] on span "ECORES FUITE" at bounding box center [130, 354] width 51 height 8
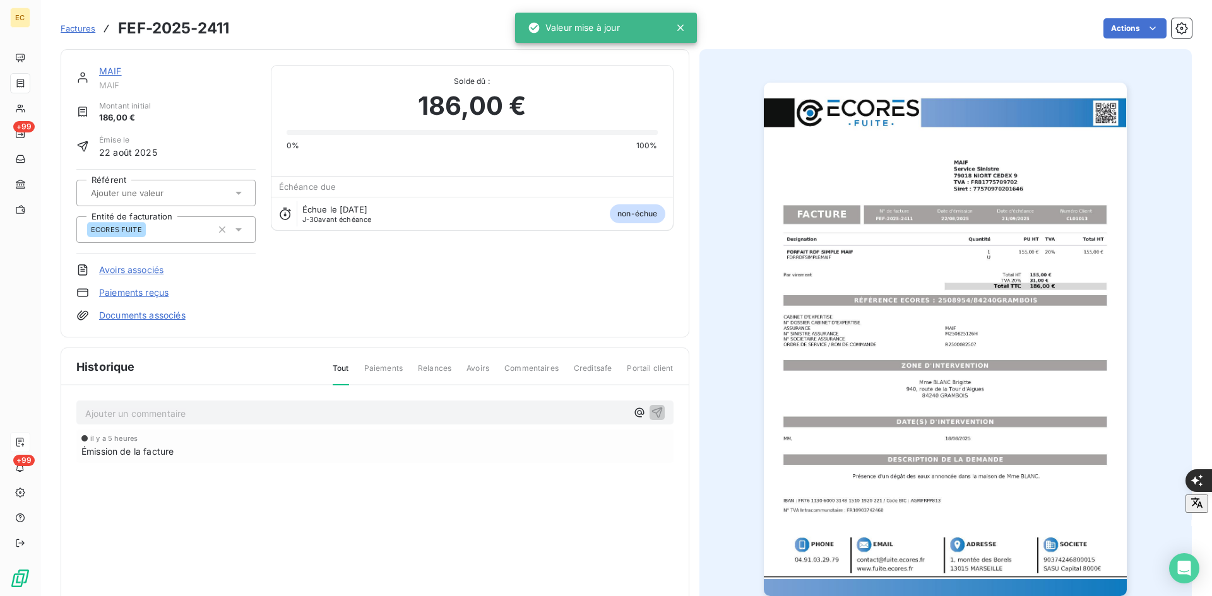
click at [160, 317] on link "Documents associés" at bounding box center [142, 315] width 86 height 13
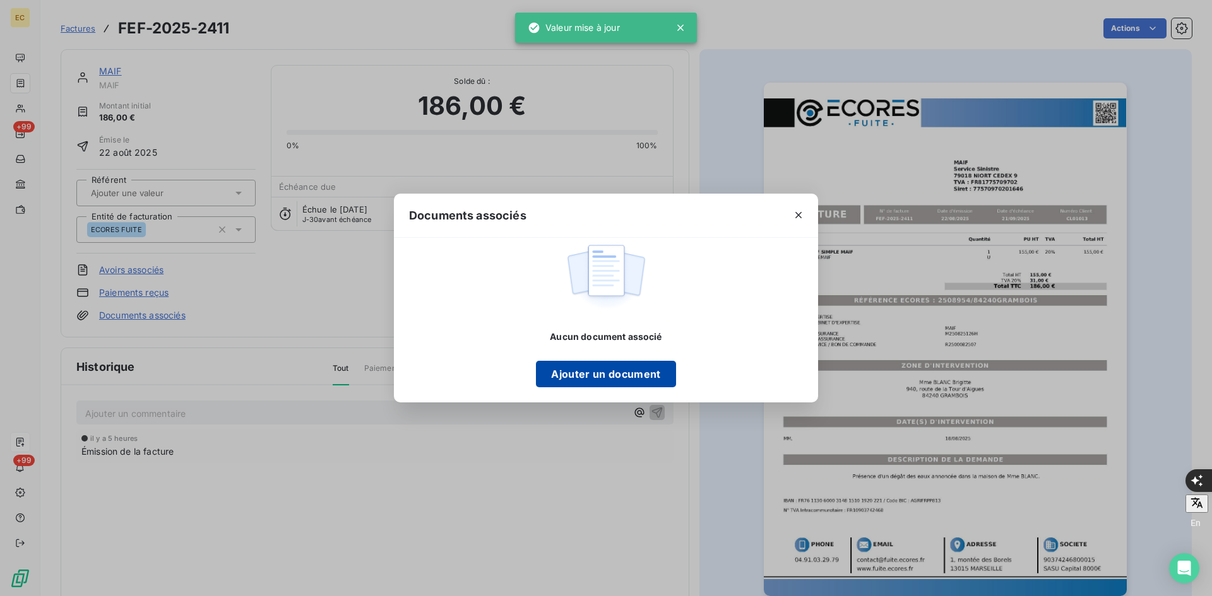
click at [555, 374] on button "Ajouter un document" at bounding box center [605, 374] width 139 height 27
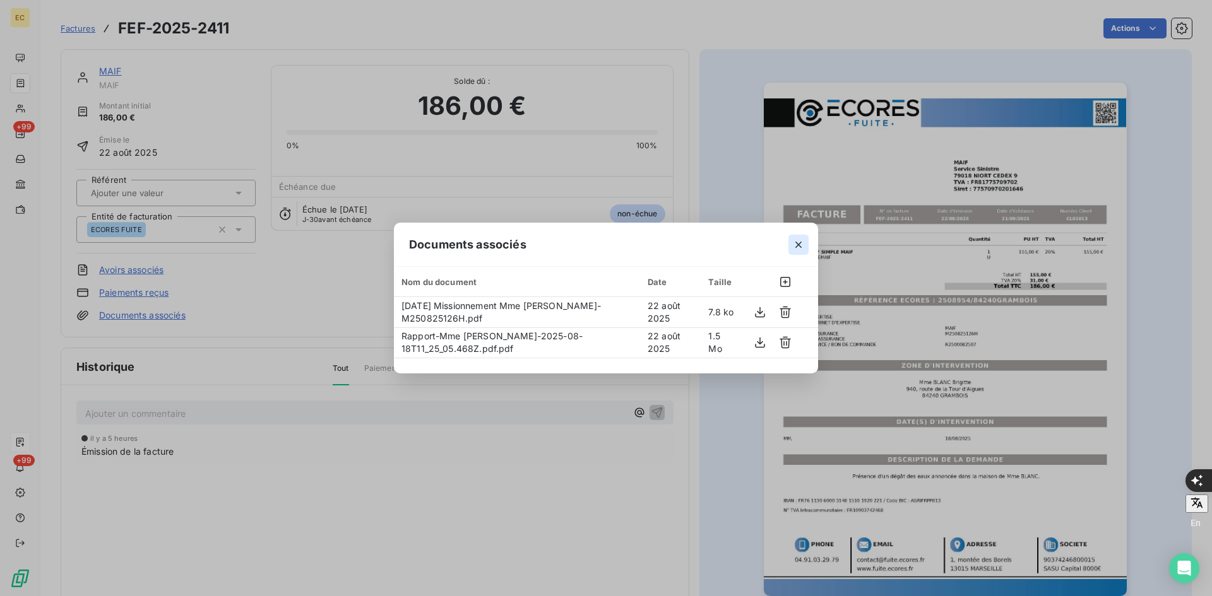
click at [799, 244] on icon "button" at bounding box center [798, 245] width 6 height 6
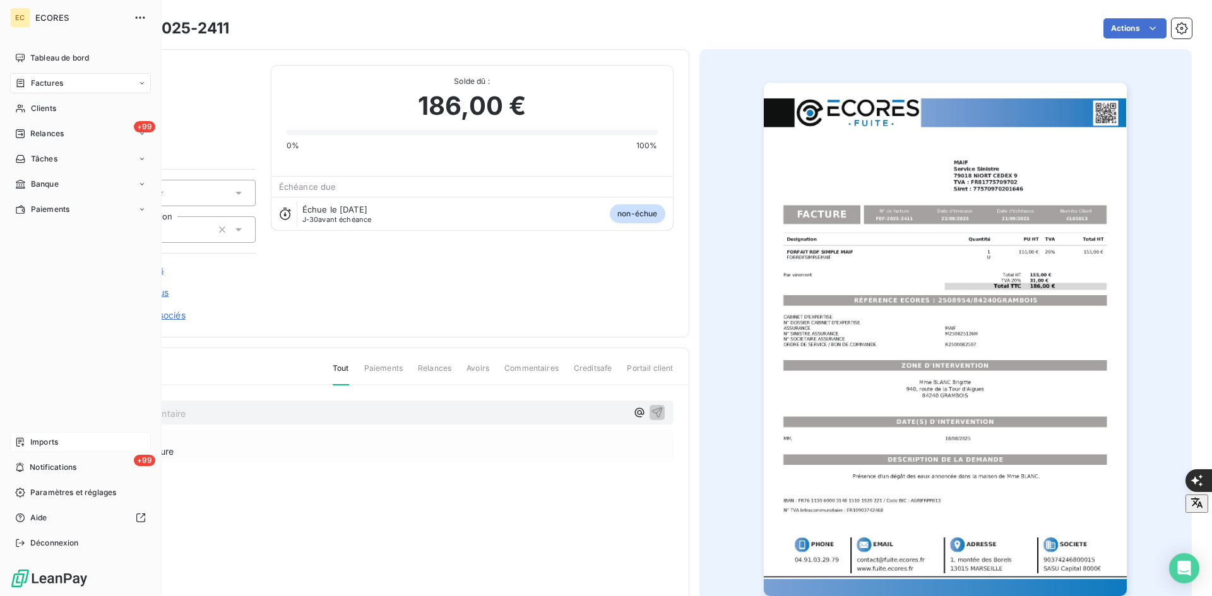
drag, startPoint x: 32, startPoint y: 446, endPoint x: 40, endPoint y: 439, distance: 11.2
click at [32, 446] on span "Imports" at bounding box center [44, 442] width 28 height 11
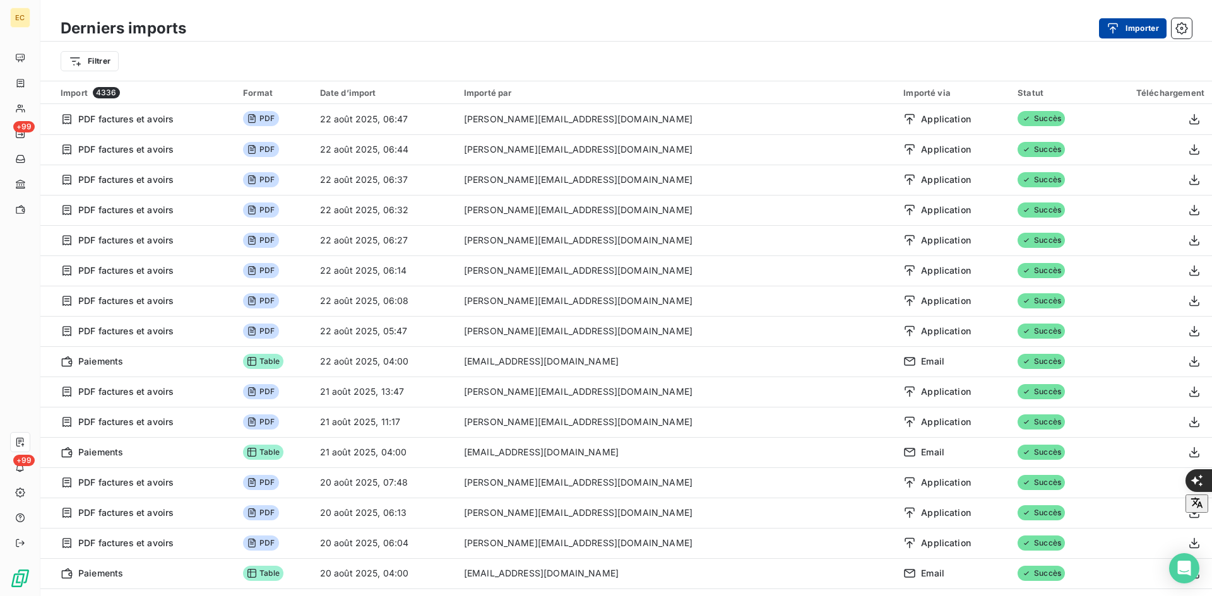
click at [1118, 27] on icon "button" at bounding box center [1112, 28] width 13 height 13
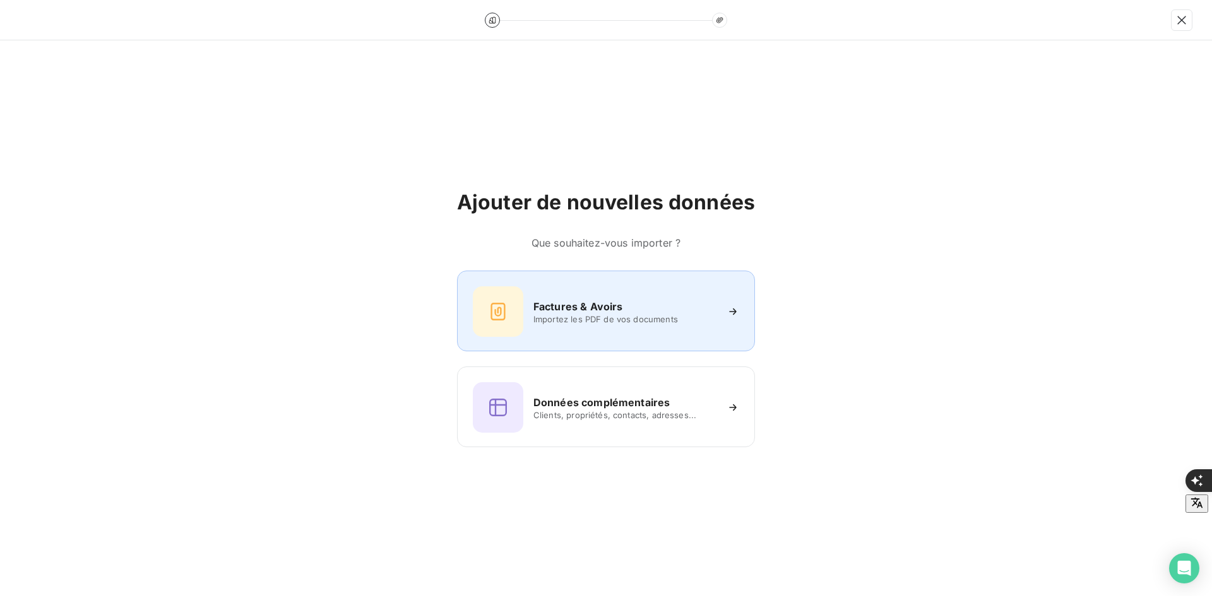
click at [616, 278] on div "Factures & Avoirs Importez les PDF de vos documents" at bounding box center [606, 311] width 298 height 81
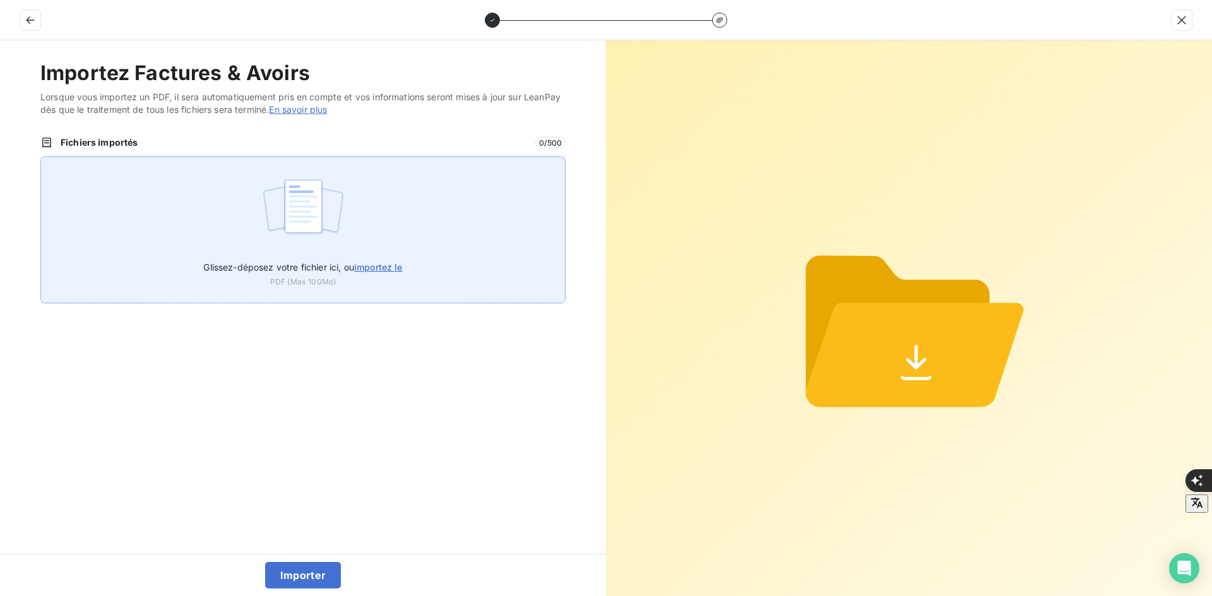
click at [444, 230] on div "Glissez-déposez votre fichier ici, ou importez le PDF (Max 100Mo)" at bounding box center [302, 230] width 525 height 147
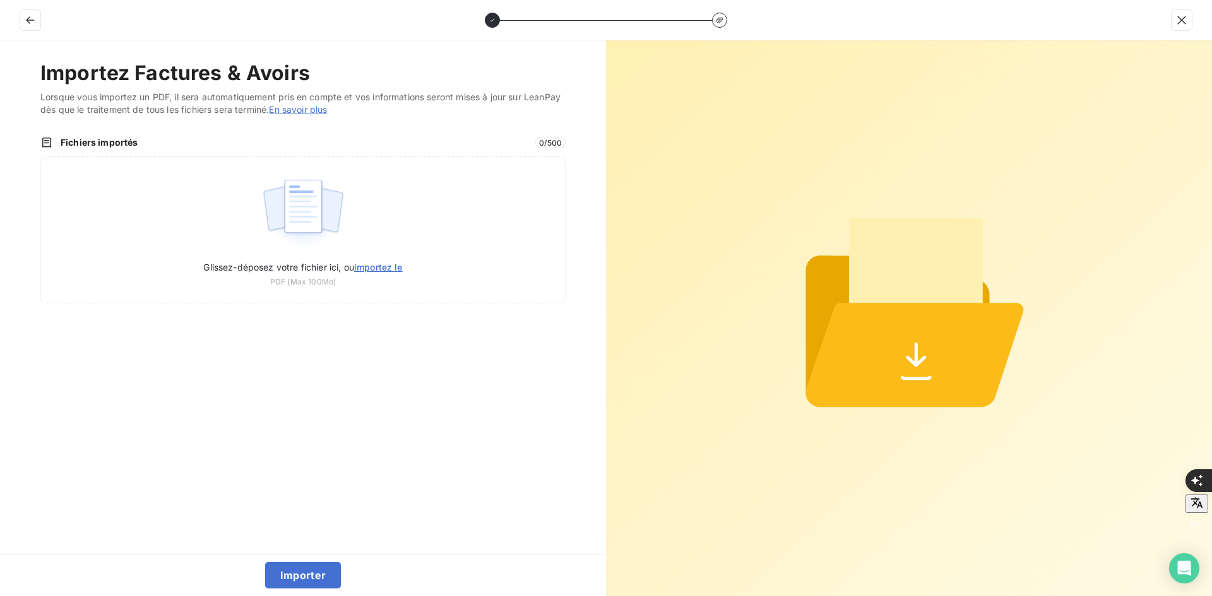
type input "C:\fakepath\FEF-2025-2412.pdf"
click at [318, 575] on button "Importer" at bounding box center [303, 575] width 76 height 27
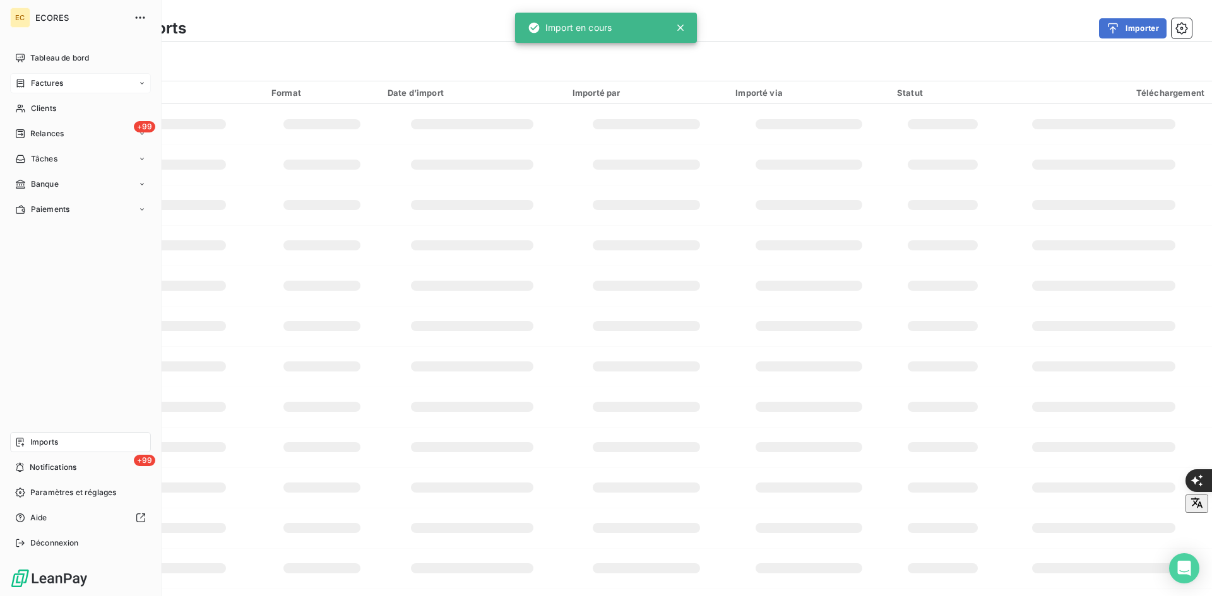
click at [46, 83] on span "Factures" at bounding box center [47, 83] width 32 height 11
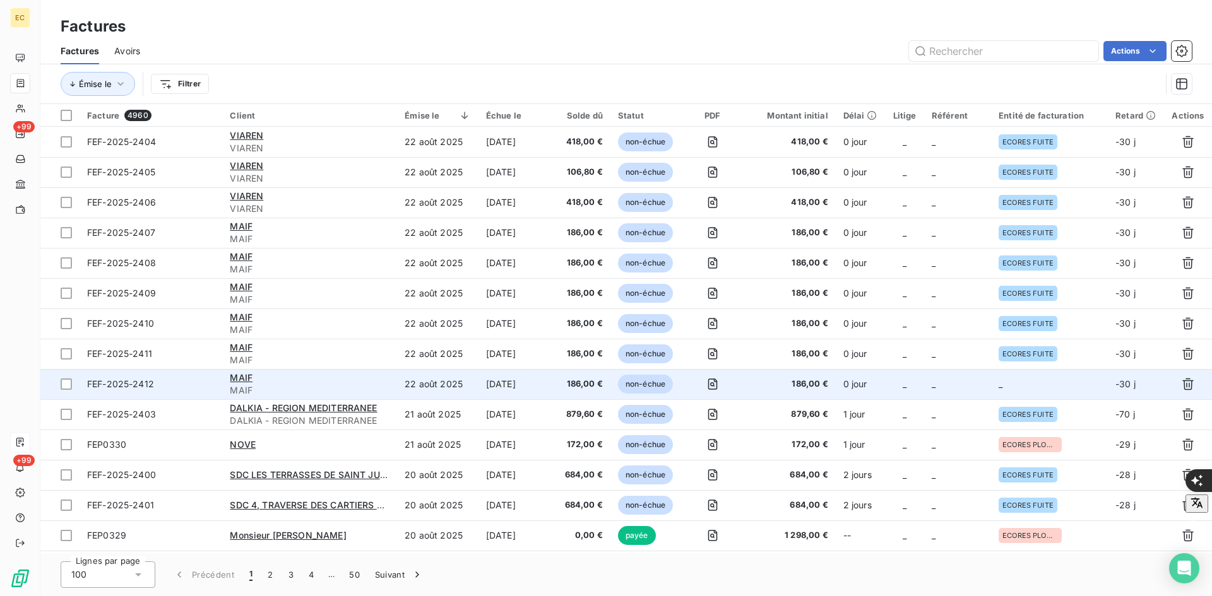
click at [1015, 377] on td "_" at bounding box center [1049, 384] width 117 height 30
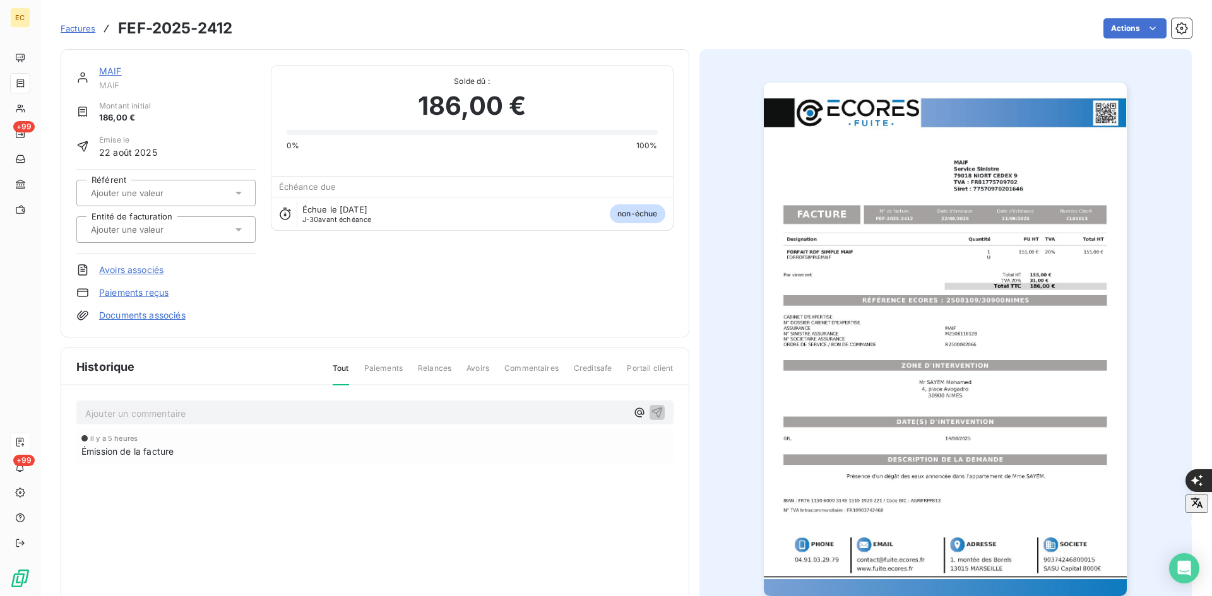
click at [214, 233] on div at bounding box center [159, 230] width 145 height 16
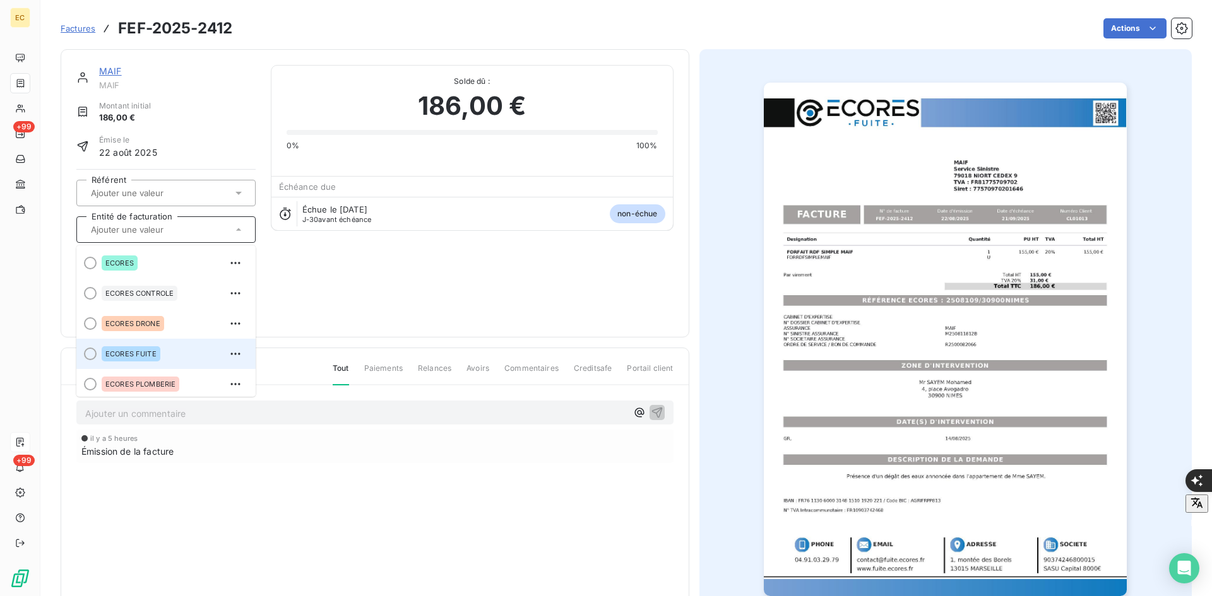
click at [179, 348] on div "ECORES FUITE" at bounding box center [174, 354] width 144 height 20
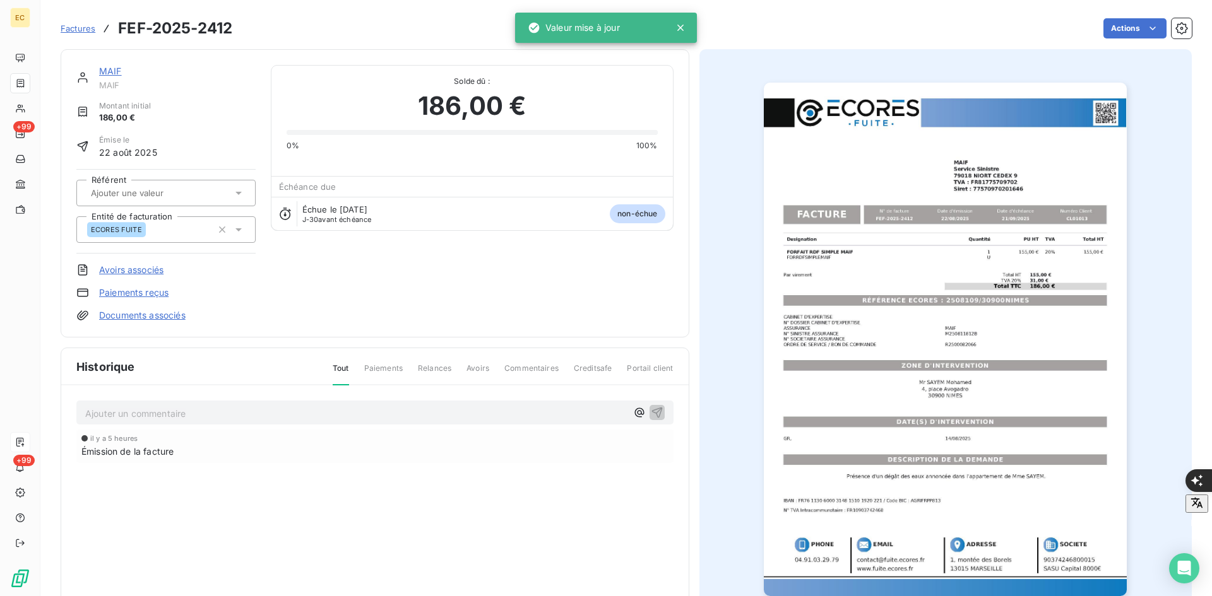
click at [166, 316] on link "Documents associés" at bounding box center [142, 315] width 86 height 13
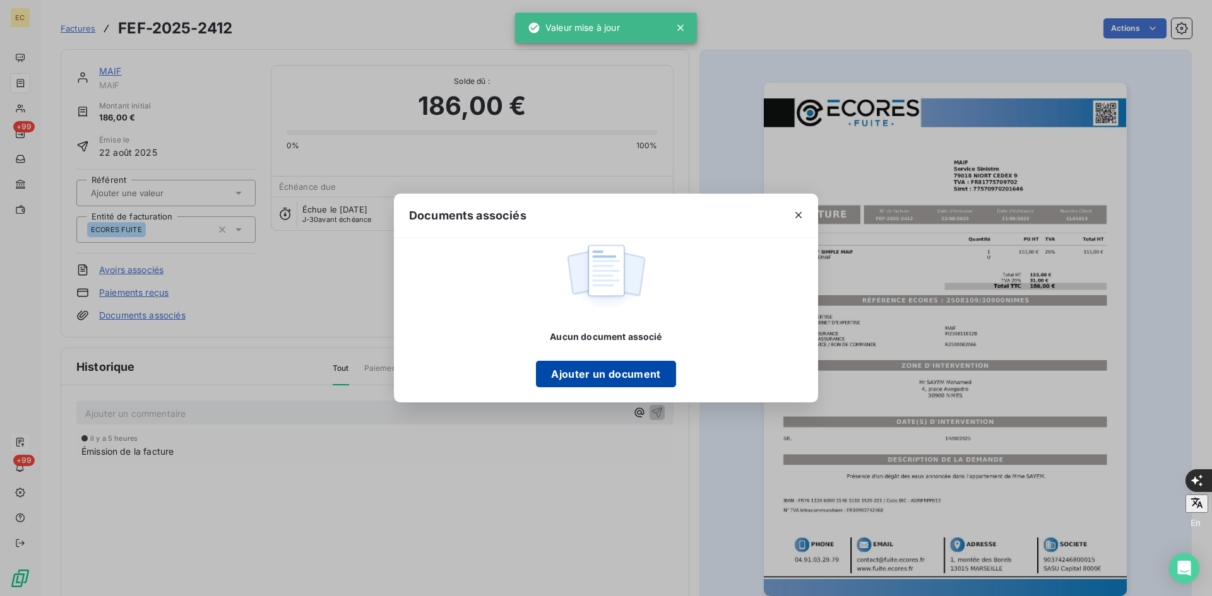
click at [616, 372] on button "Ajouter un document" at bounding box center [605, 374] width 139 height 27
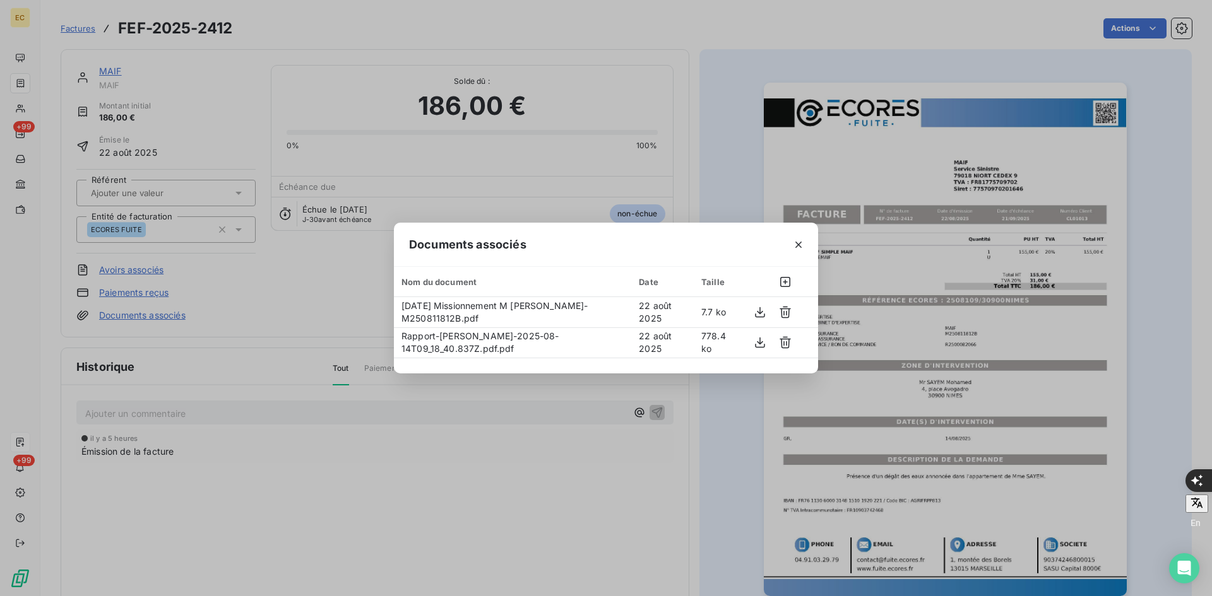
click at [795, 244] on icon "button" at bounding box center [798, 245] width 13 height 13
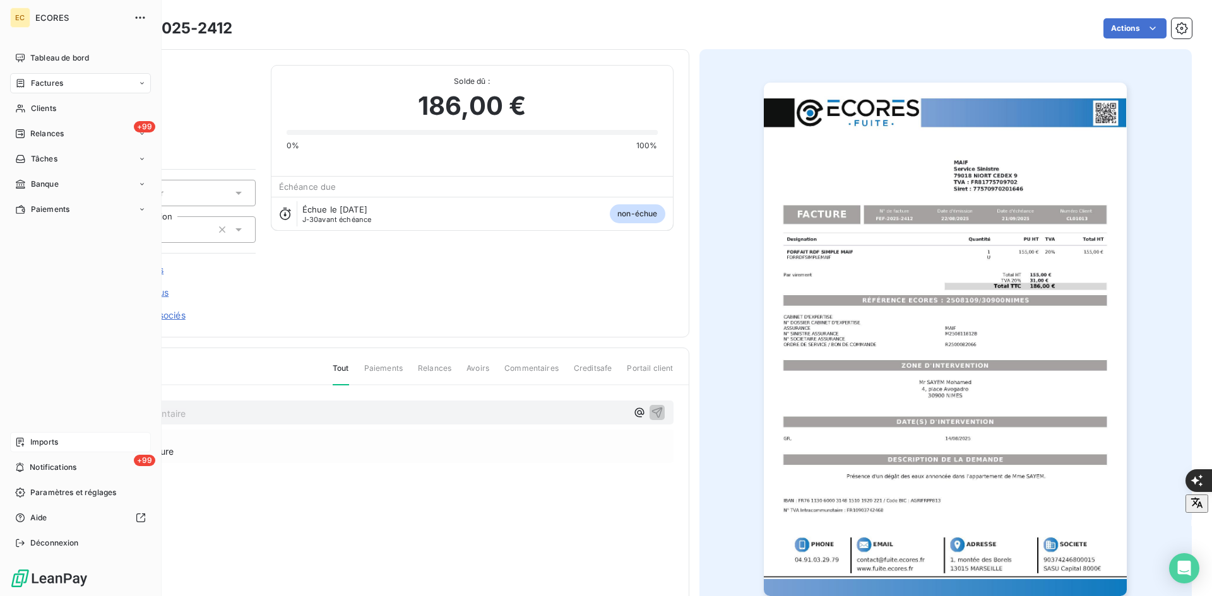
click at [30, 442] on span "Imports" at bounding box center [44, 442] width 28 height 11
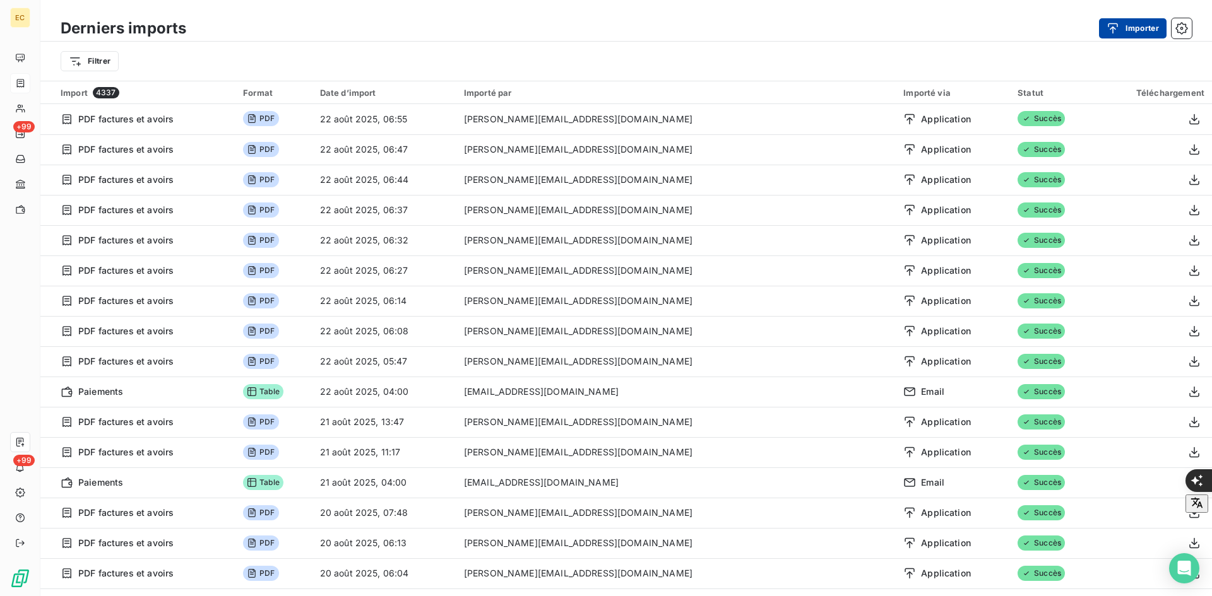
click at [1144, 33] on button "Importer" at bounding box center [1133, 28] width 68 height 20
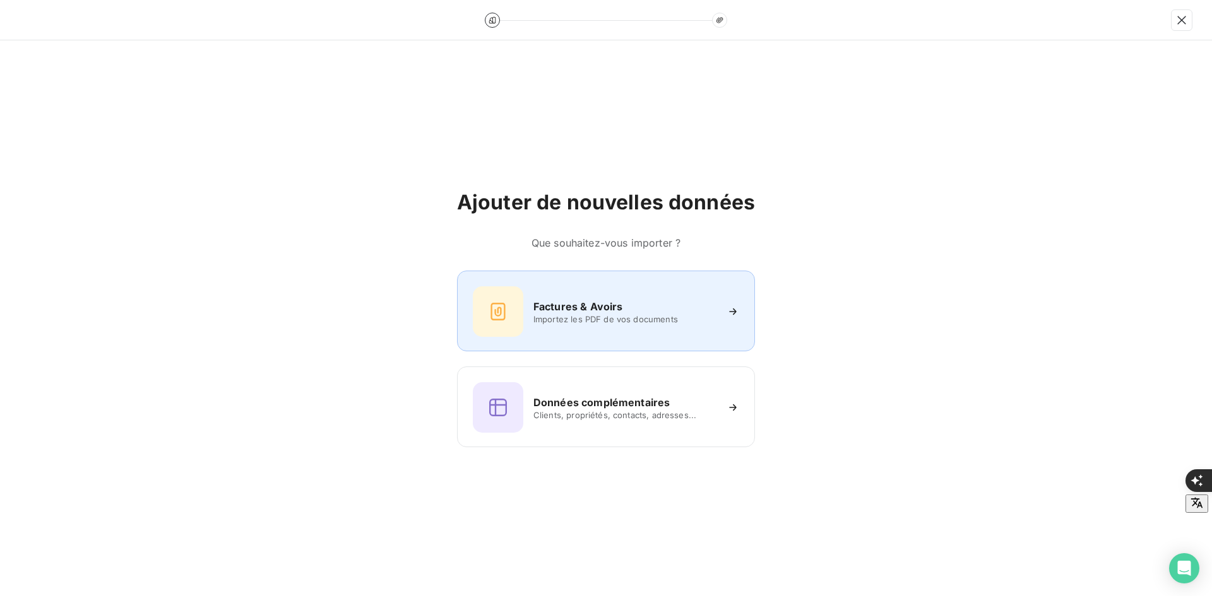
click at [550, 281] on div "Factures & Avoirs Importez les PDF de vos documents" at bounding box center [606, 311] width 298 height 81
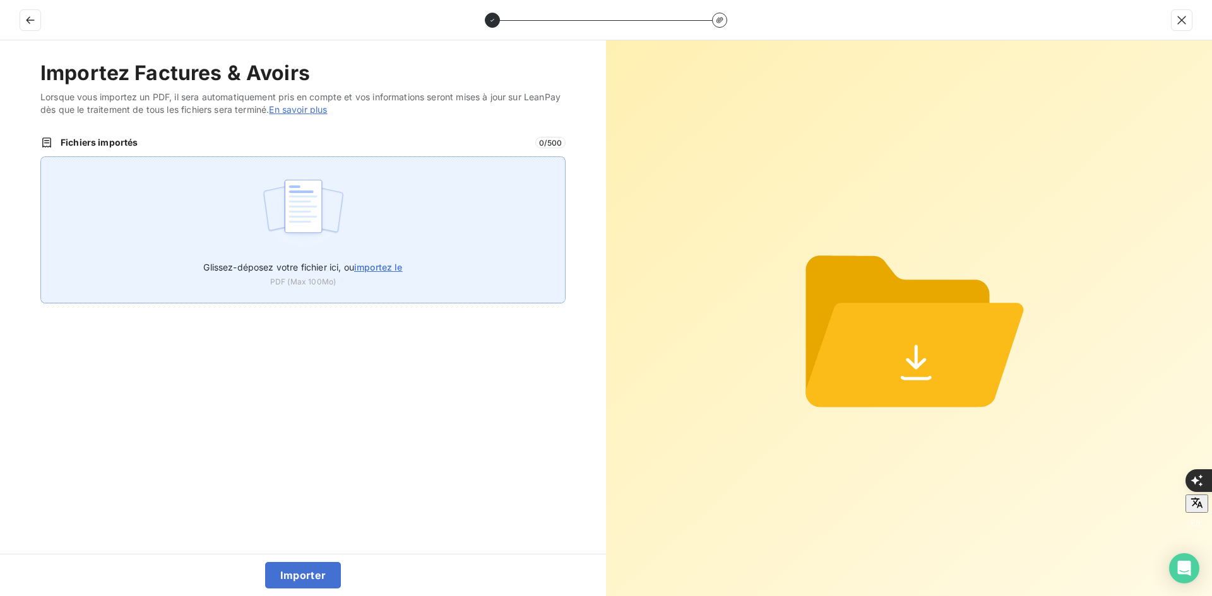
click at [418, 199] on div "Glissez-déposez votre fichier ici, ou importez le PDF (Max 100Mo)" at bounding box center [302, 230] width 525 height 147
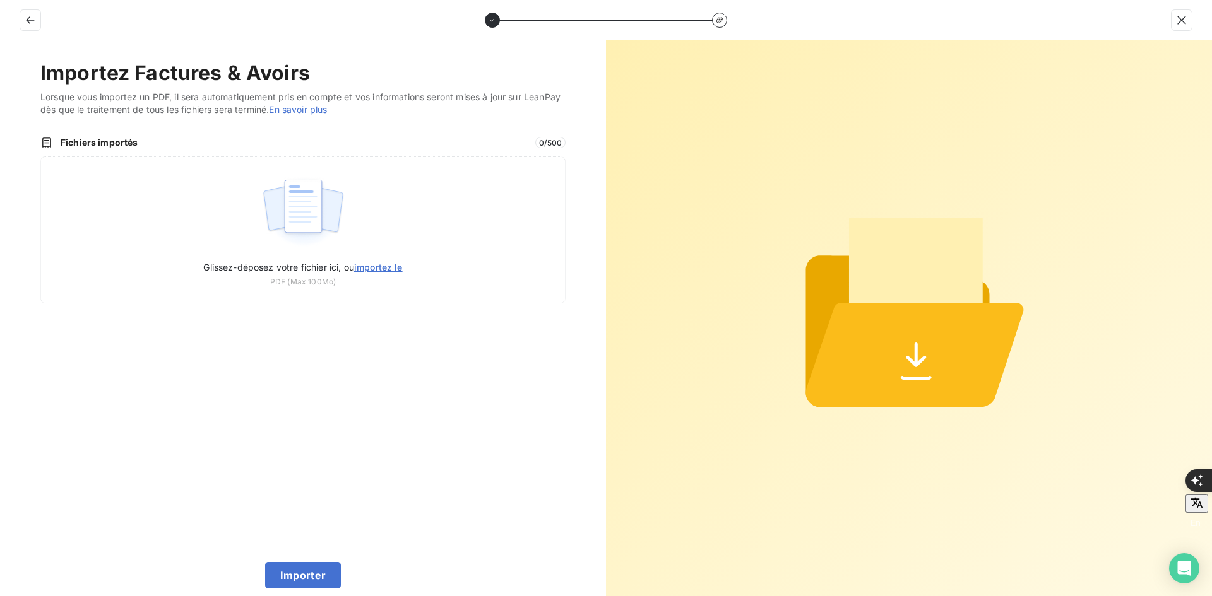
type input "C:\fakepath\FEF-2025-2413.pdf"
click at [300, 572] on button "Importer" at bounding box center [303, 575] width 76 height 27
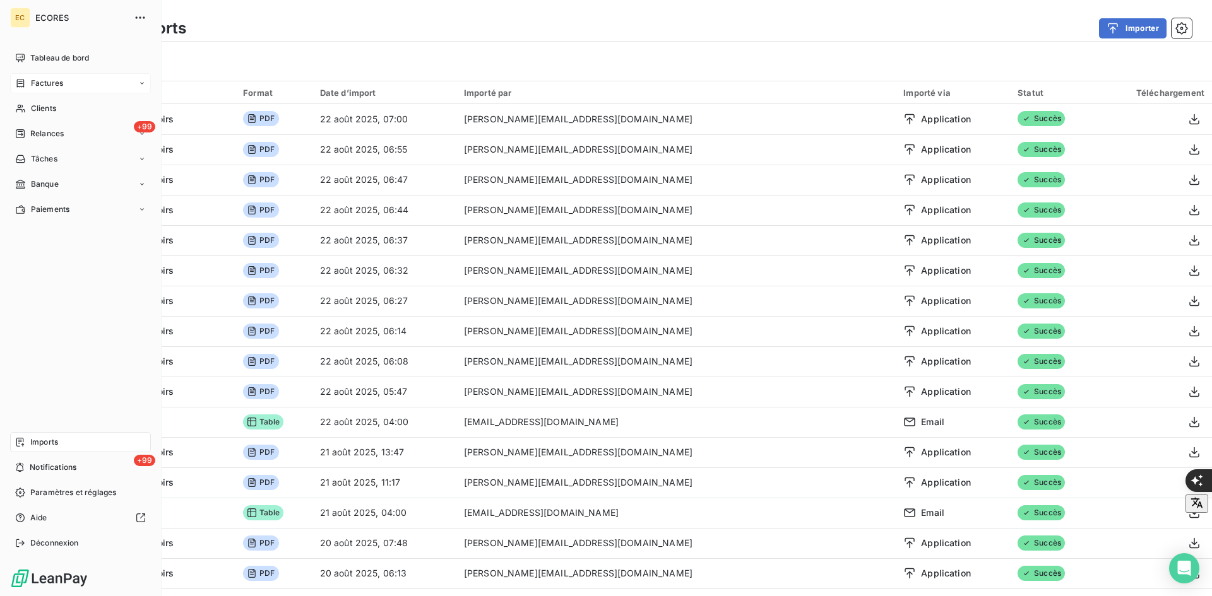
drag, startPoint x: 29, startPoint y: 81, endPoint x: 39, endPoint y: 81, distance: 9.5
click at [29, 81] on div "Factures" at bounding box center [39, 83] width 48 height 11
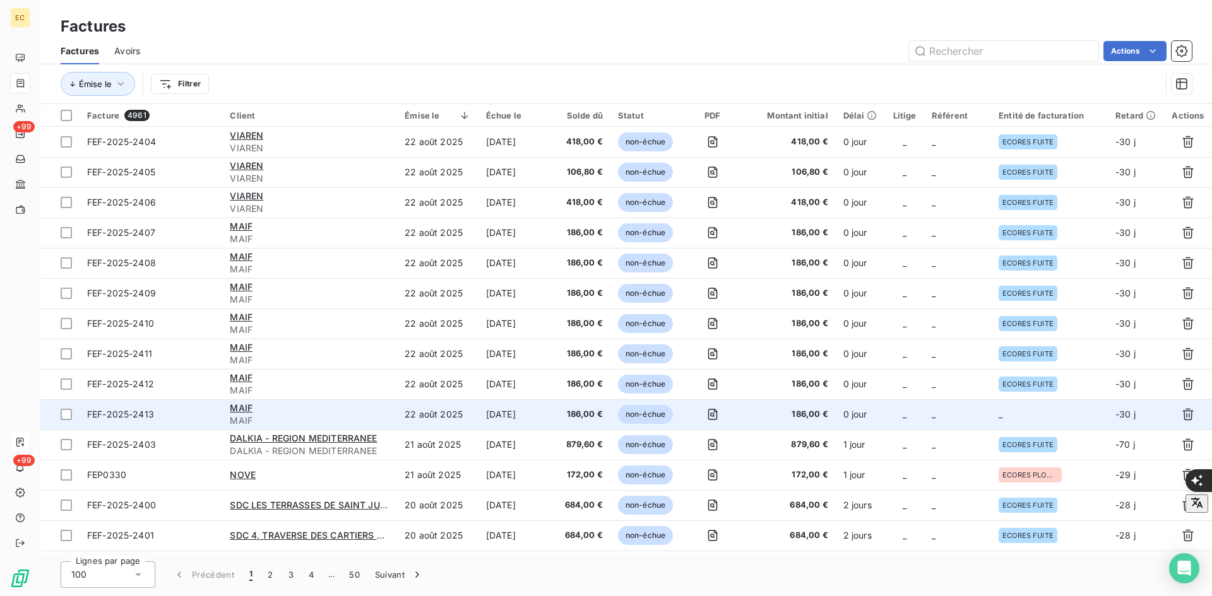
click at [989, 418] on td "_" at bounding box center [957, 415] width 67 height 30
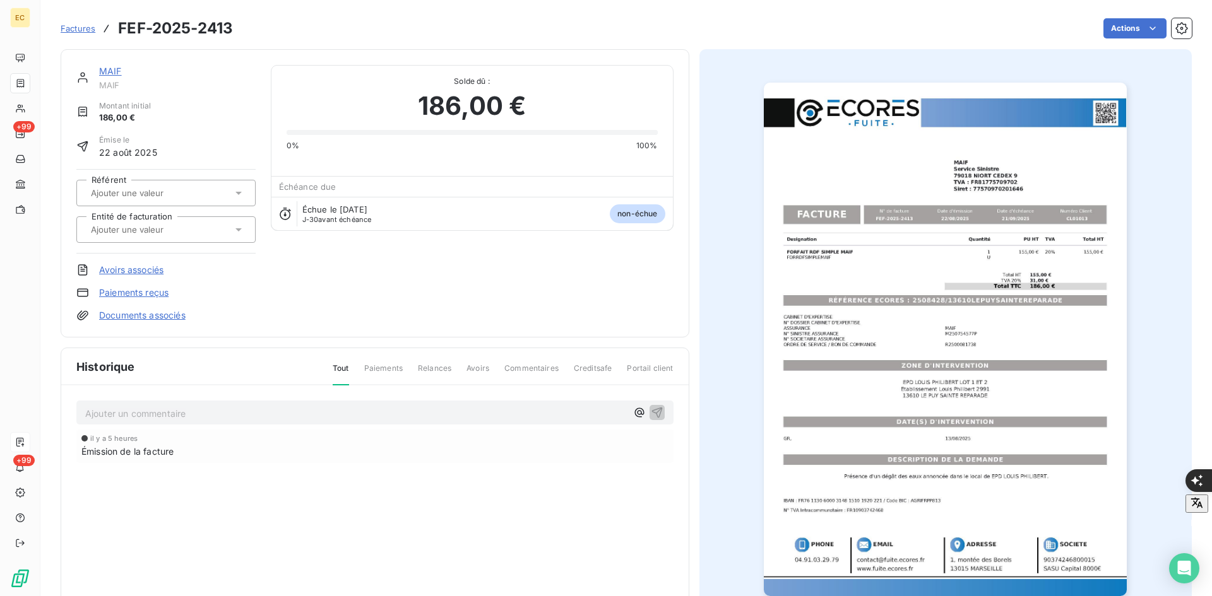
click at [182, 242] on div at bounding box center [165, 229] width 179 height 27
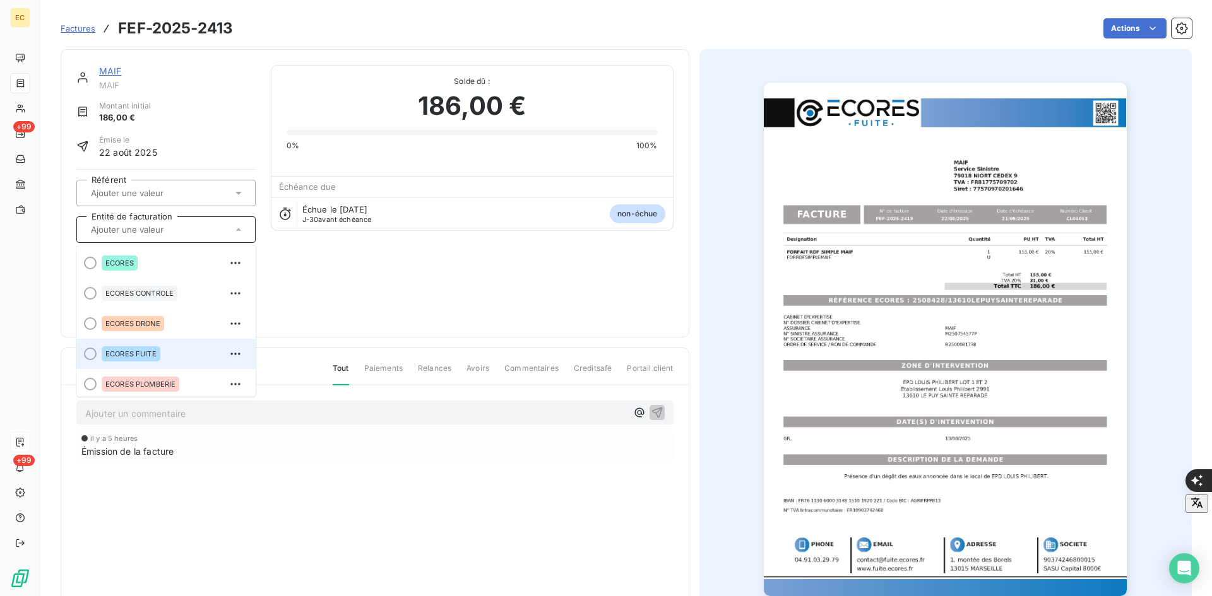
click at [148, 347] on div "ECORES FUITE" at bounding box center [131, 354] width 59 height 15
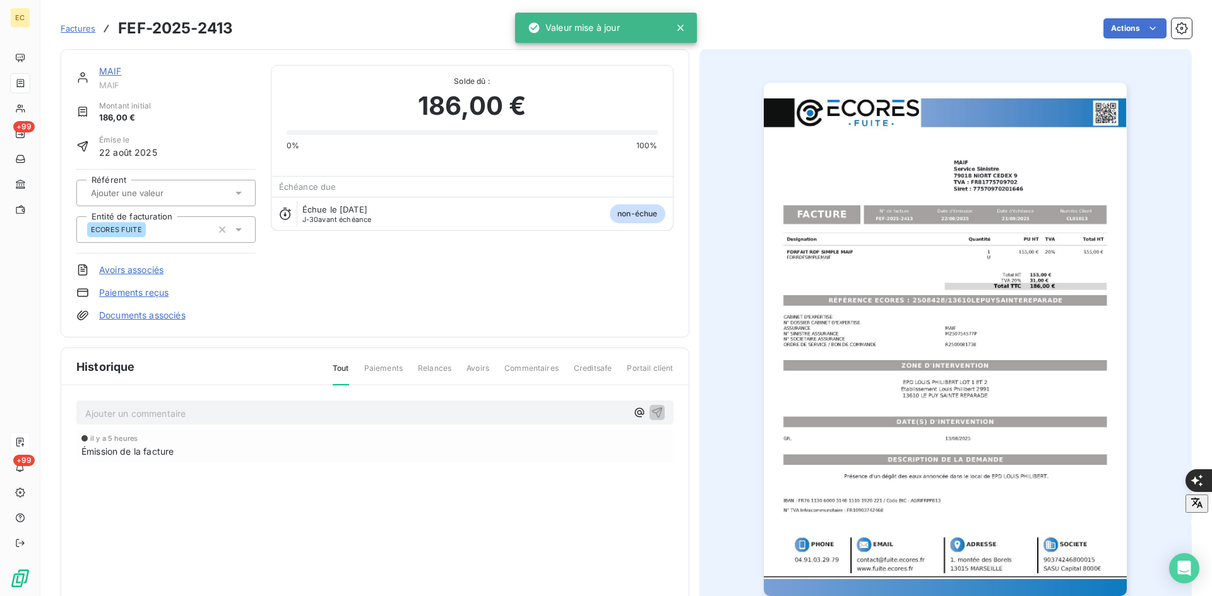
click at [145, 317] on link "Documents associés" at bounding box center [142, 315] width 86 height 13
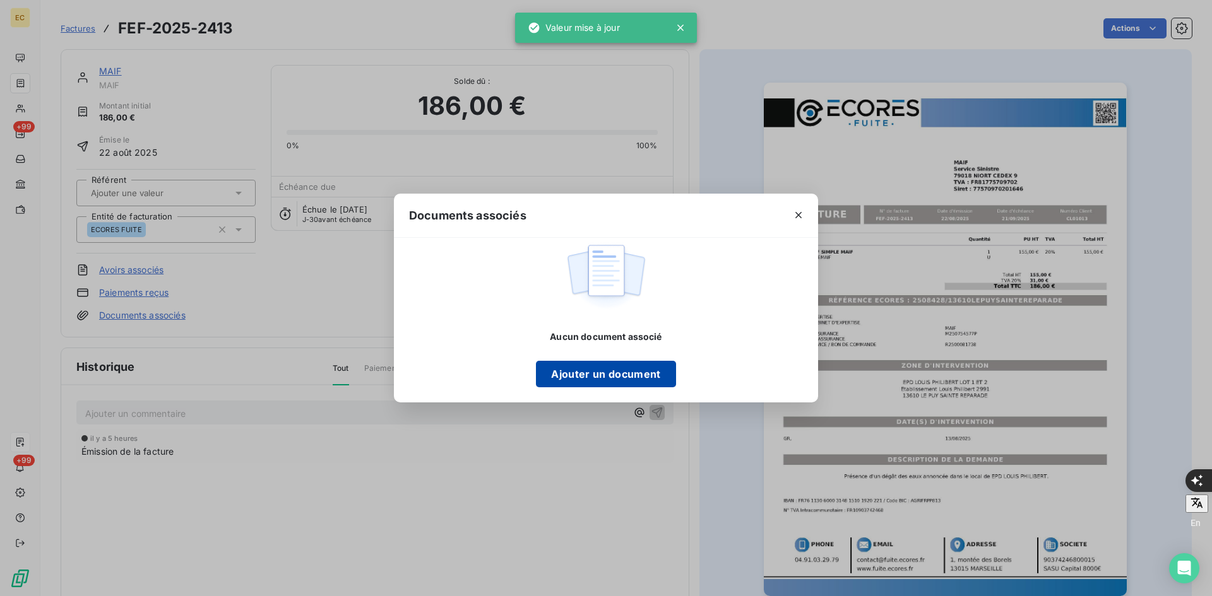
click at [581, 374] on button "Ajouter un document" at bounding box center [605, 374] width 139 height 27
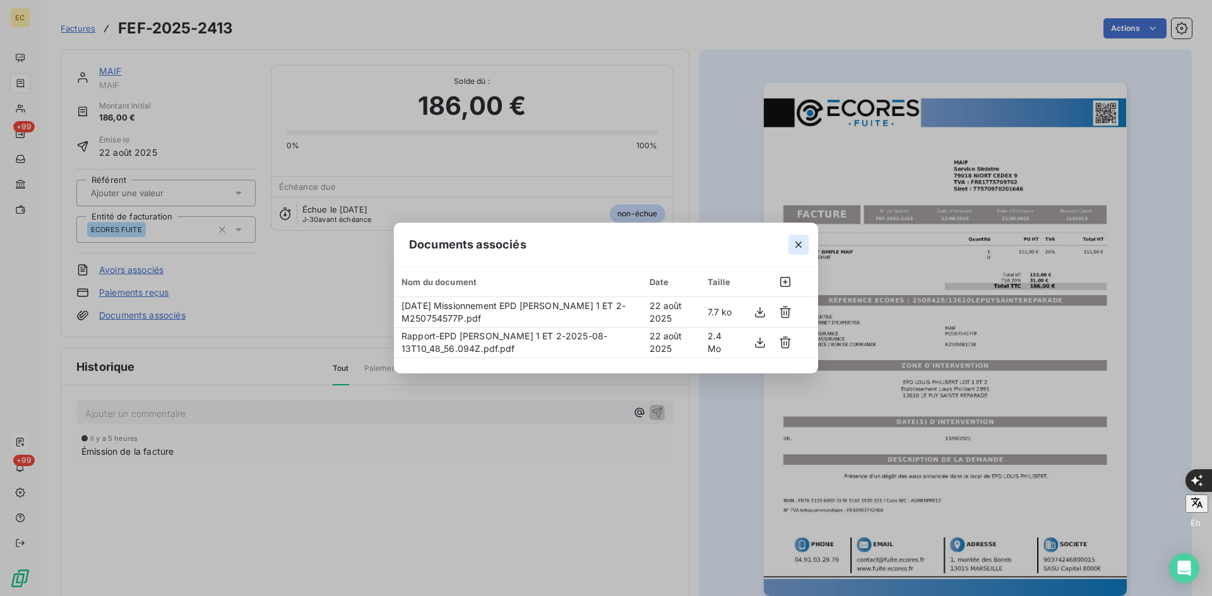
click at [797, 245] on icon "button" at bounding box center [798, 245] width 13 height 13
